Goal: Task Accomplishment & Management: Use online tool/utility

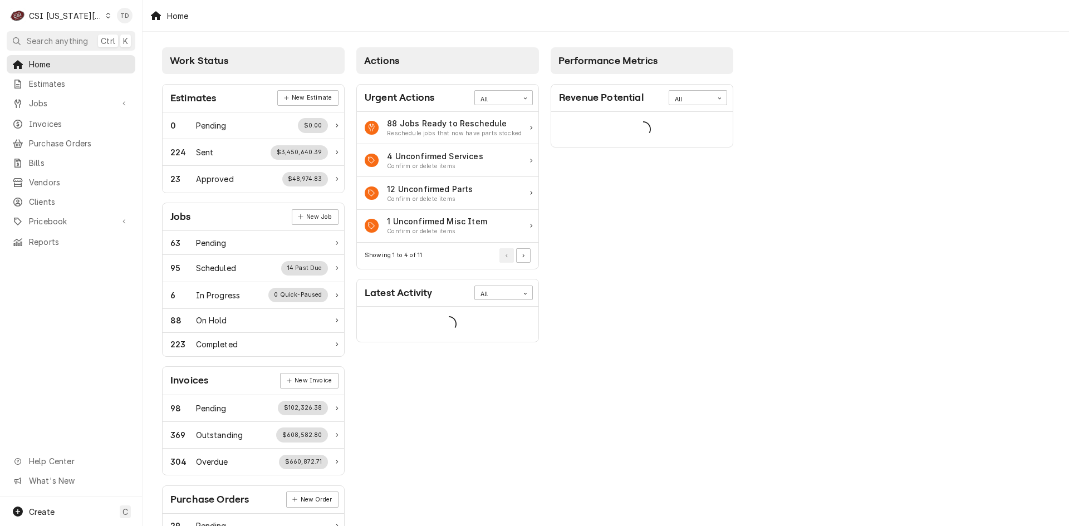
click at [106, 17] on icon "Dynamic Content Wrapper" at bounding box center [108, 16] width 4 height 6
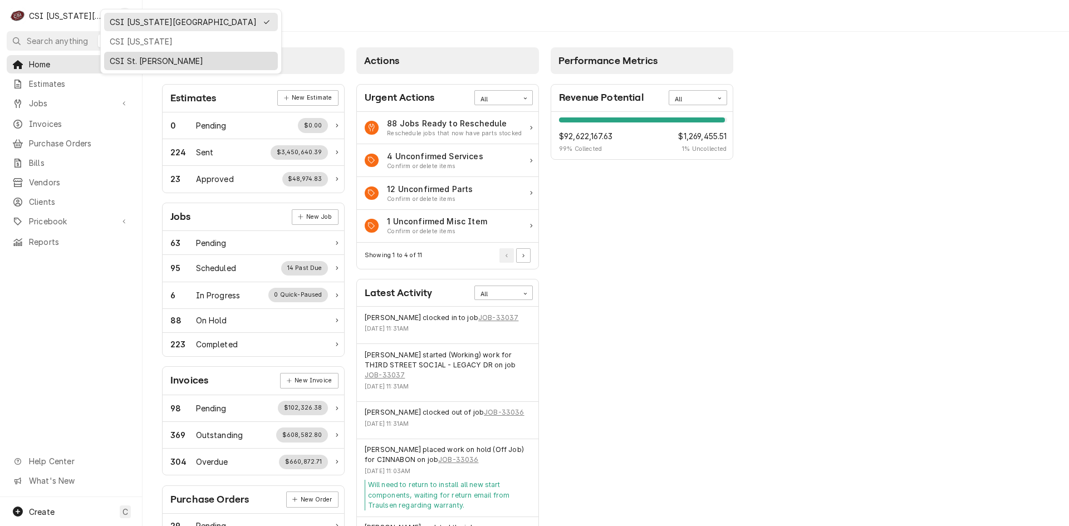
click at [119, 63] on div "CSI St. [PERSON_NAME]" at bounding box center [191, 61] width 163 height 12
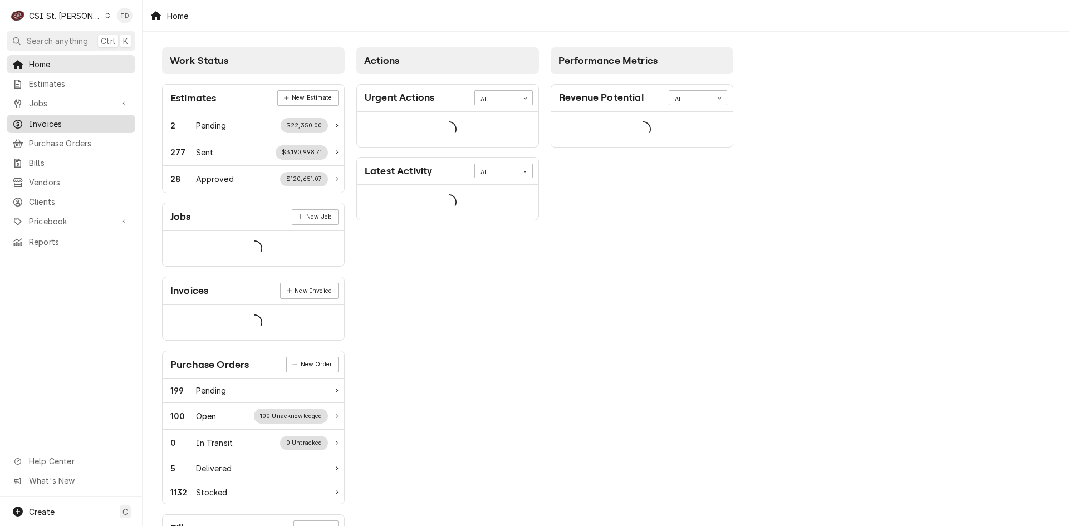
click at [97, 120] on span "Invoices" at bounding box center [79, 124] width 101 height 12
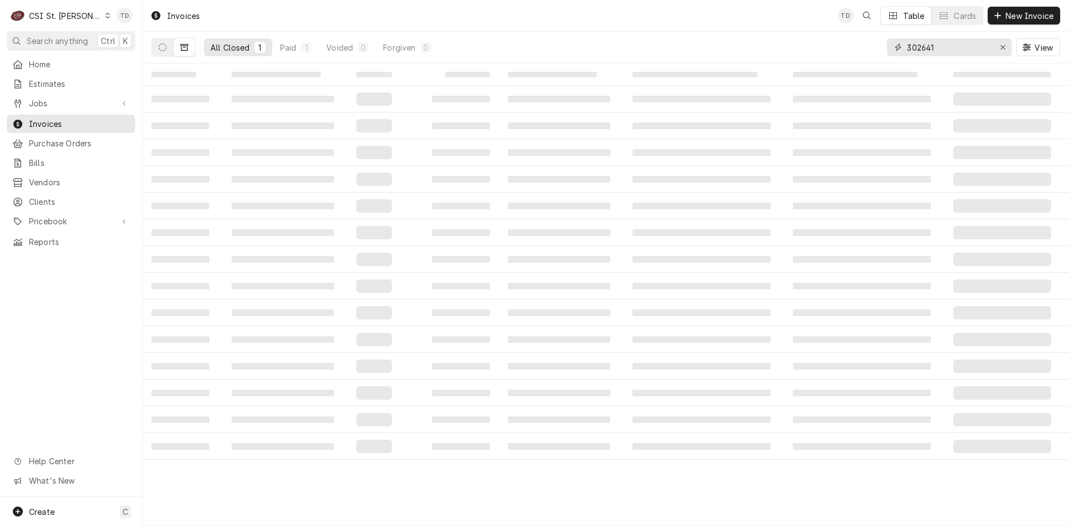
click at [948, 52] on input "302641" at bounding box center [948, 47] width 83 height 18
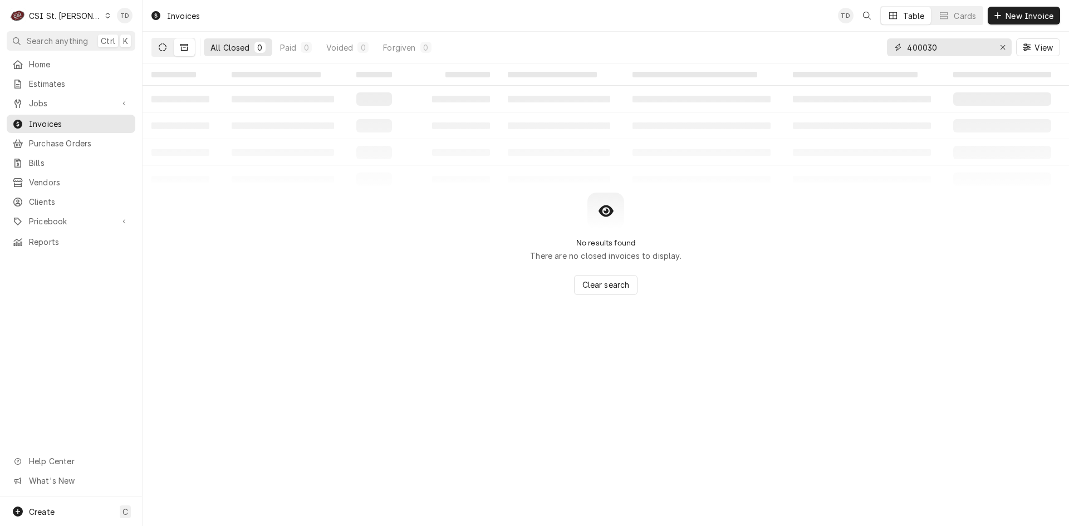
type input "400030"
click at [162, 47] on icon "Dynamic Content Wrapper" at bounding box center [163, 47] width 8 height 8
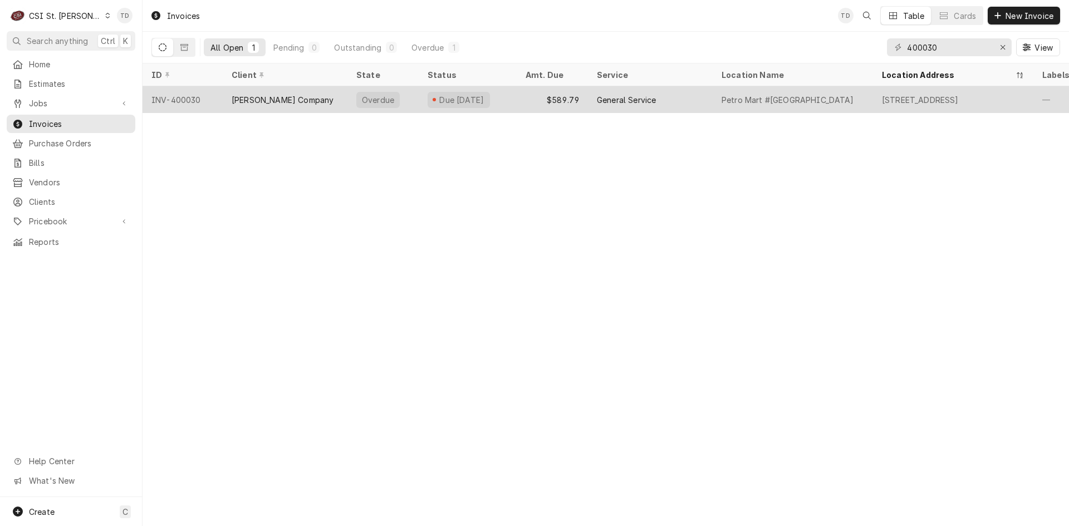
click at [634, 97] on div "General Service" at bounding box center [626, 100] width 59 height 12
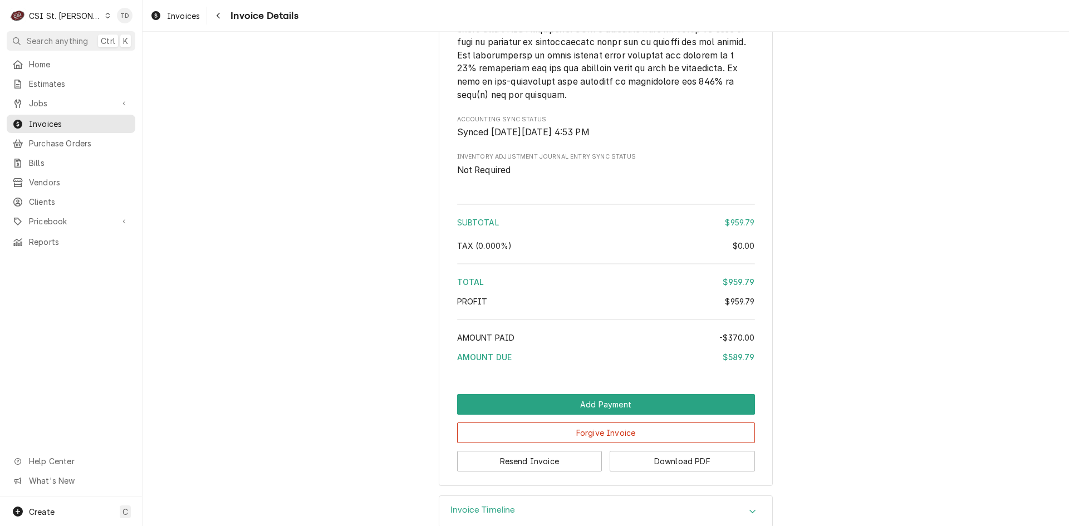
scroll to position [2299, 0]
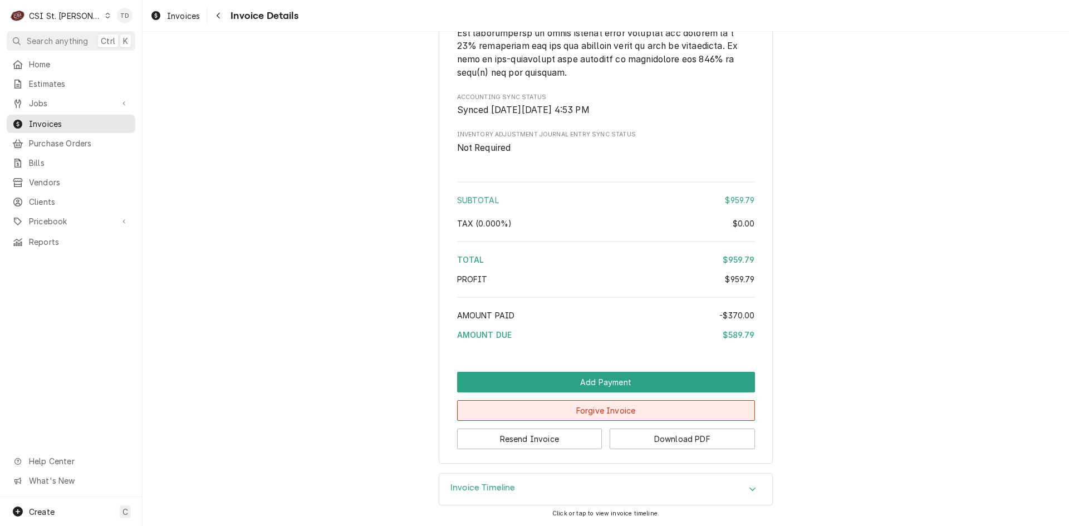
click at [591, 414] on button "Forgive Invoice" at bounding box center [606, 410] width 298 height 21
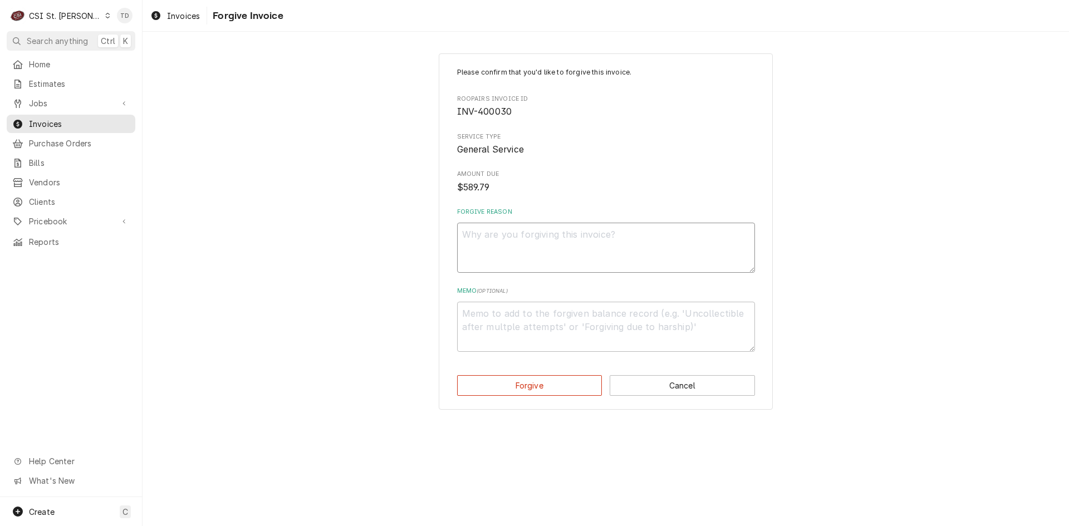
click at [548, 252] on textarea "Forgive Reason" at bounding box center [606, 248] width 298 height 50
type textarea "x"
type textarea "c"
type textarea "x"
type textarea "cr"
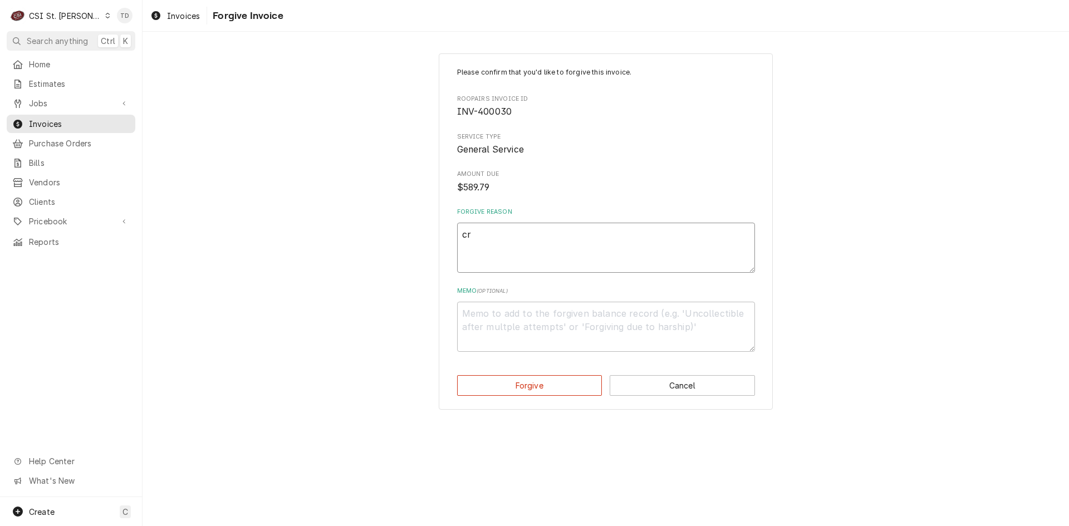
type textarea "x"
type textarea "cre"
type textarea "x"
type textarea "cred"
type textarea "x"
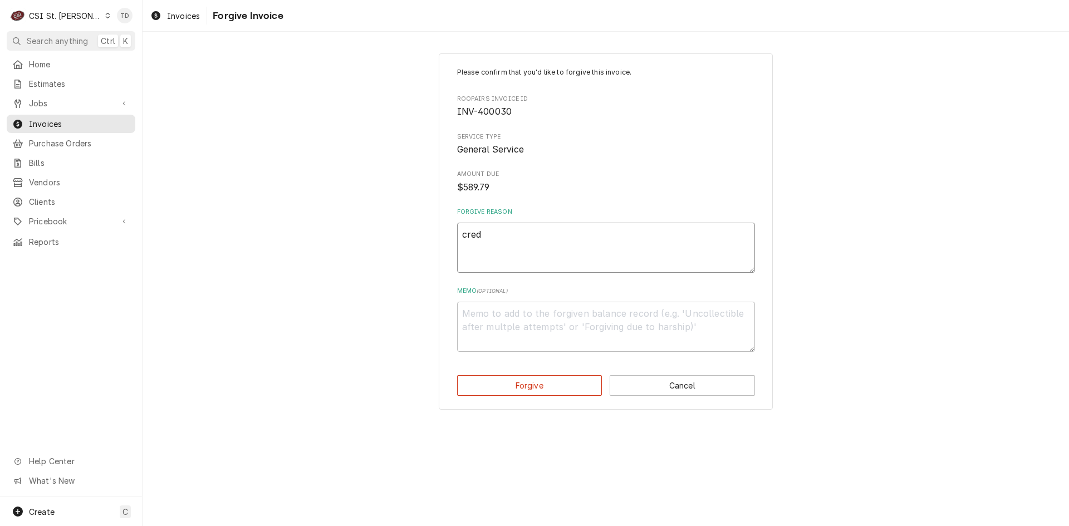
type textarea "credi"
type textarea "x"
type textarea "credit"
type textarea "x"
type textarea "credit"
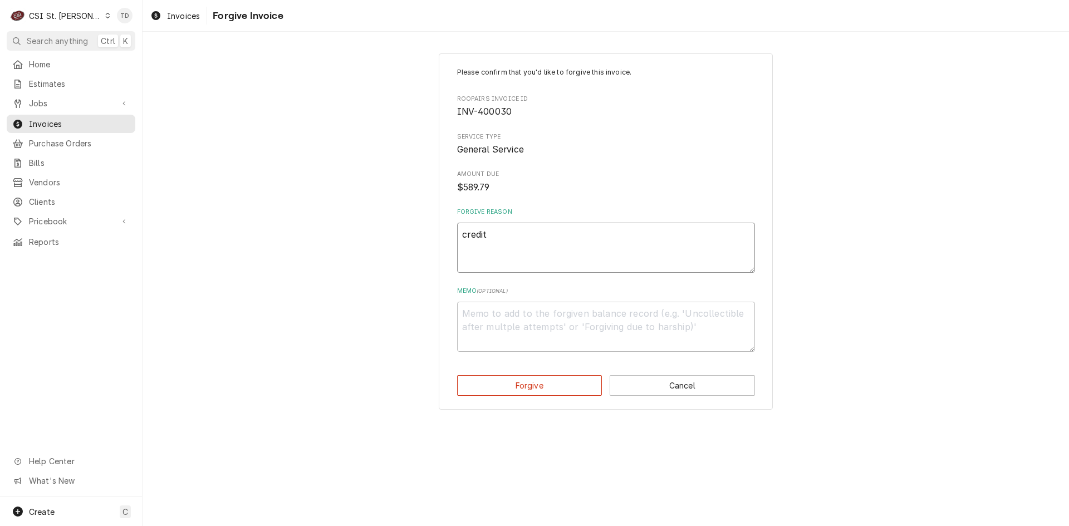
type textarea "x"
type textarea "credit t"
type textarea "x"
type textarea "credit td"
type textarea "x"
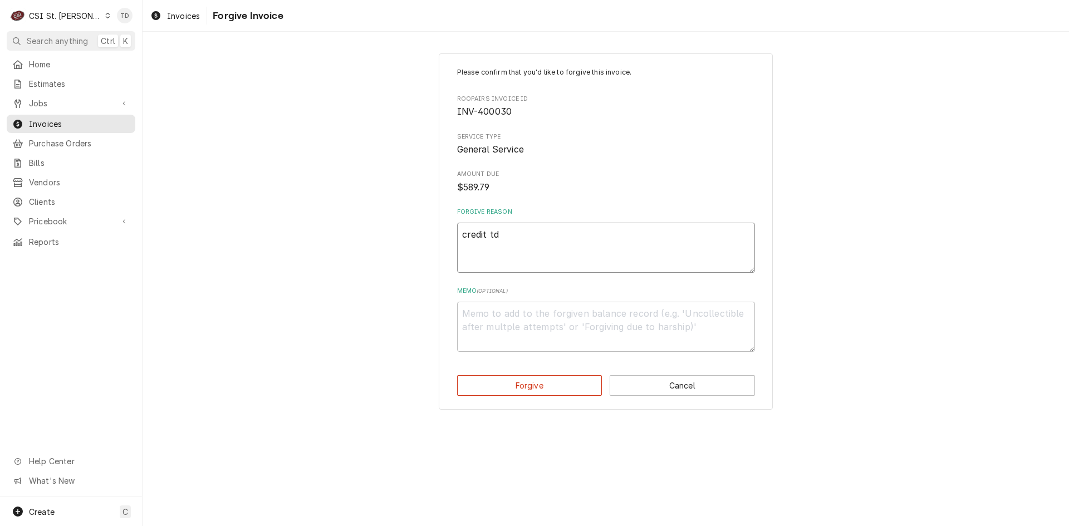
type textarea "credit t"
type textarea "x"
type textarea "credit"
type textarea "x"
type textarea "credit"
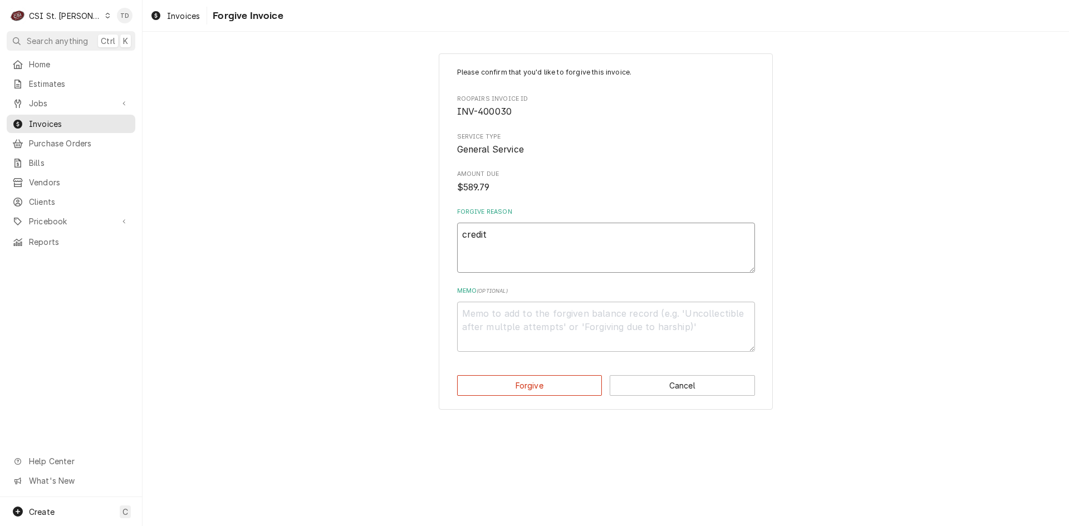
type textarea "x"
type textarea "credit"
type textarea "x"
type textarea "credit -"
type textarea "x"
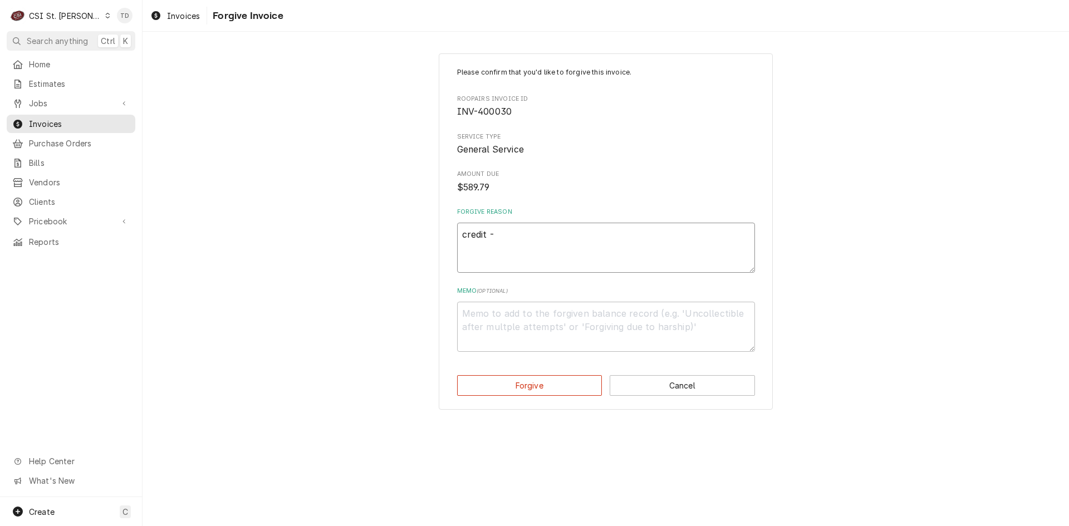
type textarea "credit -"
type textarea "x"
type textarea "credit - t"
type textarea "x"
type textarea "credit - td"
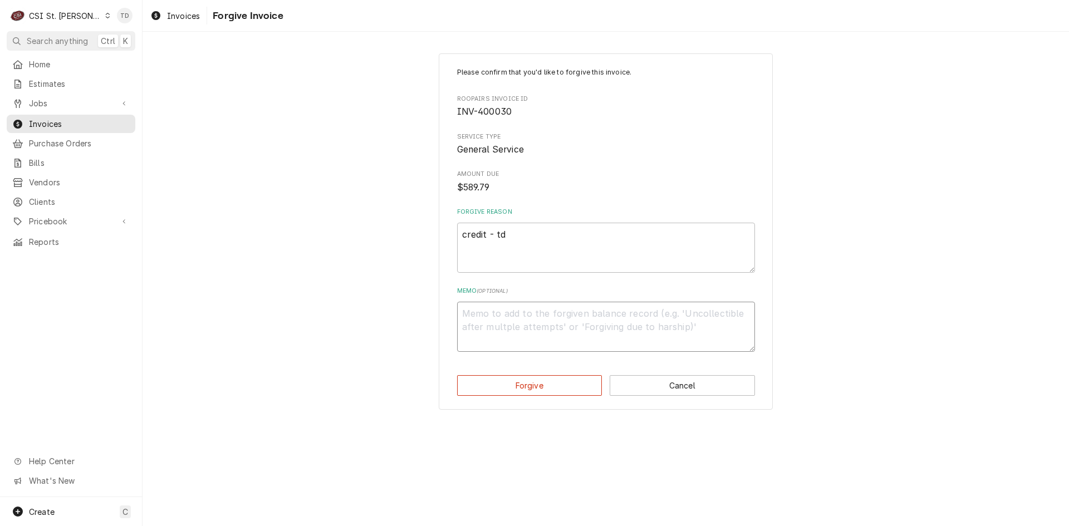
type textarea "x"
type textarea "c"
type textarea "x"
type textarea "cr"
type textarea "x"
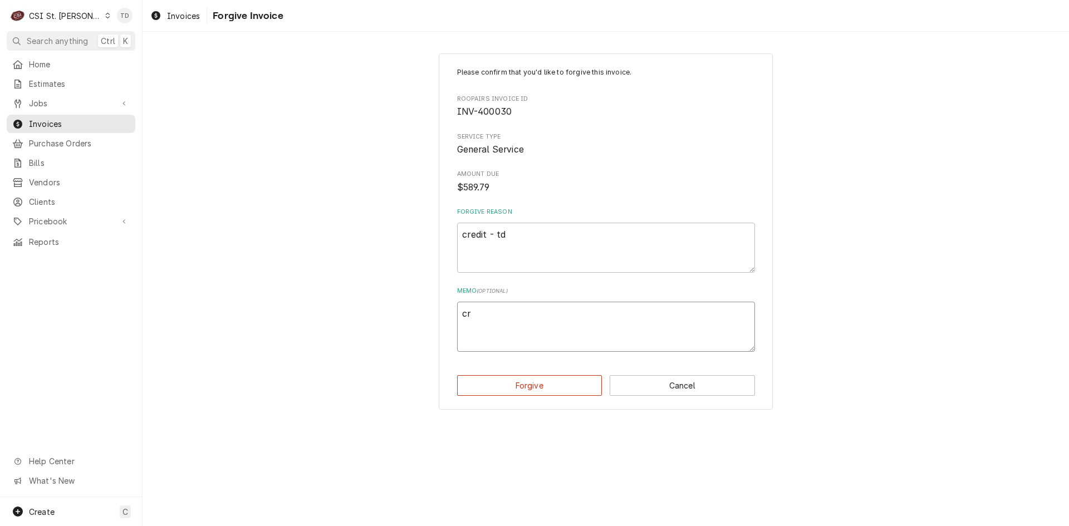
type textarea "cre"
type textarea "x"
type textarea "cred"
type textarea "x"
type textarea "credi"
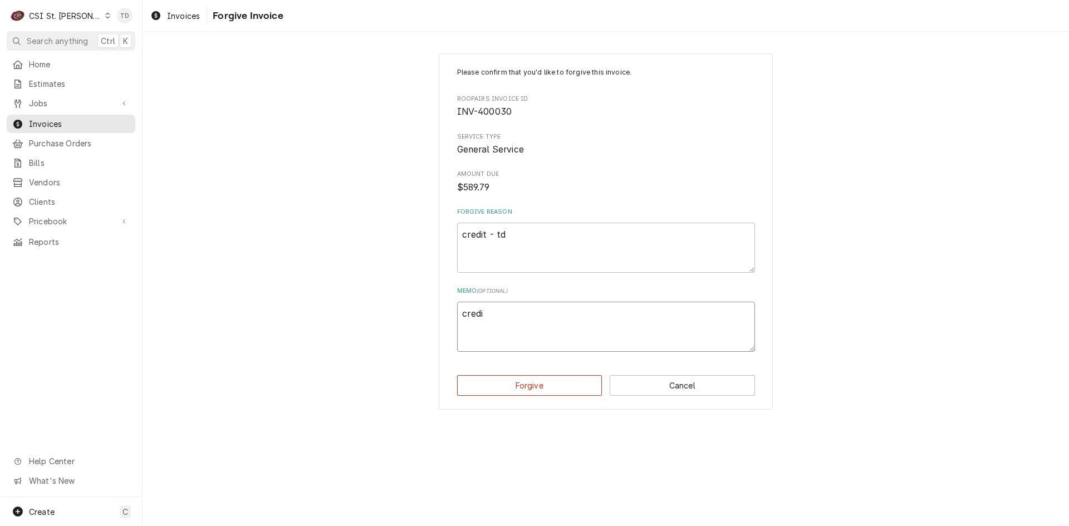
type textarea "x"
type textarea "credit"
type textarea "x"
type textarea "credit"
type textarea "x"
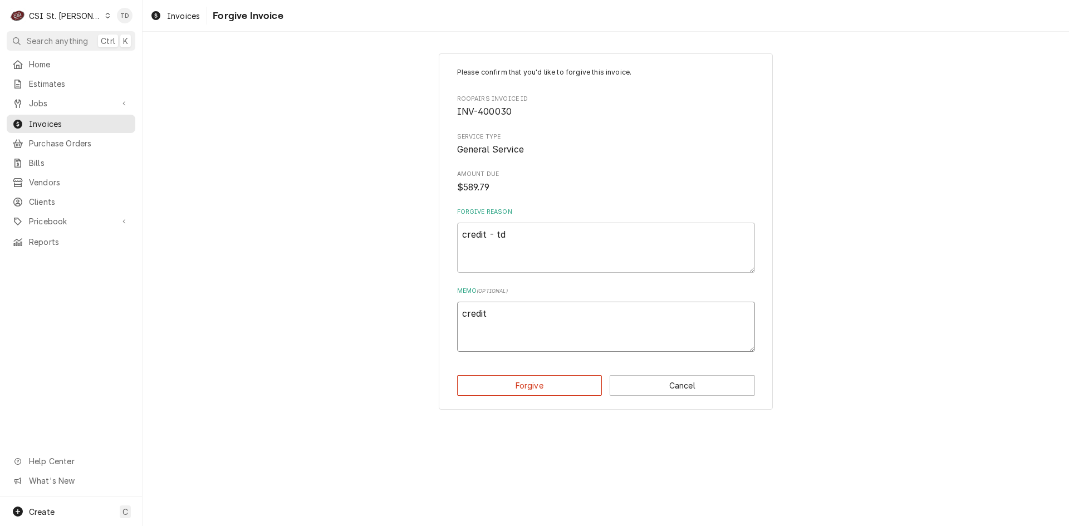
type textarea "credit 0"
type textarea "x"
type textarea "credit 0-"
type textarea "x"
type textarea "credit 0-"
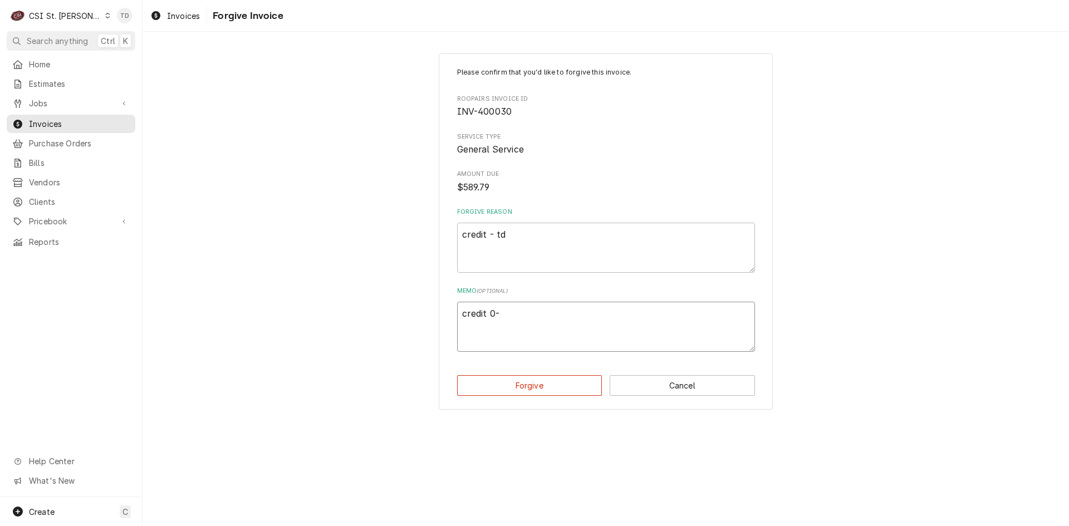
type textarea "x"
type textarea "credit 0-"
type textarea "x"
type textarea "credit 0"
type textarea "x"
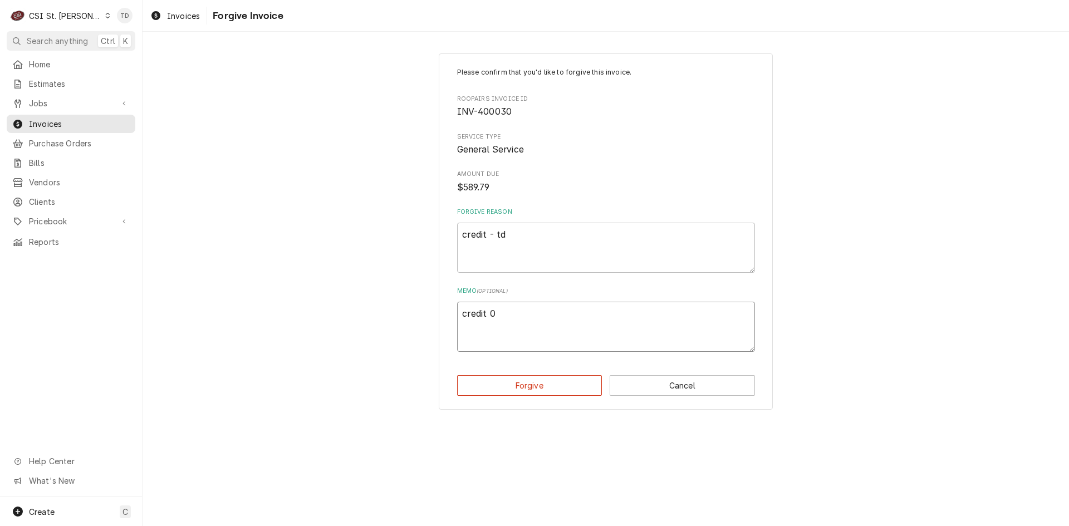
type textarea "credit"
type textarea "x"
type textarea "credit"
type textarea "x"
type textarea "credit"
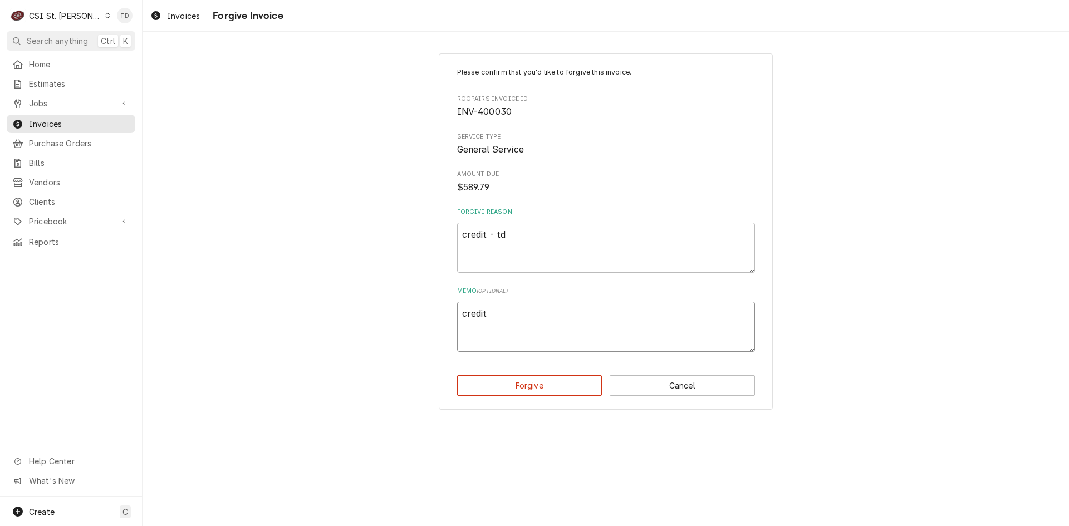
type textarea "x"
type textarea "credit -0"
type textarea "x"
type textarea "credit -0"
type textarea "x"
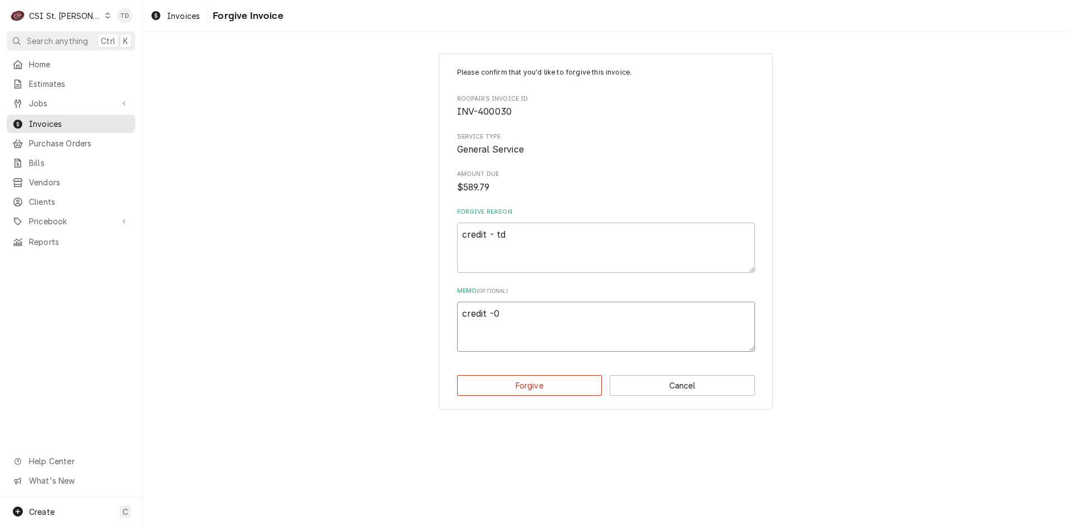
type textarea "credit -0 t"
type textarea "x"
type textarea "credit -0 td"
type textarea "x"
type textarea "credit -0 t"
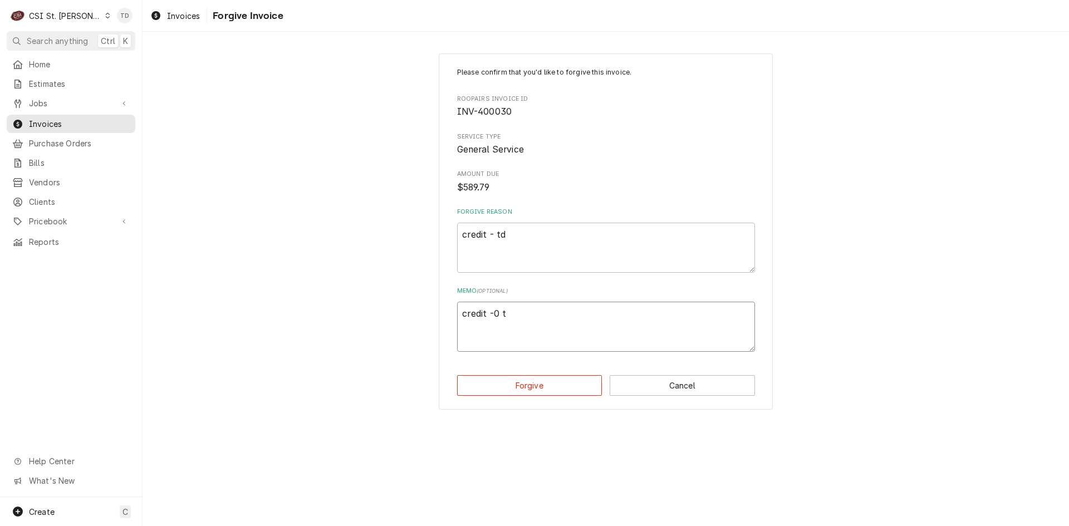
type textarea "x"
type textarea "credit -0"
type textarea "x"
type textarea "credit -0"
type textarea "x"
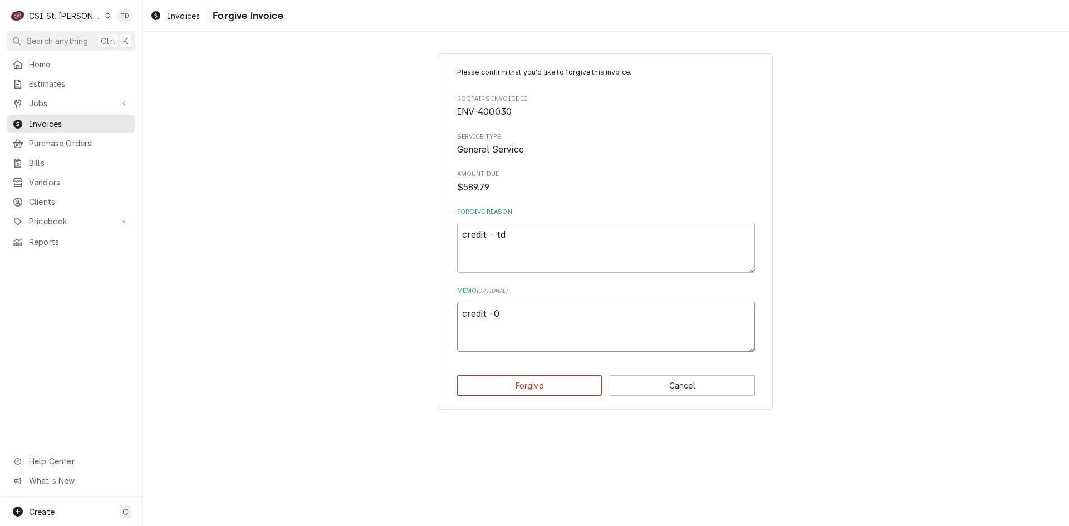
type textarea "credit -"
type textarea "x"
type textarea "credit -t"
type textarea "x"
type textarea "credit -td"
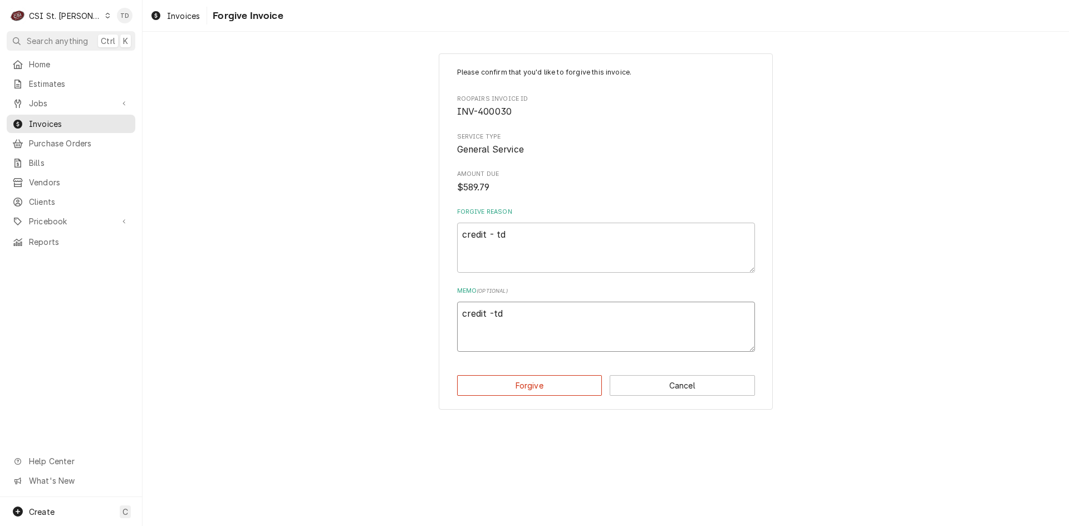
type textarea "x"
type textarea "credit -t"
type textarea "x"
type textarea "credit -"
type textarea "x"
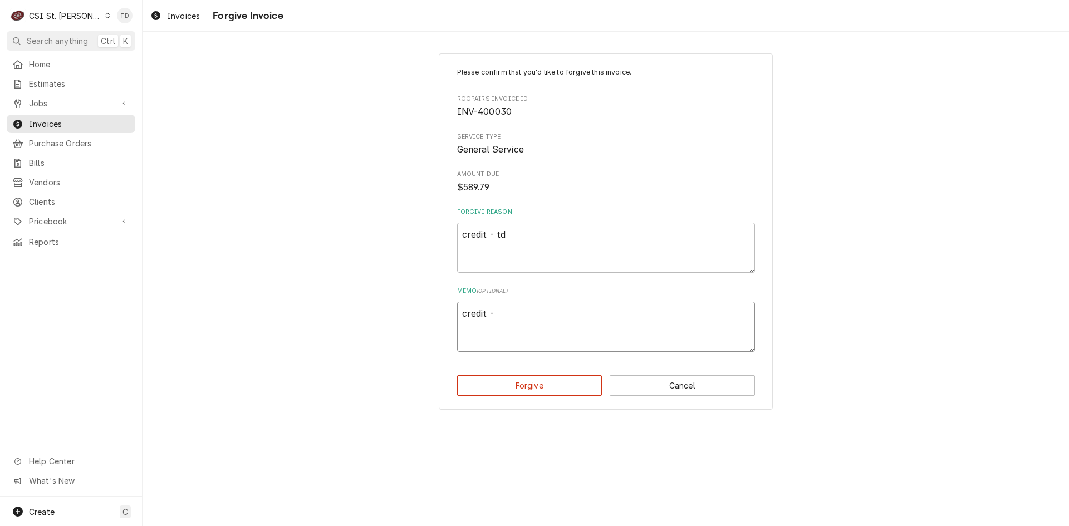
type textarea "credit -"
type textarea "x"
type textarea "credit - t"
type textarea "x"
drag, startPoint x: 498, startPoint y: 309, endPoint x: 426, endPoint y: 309, distance: 71.8
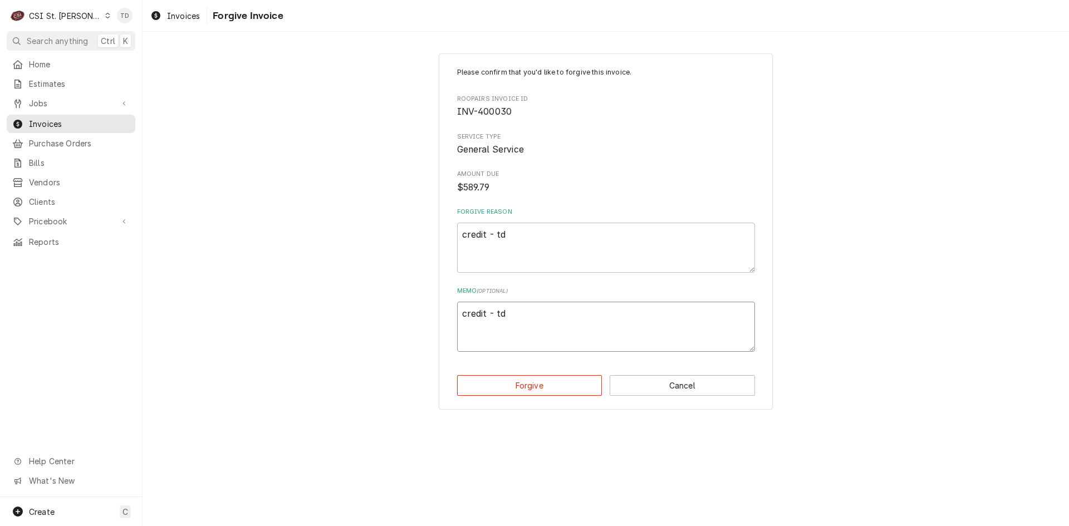
click at [426, 309] on div "Please confirm that you'd like to forgive this invoice. Roopairs Invoice ID INV…" at bounding box center [605, 231] width 926 height 376
type textarea "credit - td"
click at [479, 380] on button "Forgive" at bounding box center [529, 385] width 145 height 21
type textarea "x"
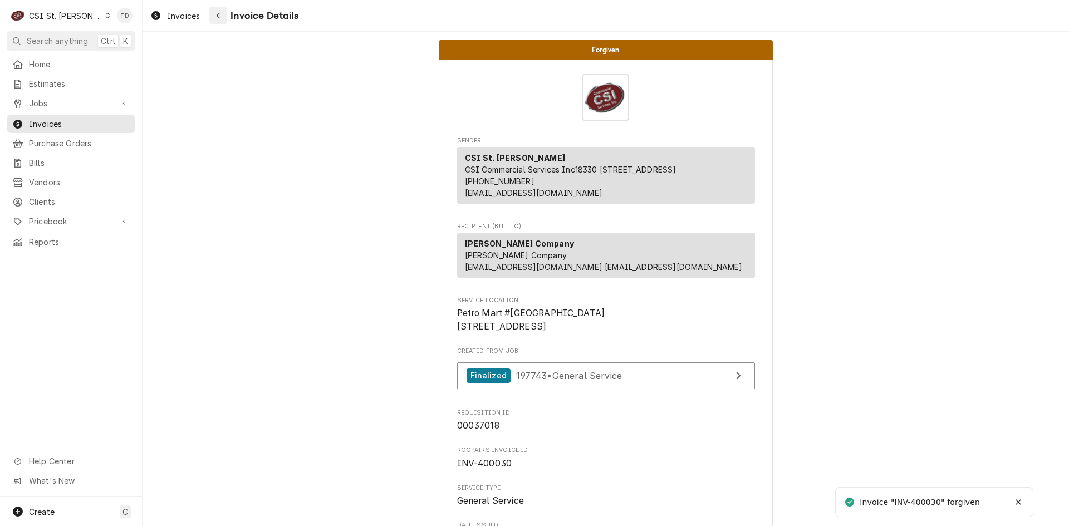
click at [221, 16] on div "Navigate back" at bounding box center [218, 15] width 11 height 11
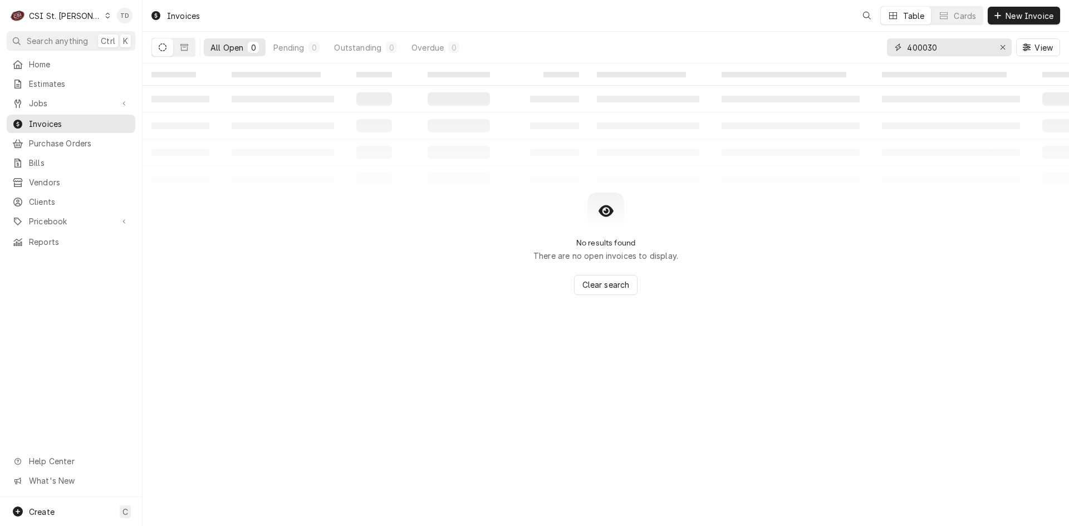
click at [933, 48] on input "400030" at bounding box center [948, 47] width 83 height 18
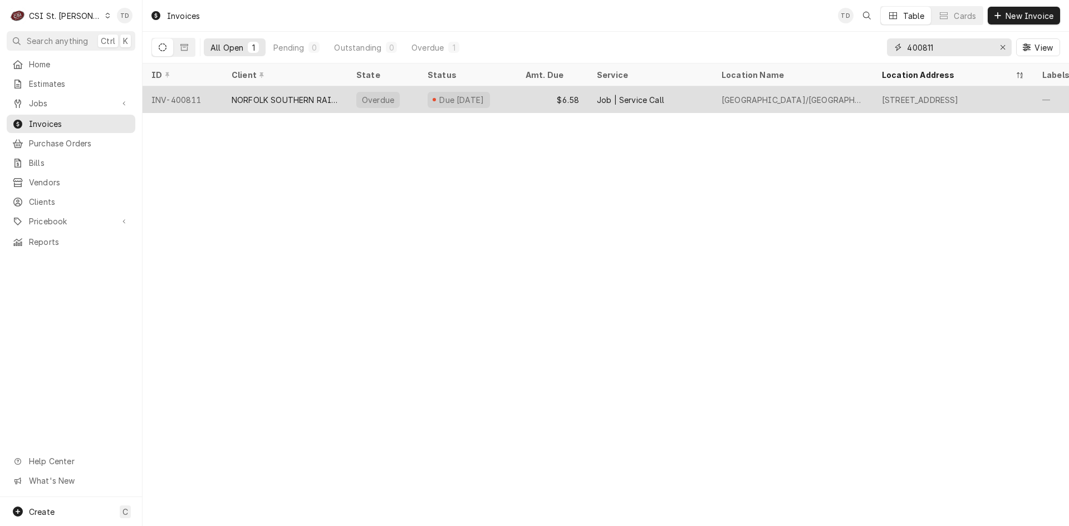
type input "400811"
click at [317, 96] on div "NORFOLK SOUTHERN RAILROAD" at bounding box center [285, 100] width 107 height 12
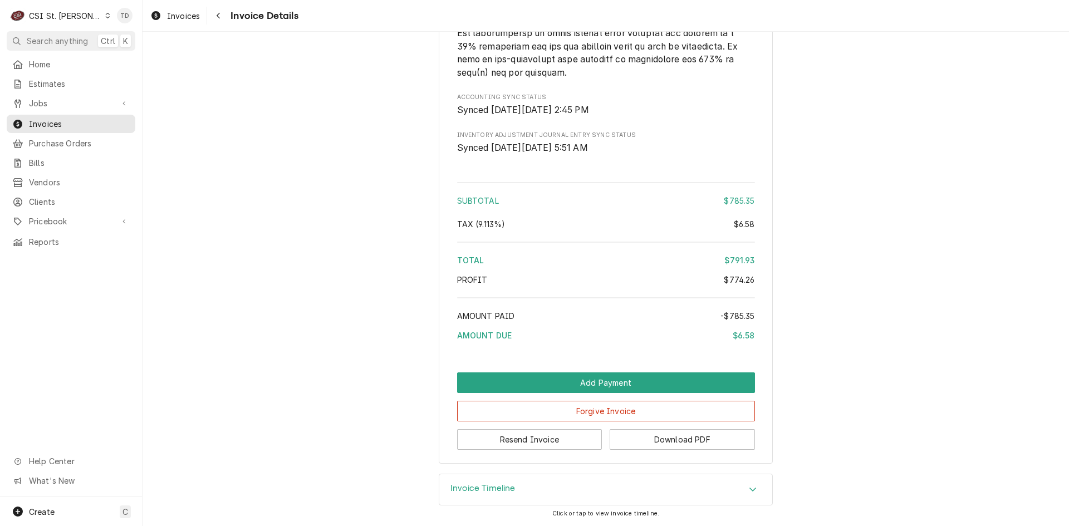
scroll to position [2547, 0]
click at [539, 409] on button "Forgive Invoice" at bounding box center [606, 411] width 298 height 21
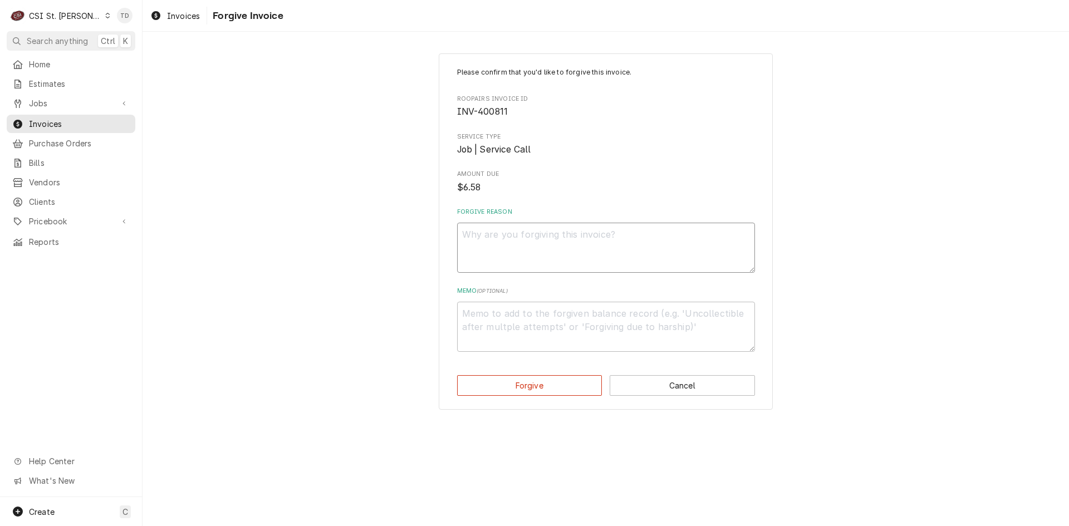
click at [503, 237] on textarea "Forgive Reason" at bounding box center [606, 248] width 298 height 50
paste textarea "credit - td"
type textarea "x"
type textarea "credit - td"
click at [491, 321] on textarea "Memo ( optional )" at bounding box center [606, 327] width 298 height 50
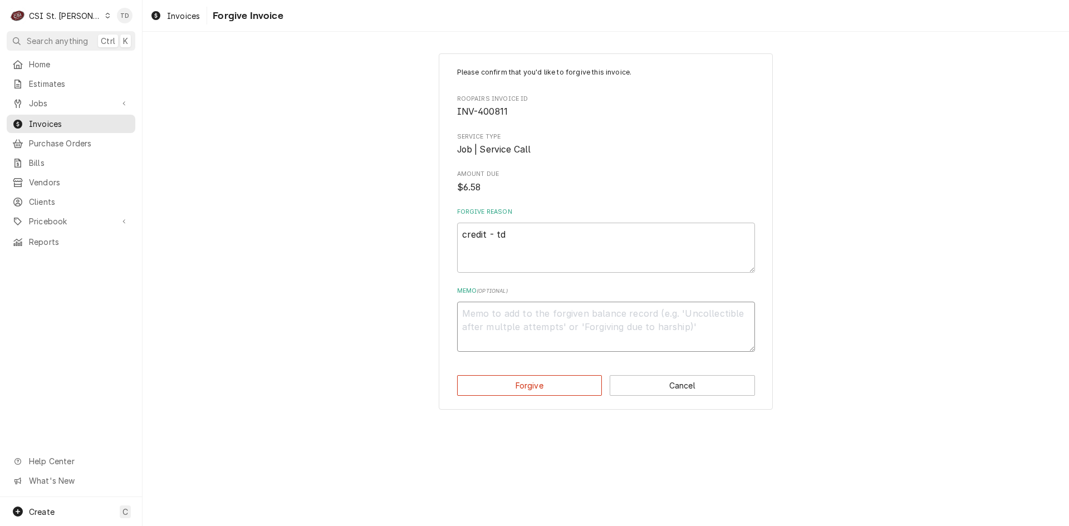
paste textarea "credit - td"
type textarea "x"
type textarea "credit - td"
click at [494, 380] on button "Forgive" at bounding box center [529, 385] width 145 height 21
type textarea "x"
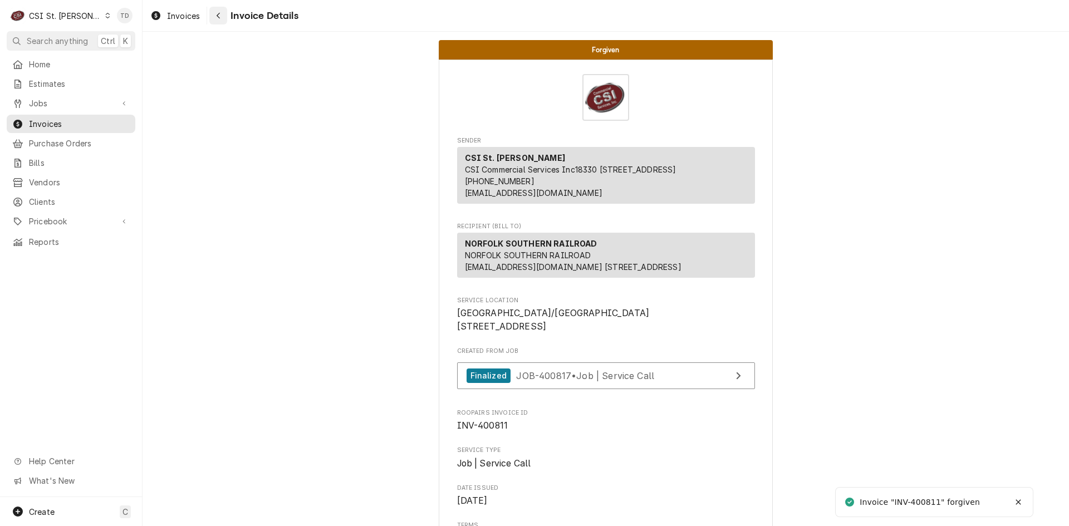
click at [223, 12] on div "Navigate back" at bounding box center [218, 15] width 11 height 11
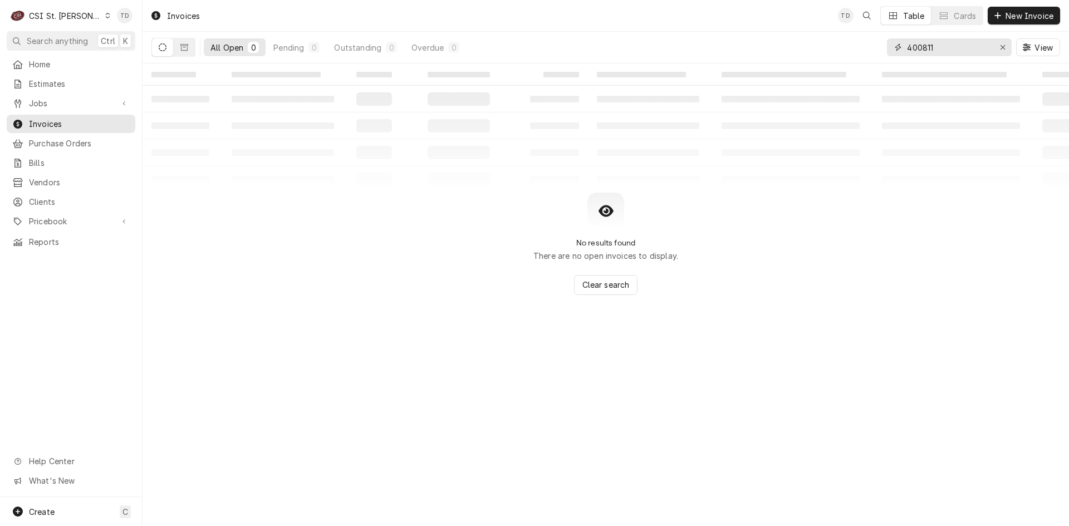
click at [930, 49] on input "400811" at bounding box center [948, 47] width 83 height 18
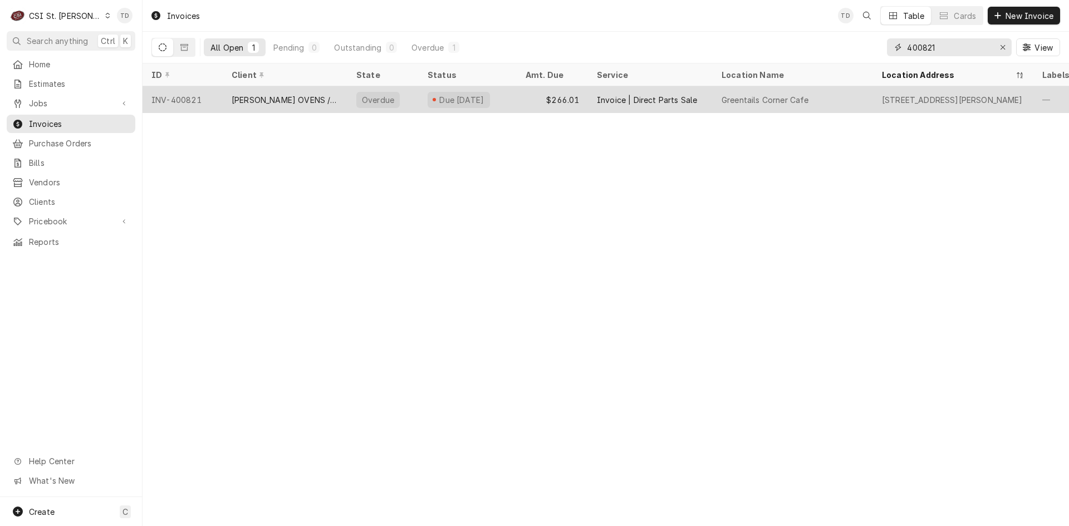
type input "400821"
click at [311, 96] on div "PICARD OVENS / HOT ROCKS" at bounding box center [285, 100] width 107 height 12
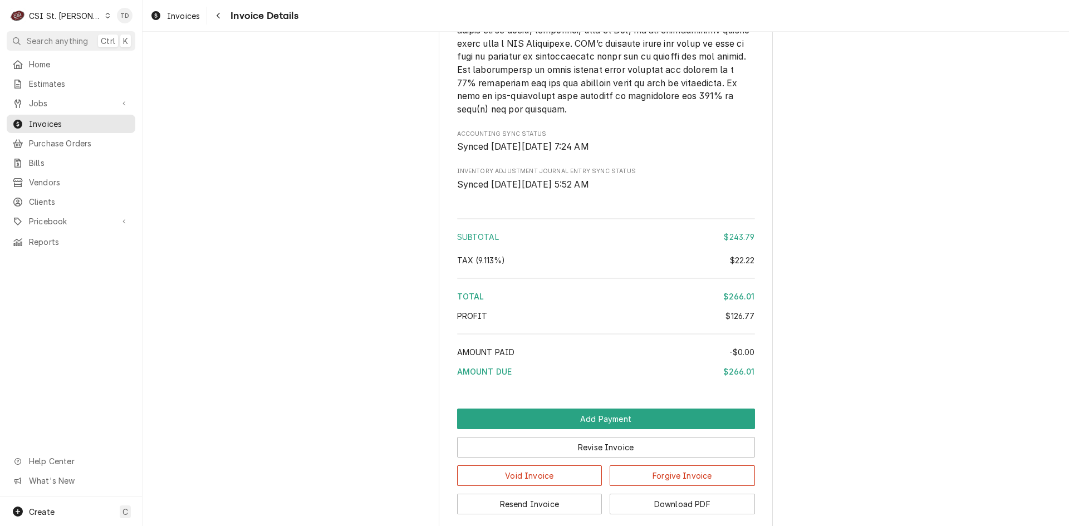
scroll to position [1645, 0]
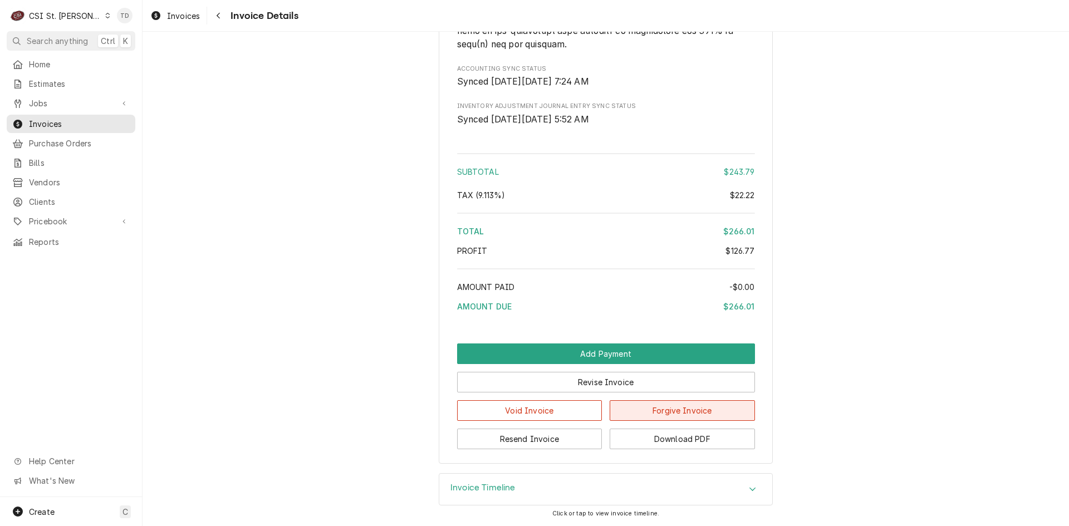
click at [650, 410] on button "Forgive Invoice" at bounding box center [681, 410] width 145 height 21
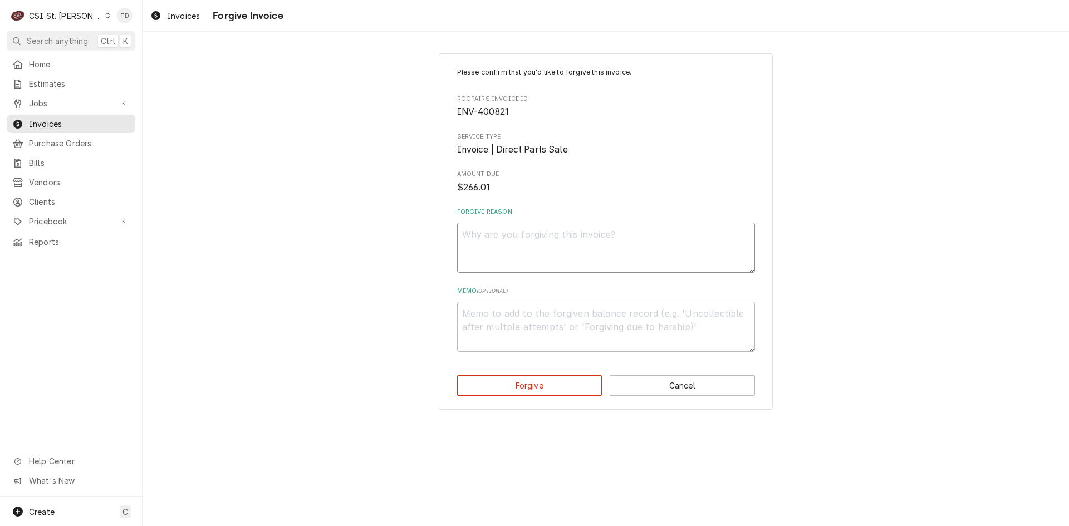
click at [494, 233] on textarea "Forgive Reason" at bounding box center [606, 248] width 298 height 50
paste textarea "credit - td"
type textarea "x"
type textarea "credit - td"
click at [491, 317] on textarea "Memo ( optional )" at bounding box center [606, 327] width 298 height 50
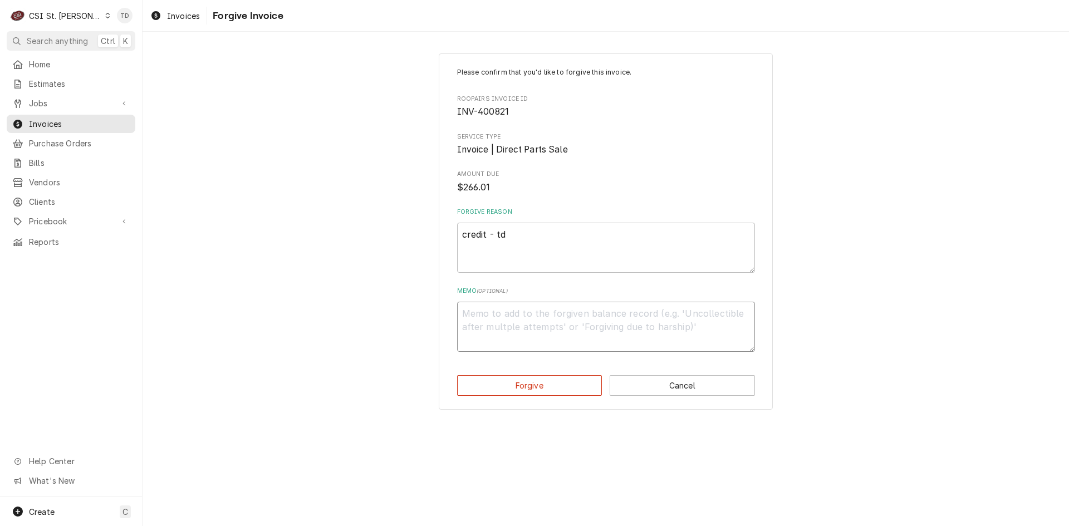
paste textarea "credit - td"
type textarea "x"
type textarea "credit - td"
click at [497, 385] on button "Forgive" at bounding box center [529, 385] width 145 height 21
type textarea "x"
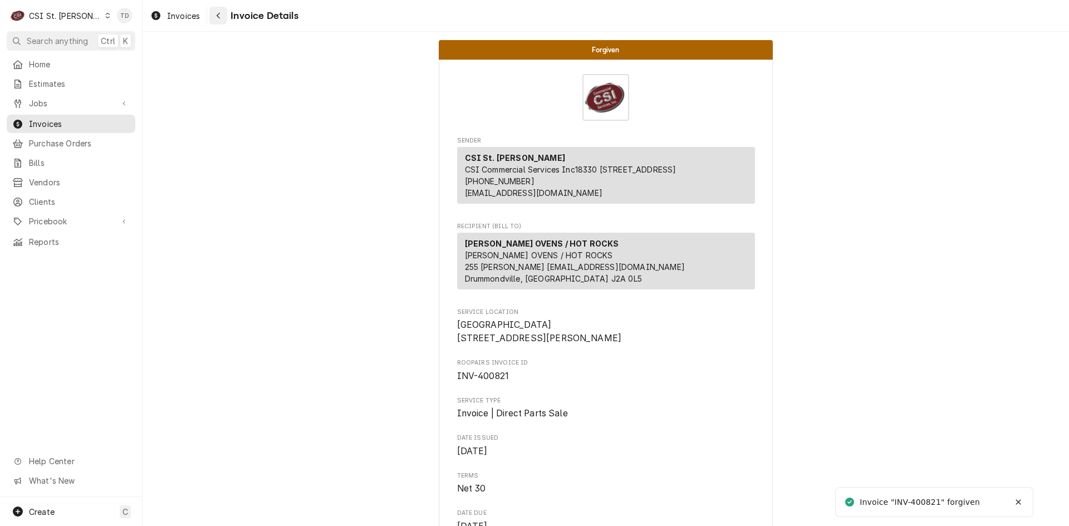
click at [218, 14] on icon "Navigate back" at bounding box center [218, 16] width 3 height 6
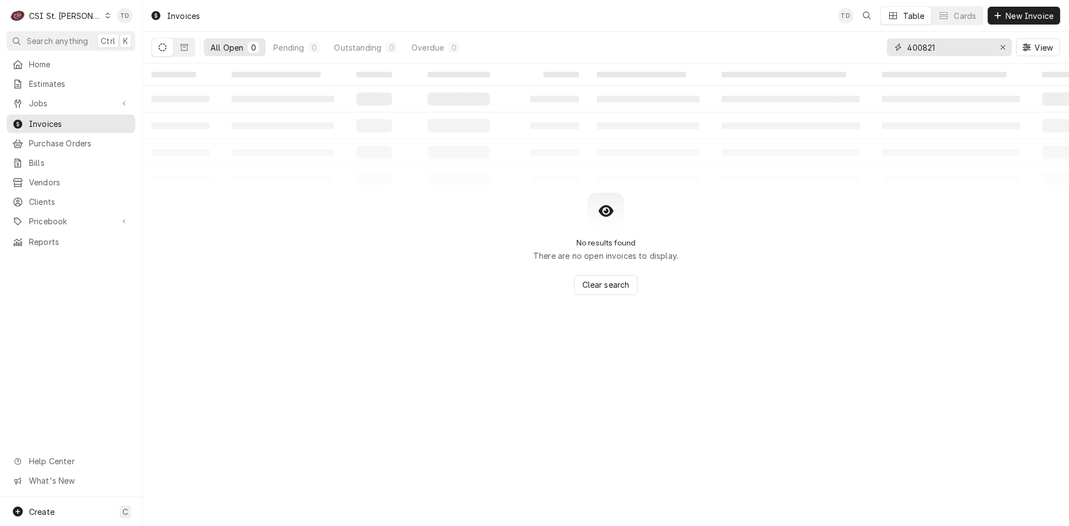
click at [948, 46] on input "400821" at bounding box center [948, 47] width 83 height 18
click at [937, 47] on input "400984" at bounding box center [948, 47] width 83 height 18
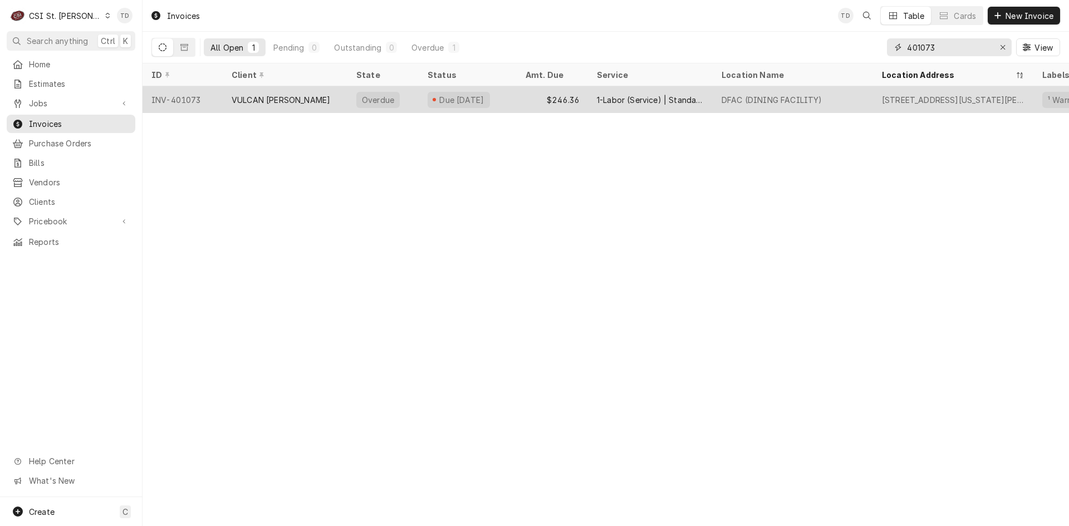
type input "401073"
click at [295, 100] on div "VULCAN [PERSON_NAME]" at bounding box center [285, 99] width 125 height 27
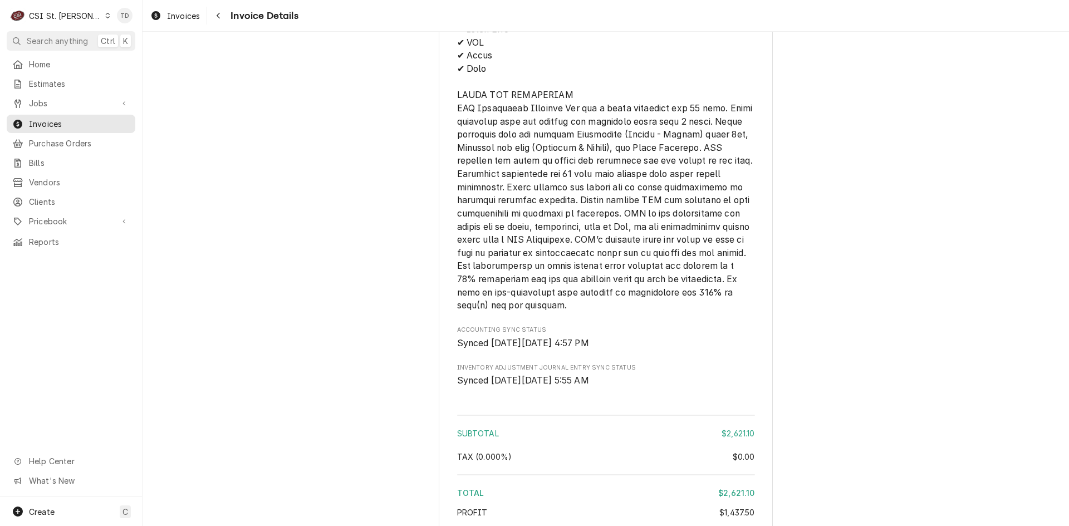
scroll to position [2509, 0]
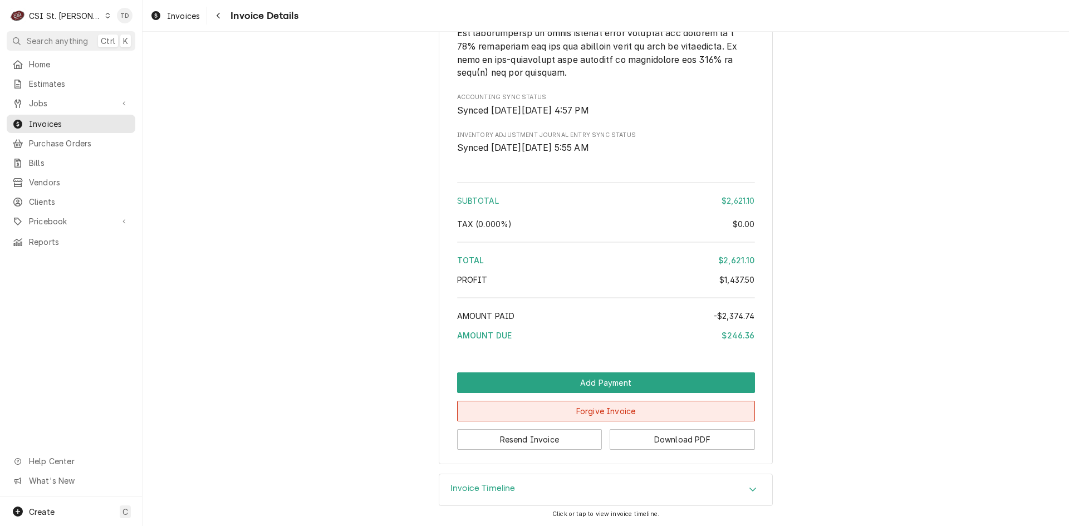
click at [567, 410] on button "Forgive Invoice" at bounding box center [606, 411] width 298 height 21
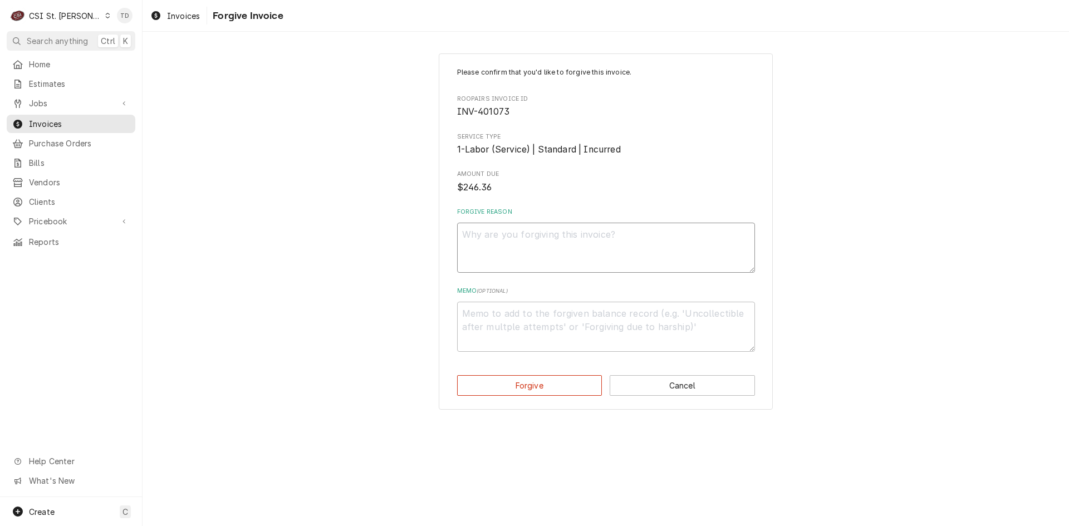
click at [503, 240] on textarea "Forgive Reason" at bounding box center [606, 248] width 298 height 50
paste textarea "credit - td"
type textarea "x"
type textarea "credit - td"
click at [479, 322] on textarea "Memo ( optional )" at bounding box center [606, 327] width 298 height 50
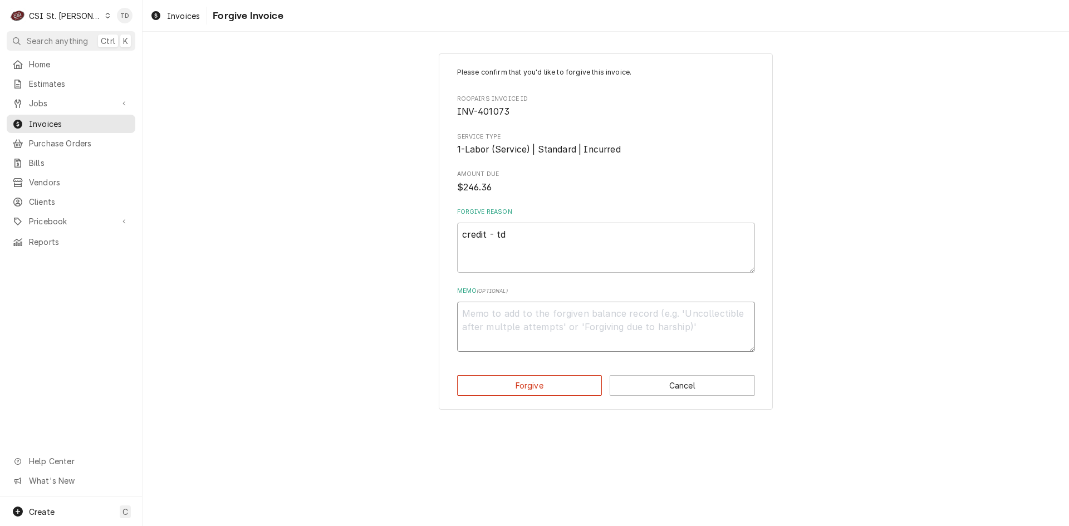
paste textarea "credit - td"
type textarea "x"
type textarea "credit - td"
click at [500, 387] on button "Forgive" at bounding box center [529, 385] width 145 height 21
type textarea "x"
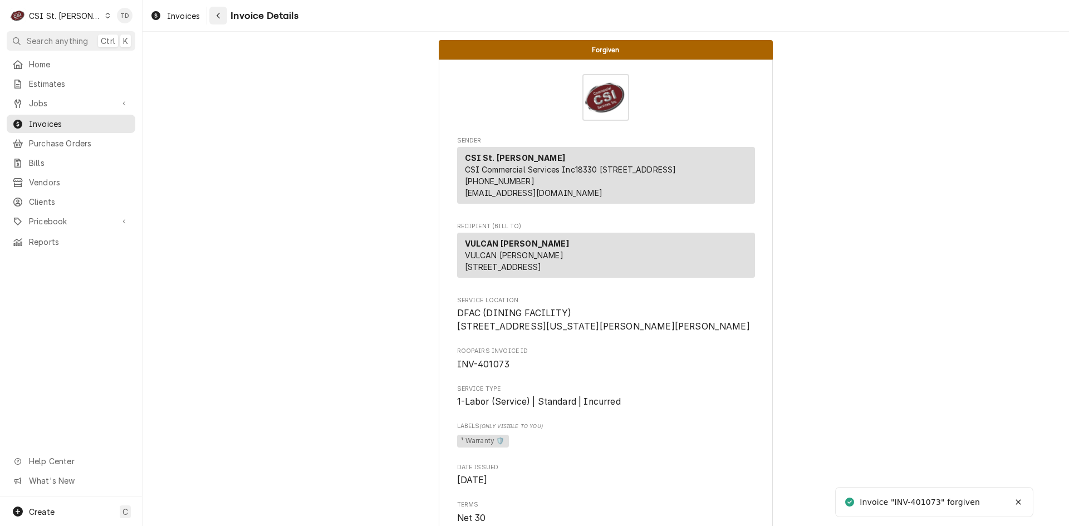
click at [220, 12] on icon "Navigate back" at bounding box center [218, 16] width 5 height 8
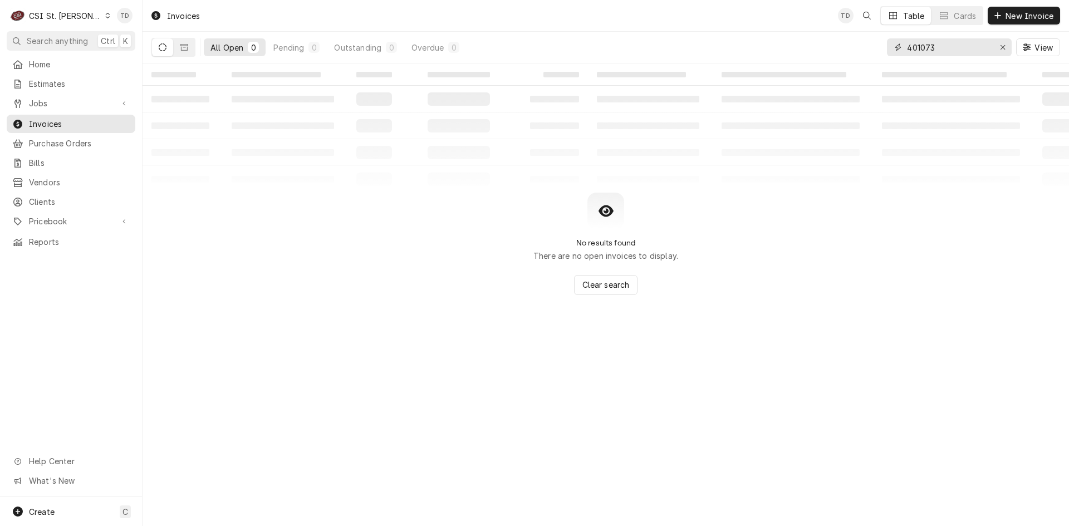
click at [933, 48] on input "401073" at bounding box center [948, 47] width 83 height 18
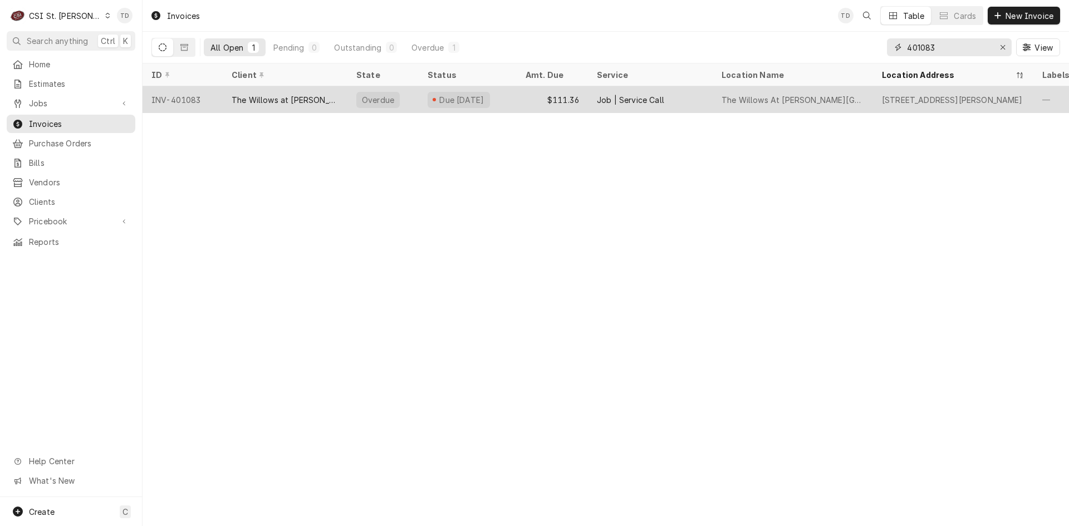
type input "401083"
click at [316, 94] on div "The Willows at [PERSON_NAME][GEOGRAPHIC_DATA]" at bounding box center [285, 100] width 107 height 12
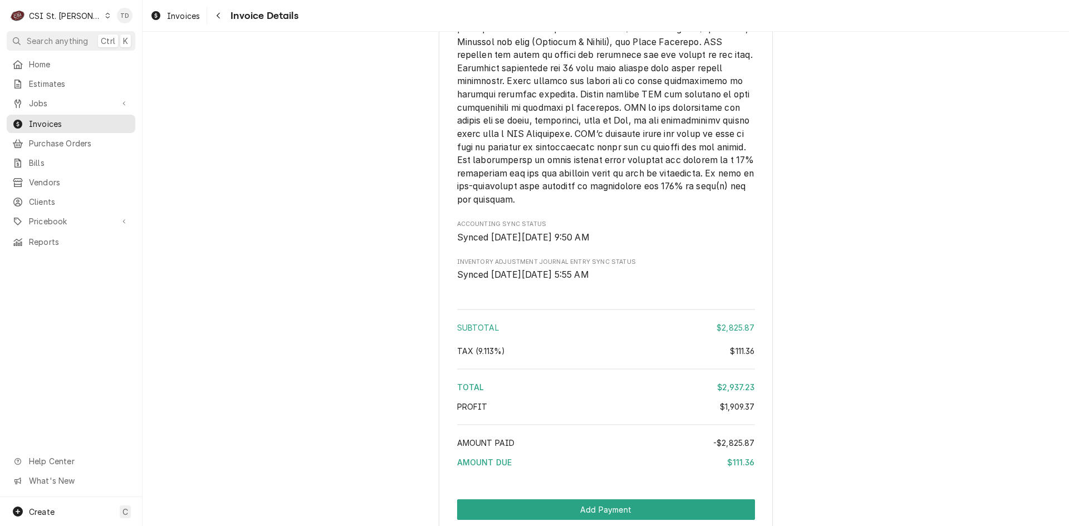
scroll to position [2675, 0]
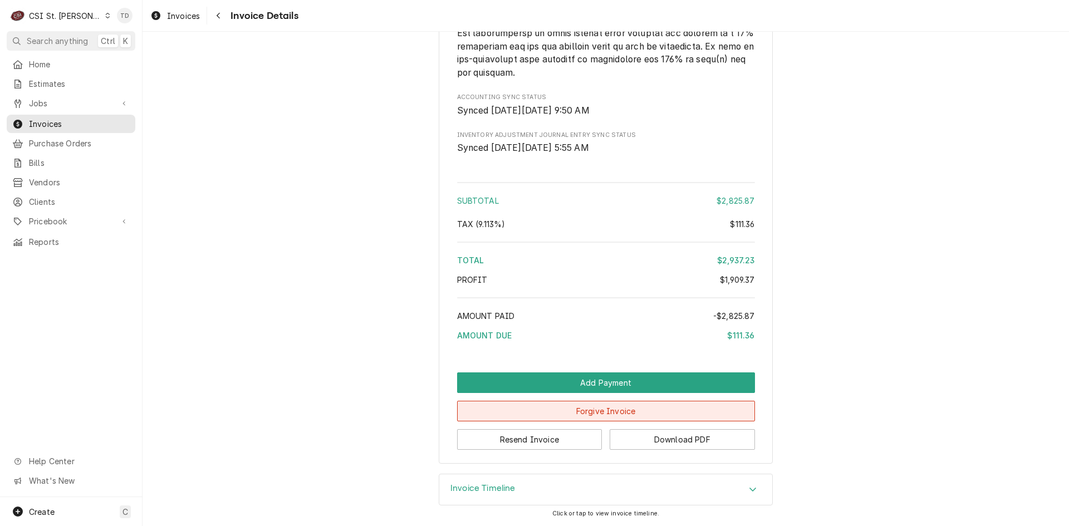
click at [554, 411] on button "Forgive Invoice" at bounding box center [606, 411] width 298 height 21
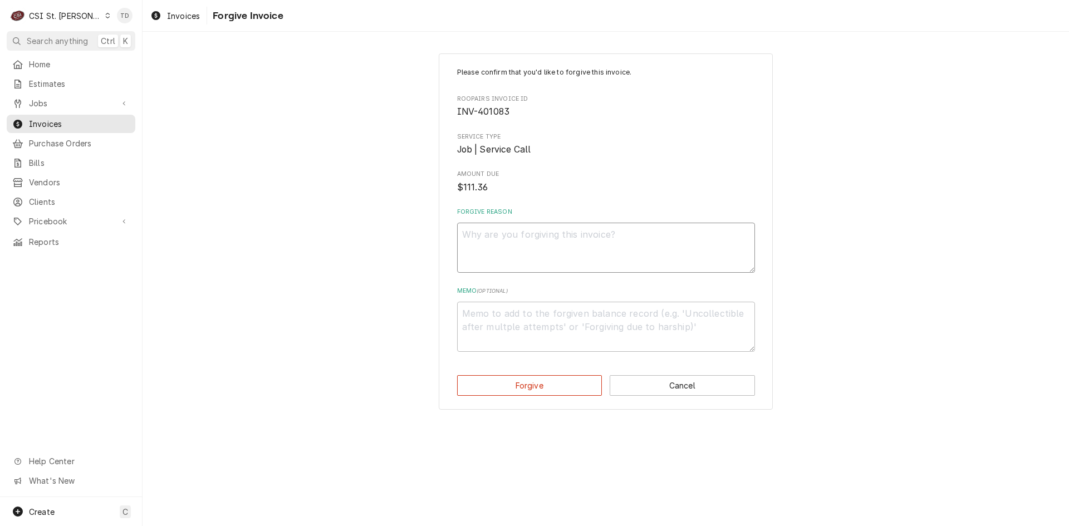
drag, startPoint x: 541, startPoint y: 254, endPoint x: 542, endPoint y: 245, distance: 8.4
click at [543, 249] on textarea "Forgive Reason" at bounding box center [606, 248] width 298 height 50
paste textarea "credit - td"
type textarea "x"
type textarea "credit - td"
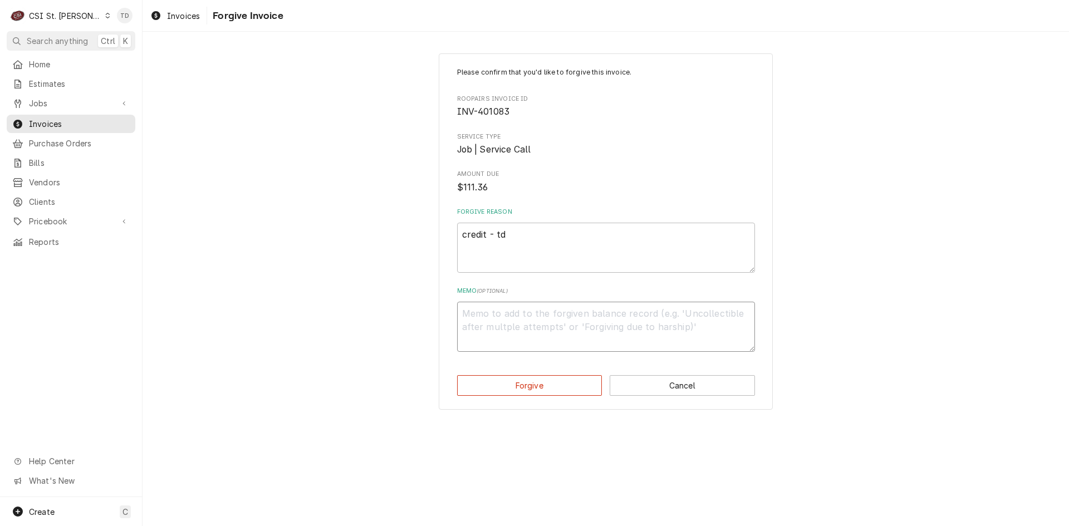
click at [523, 322] on textarea "Memo ( optional )" at bounding box center [606, 327] width 298 height 50
paste textarea "credit - td"
type textarea "x"
type textarea "credit - td"
click at [524, 388] on button "Forgive" at bounding box center [529, 385] width 145 height 21
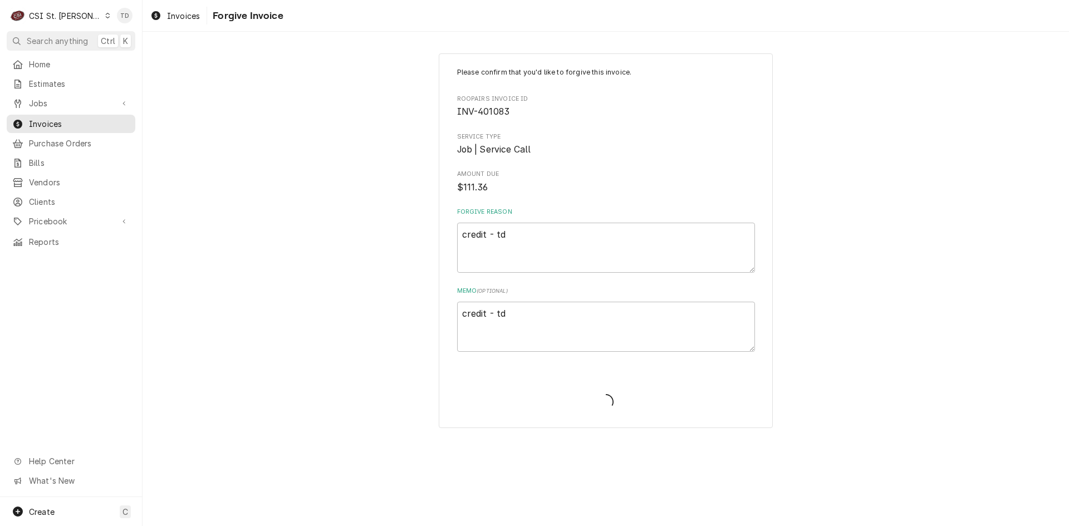
type textarea "x"
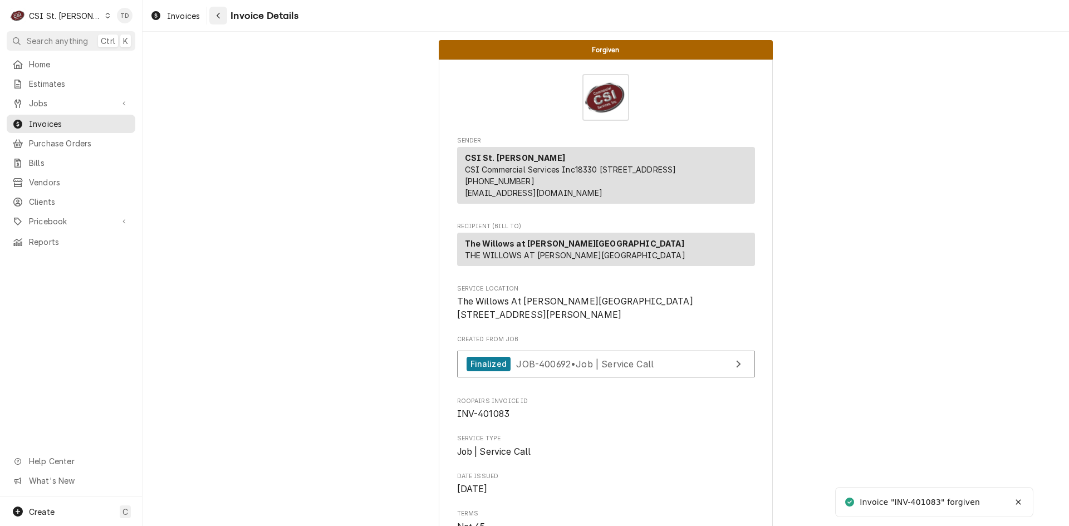
click at [217, 16] on icon "Navigate back" at bounding box center [218, 16] width 3 height 6
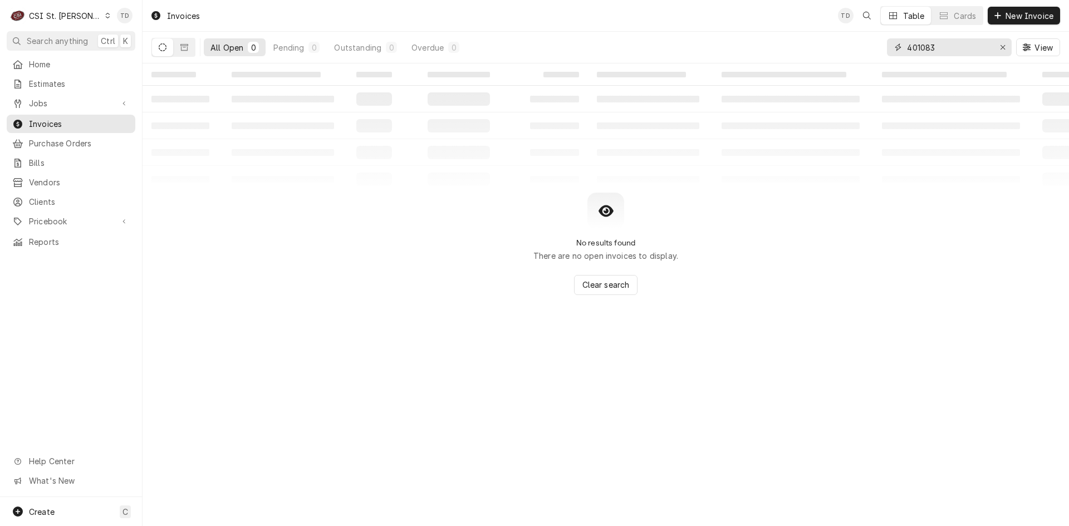
click at [938, 48] on input "401083" at bounding box center [948, 47] width 83 height 18
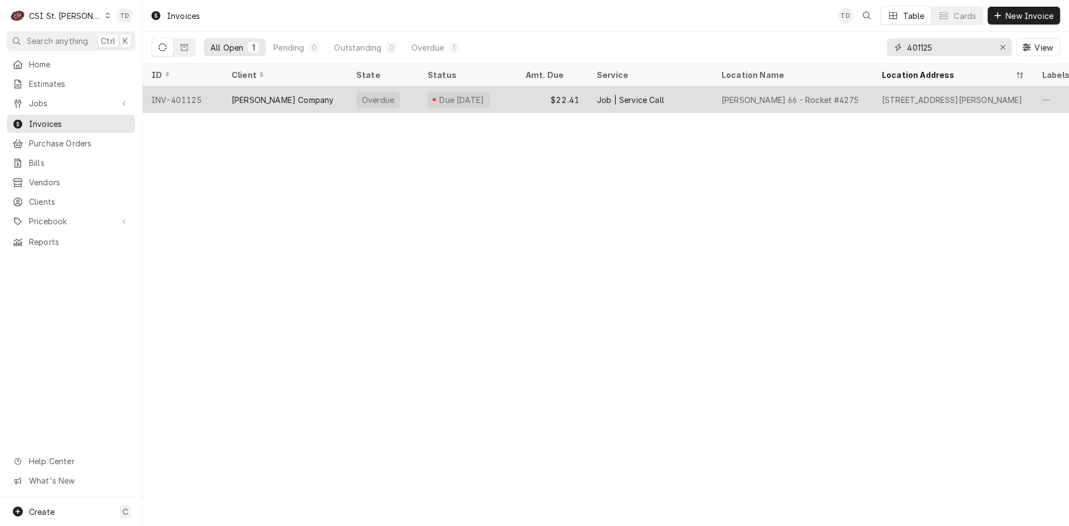
type input "401125"
click at [545, 95] on div "$22.41" at bounding box center [551, 99] width 71 height 27
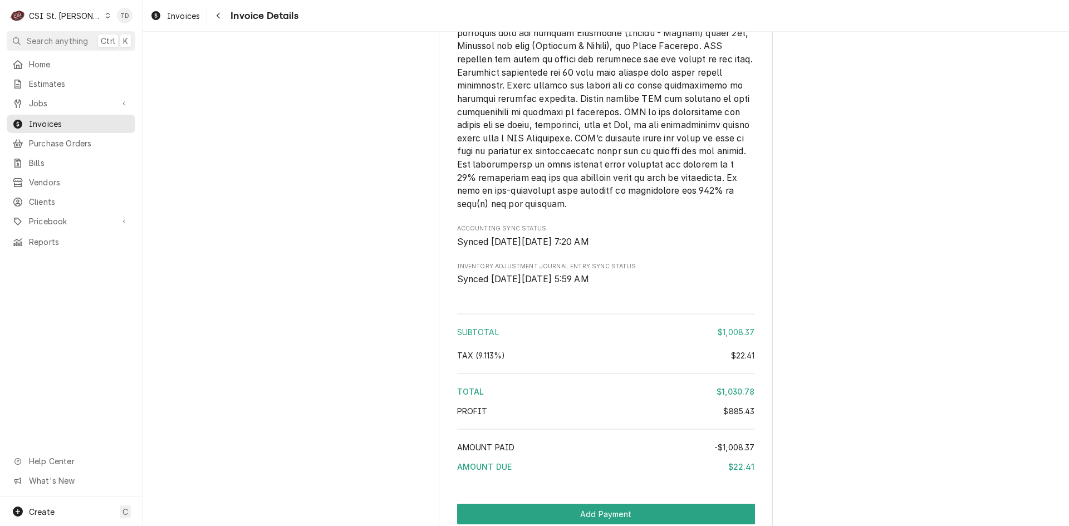
scroll to position [2159, 0]
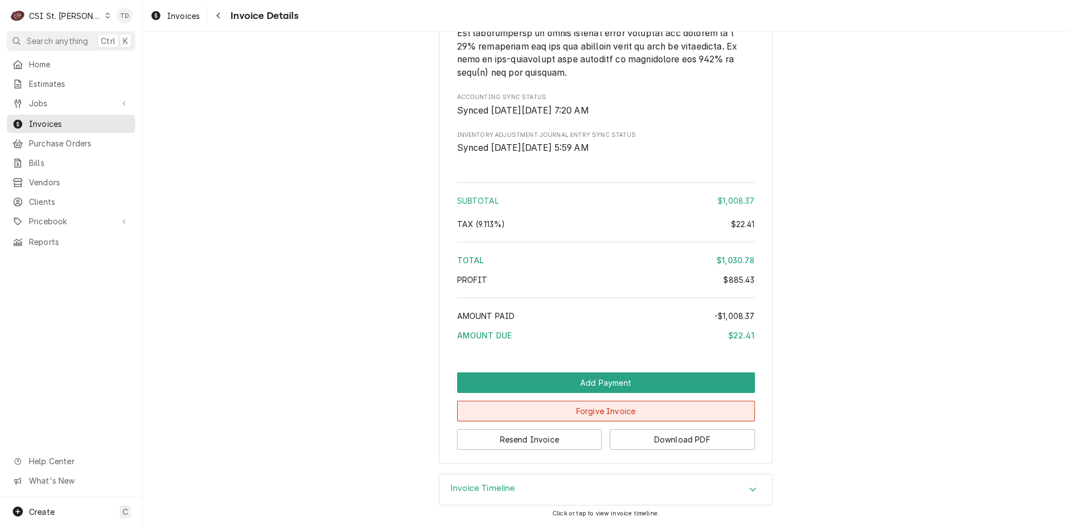
click at [578, 408] on button "Forgive Invoice" at bounding box center [606, 411] width 298 height 21
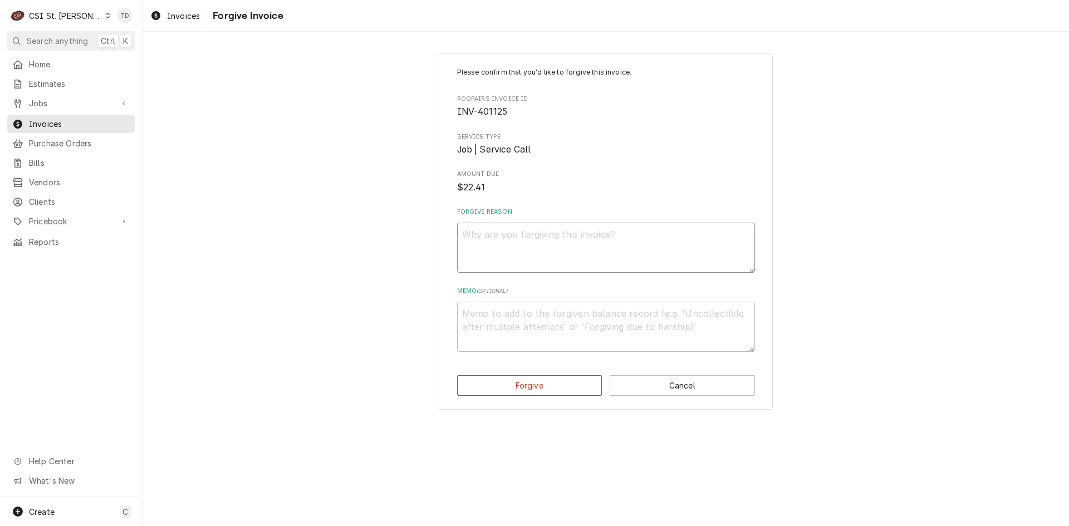
click at [511, 239] on textarea "Forgive Reason" at bounding box center [606, 248] width 298 height 50
paste textarea "credit - td"
type textarea "x"
type textarea "credit - td"
click at [494, 312] on textarea "Memo ( optional )" at bounding box center [606, 327] width 298 height 50
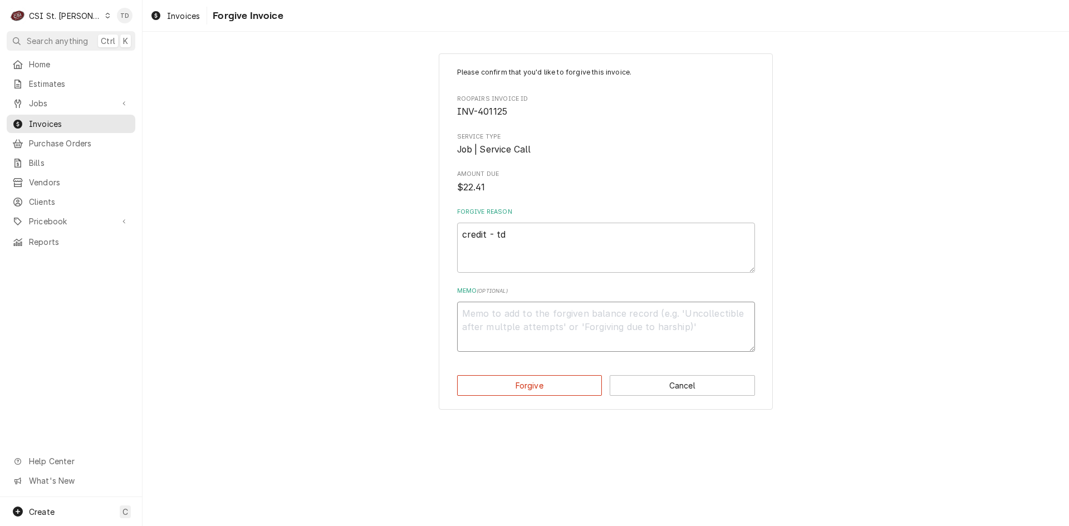
paste textarea "credit - td"
type textarea "x"
type textarea "credit - td"
click at [499, 386] on button "Forgive" at bounding box center [529, 385] width 145 height 21
type textarea "x"
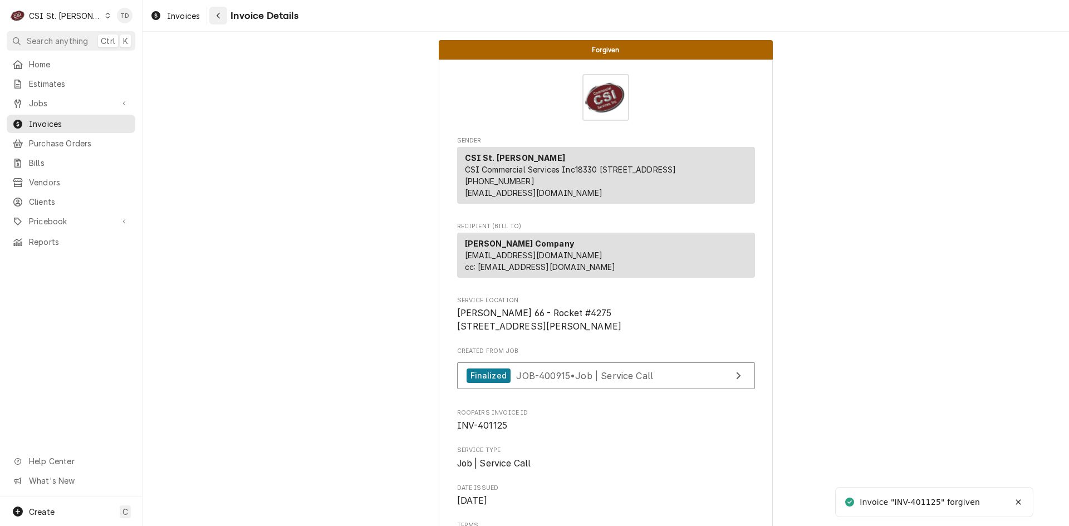
click at [215, 14] on div "Navigate back" at bounding box center [218, 15] width 11 height 11
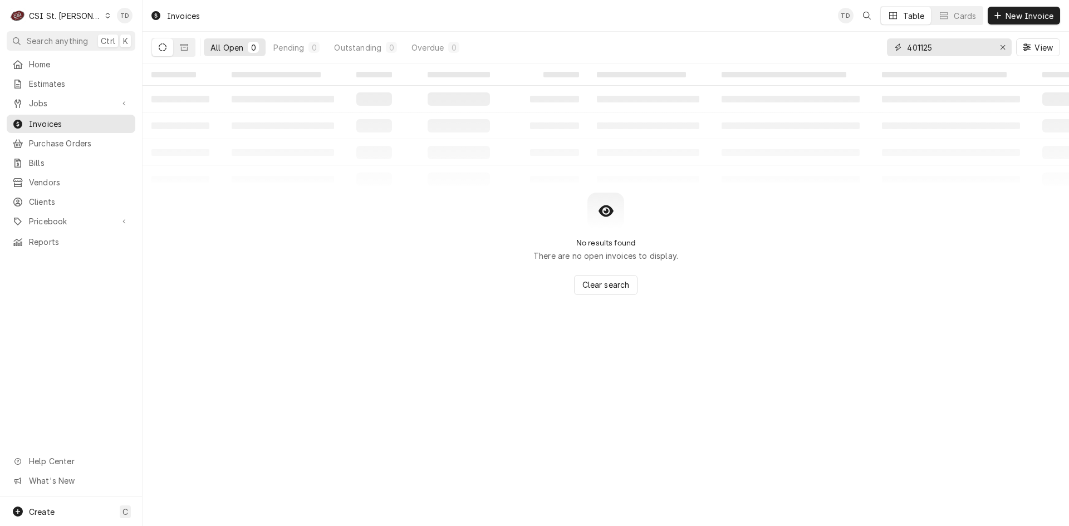
click at [935, 47] on input "401125" at bounding box center [948, 47] width 83 height 18
click at [935, 46] on input "401125" at bounding box center [948, 47] width 83 height 18
click at [182, 43] on icon "Dynamic Content Wrapper" at bounding box center [184, 47] width 8 height 8
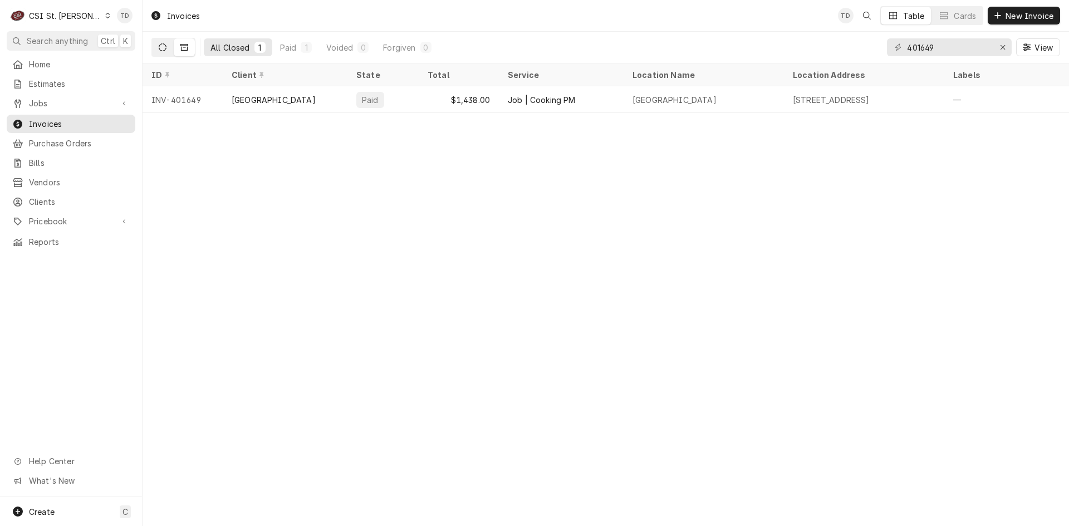
click at [164, 43] on button "Dynamic Content Wrapper" at bounding box center [162, 47] width 21 height 18
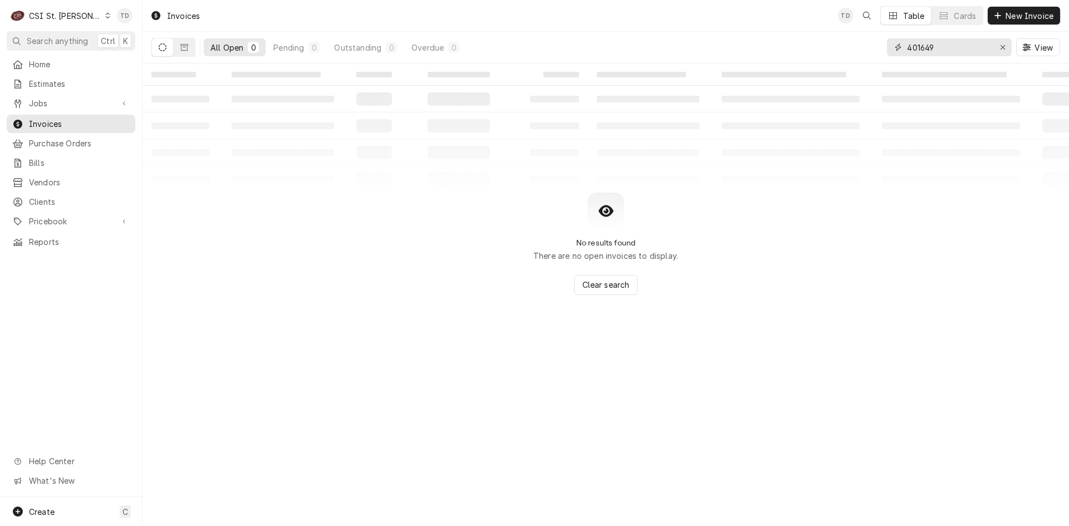
click at [954, 45] on input "401649" at bounding box center [948, 47] width 83 height 18
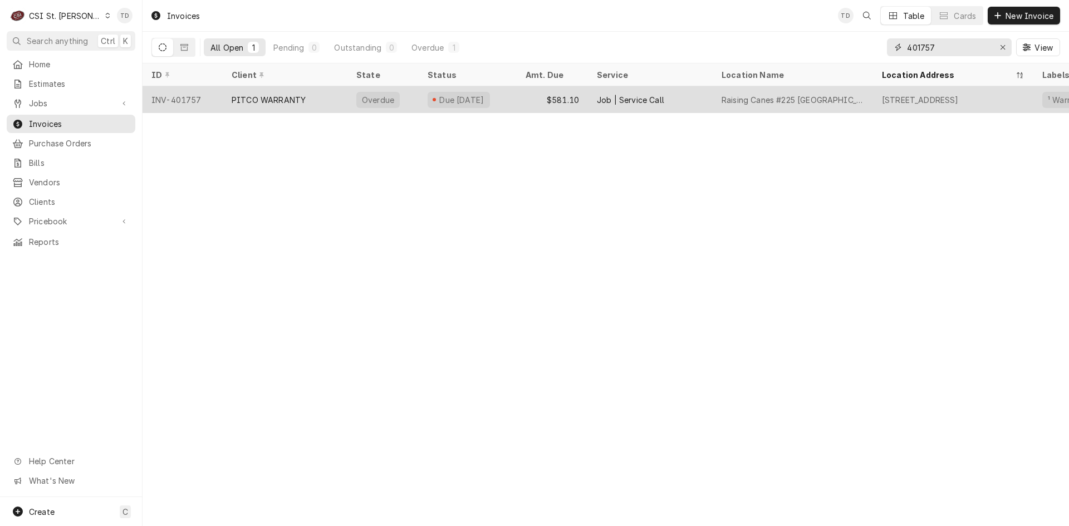
type input "401757"
click at [326, 97] on div "PITCO WARRANTY" at bounding box center [285, 99] width 125 height 27
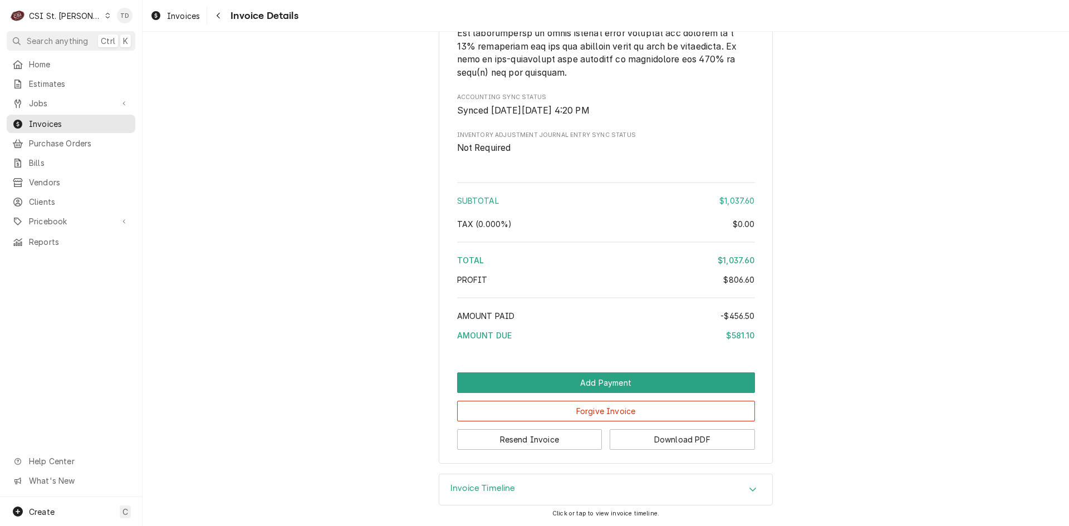
scroll to position [2879, 0]
click at [622, 409] on button "Forgive Invoice" at bounding box center [606, 411] width 298 height 21
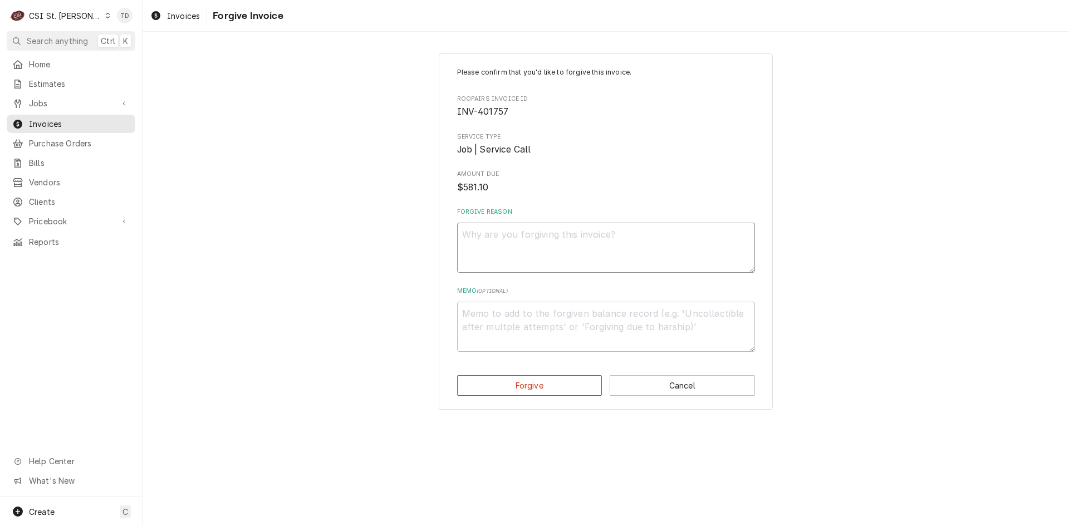
click at [542, 237] on textarea "Forgive Reason" at bounding box center [606, 248] width 298 height 50
paste textarea "credit - td"
type textarea "x"
type textarea "credit - td"
click at [486, 324] on textarea "Memo ( optional )" at bounding box center [606, 327] width 298 height 50
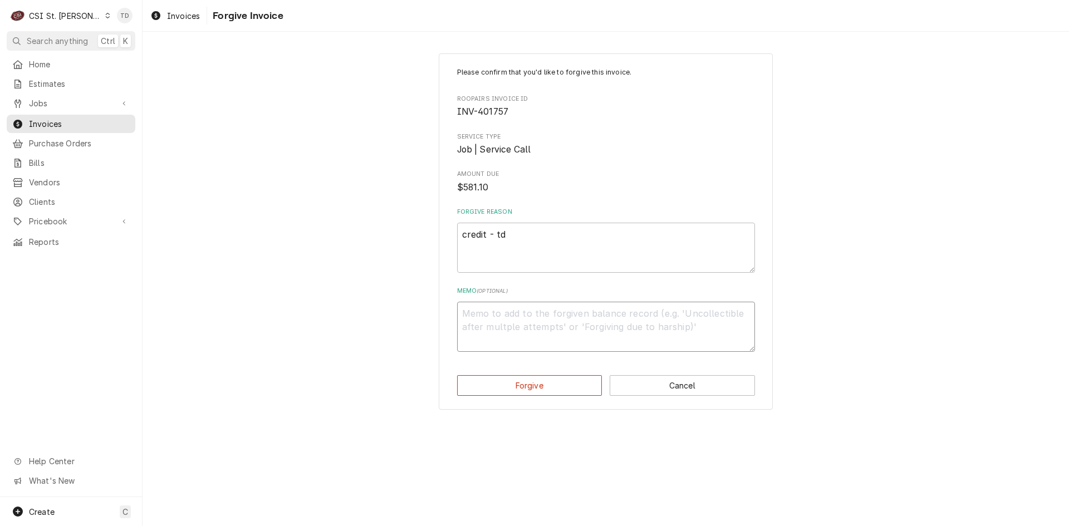
paste textarea "credit - td"
type textarea "x"
type textarea "credit - td"
click at [529, 381] on button "Forgive" at bounding box center [529, 385] width 145 height 21
type textarea "x"
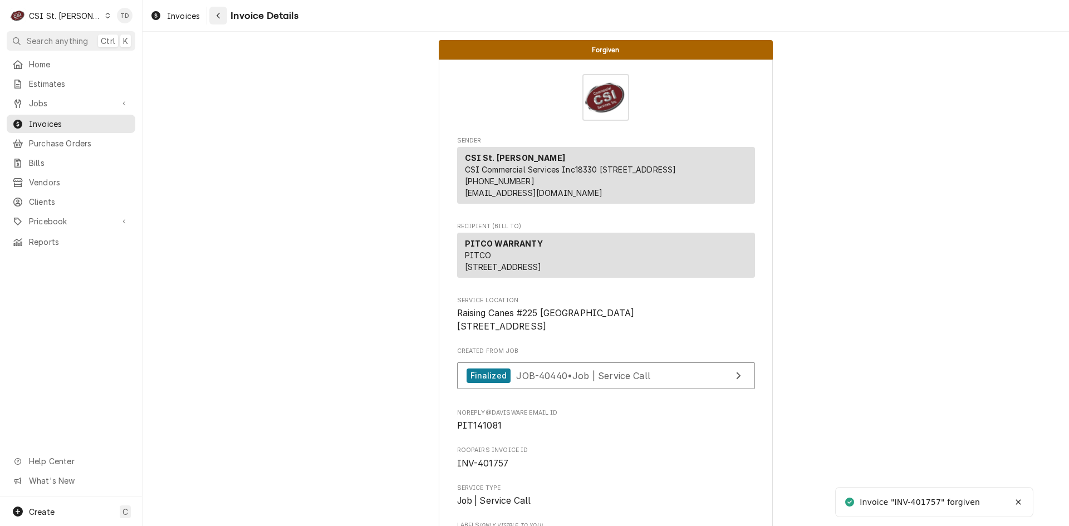
click at [222, 15] on div "Navigate back" at bounding box center [218, 15] width 11 height 11
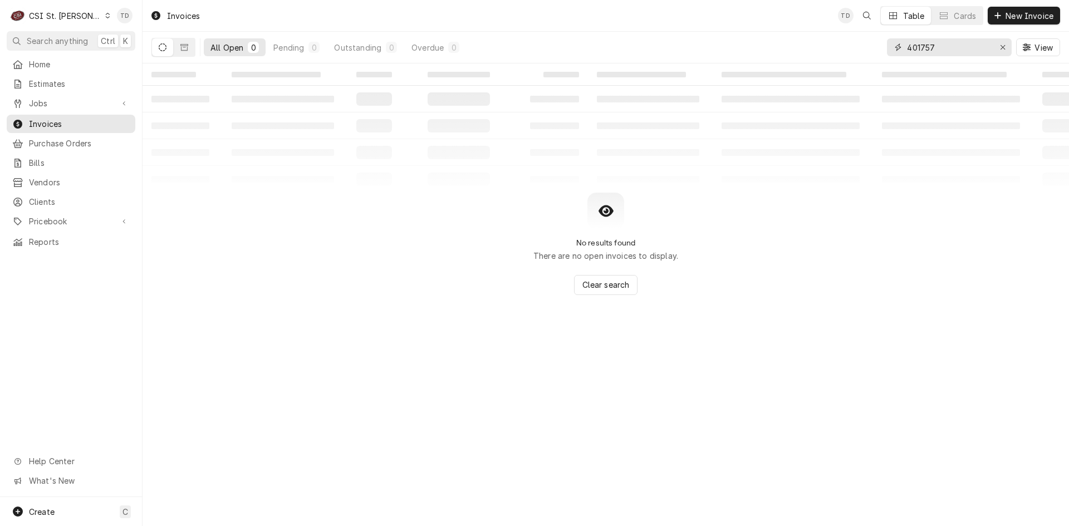
click at [960, 46] on input "401757" at bounding box center [948, 47] width 83 height 18
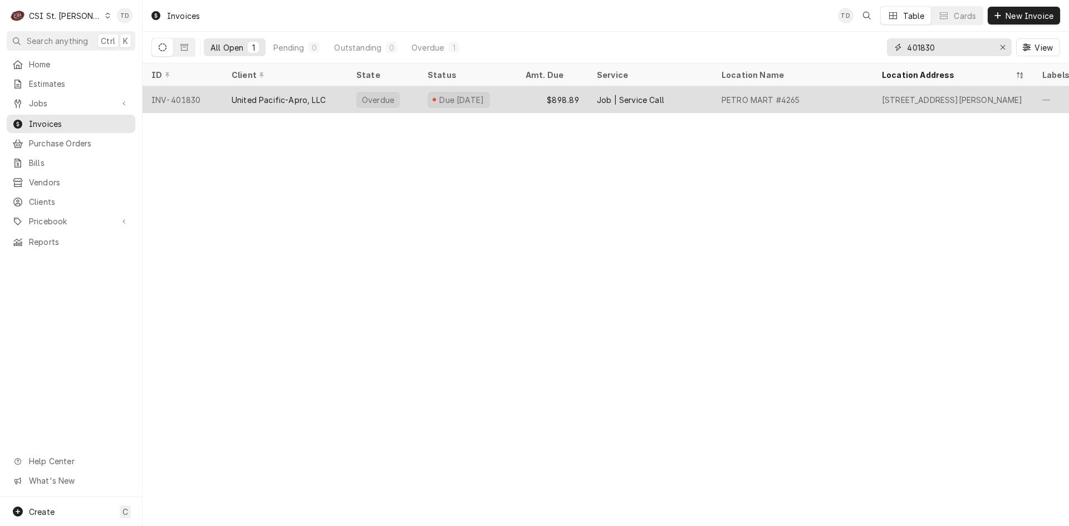
type input "401830"
click at [304, 100] on div "United Pacific-Apro, LLC" at bounding box center [279, 100] width 94 height 12
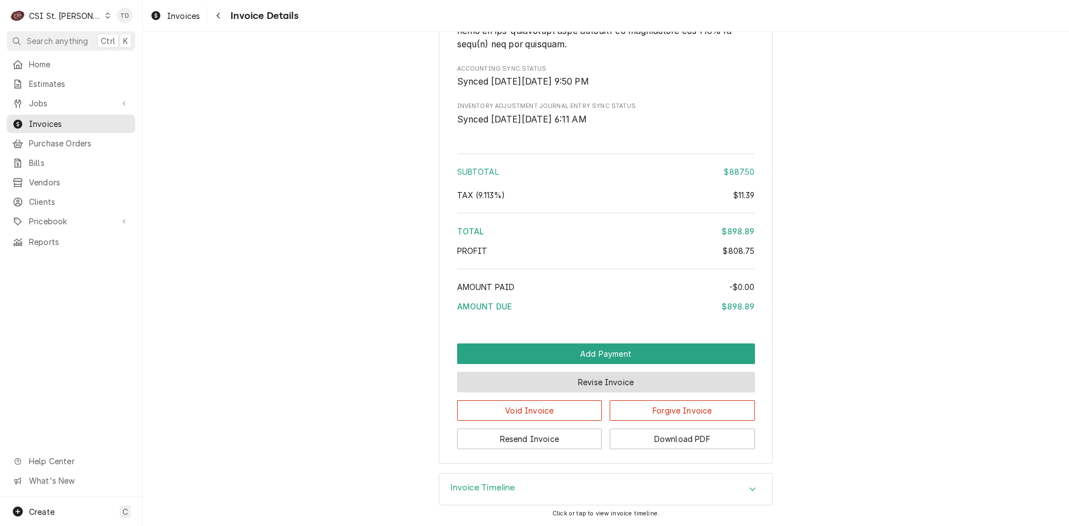
scroll to position [2405, 0]
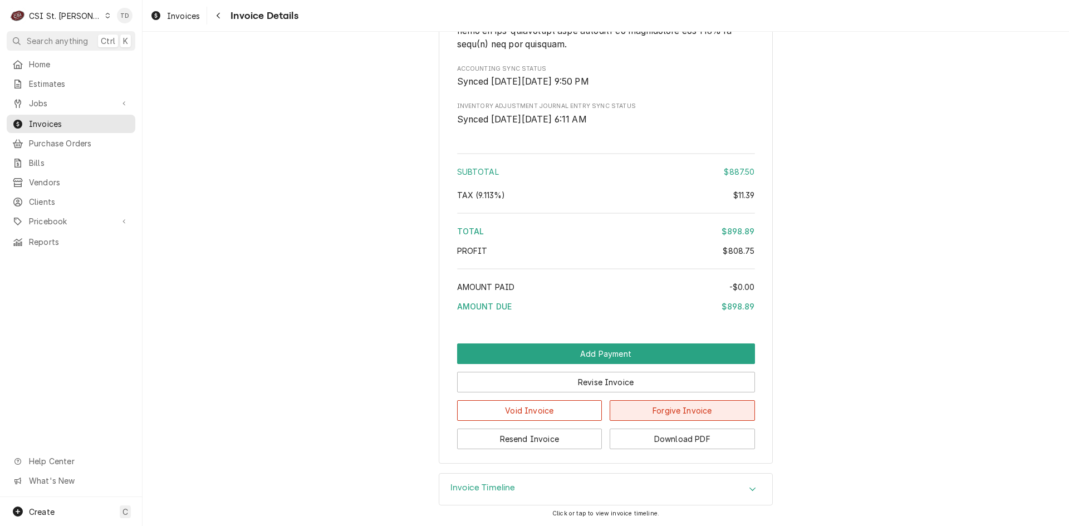
click at [667, 410] on button "Forgive Invoice" at bounding box center [681, 410] width 145 height 21
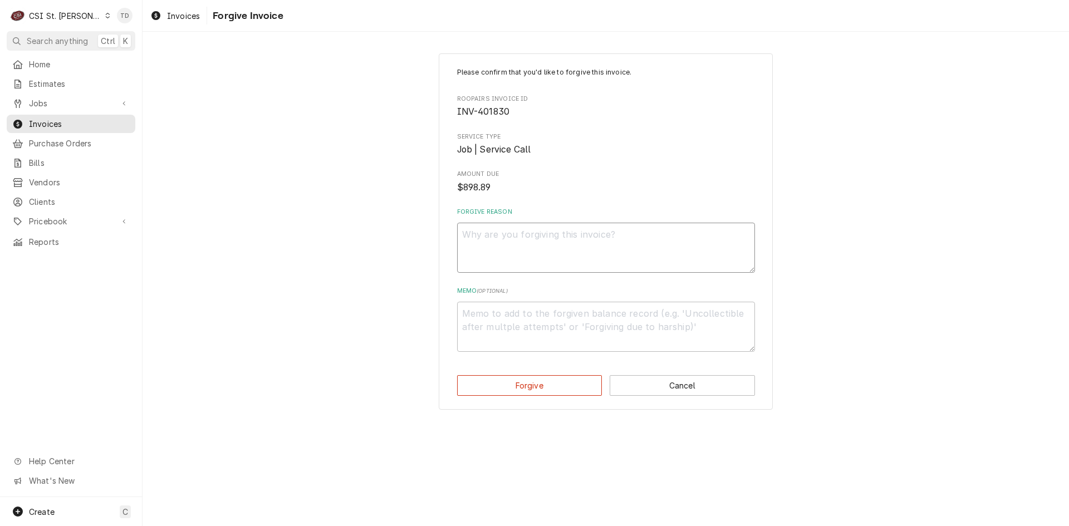
click at [529, 248] on textarea "Forgive Reason" at bounding box center [606, 248] width 298 height 50
paste textarea "credit - td"
type textarea "x"
type textarea "credit - td"
drag, startPoint x: 505, startPoint y: 306, endPoint x: 503, endPoint y: 318, distance: 12.0
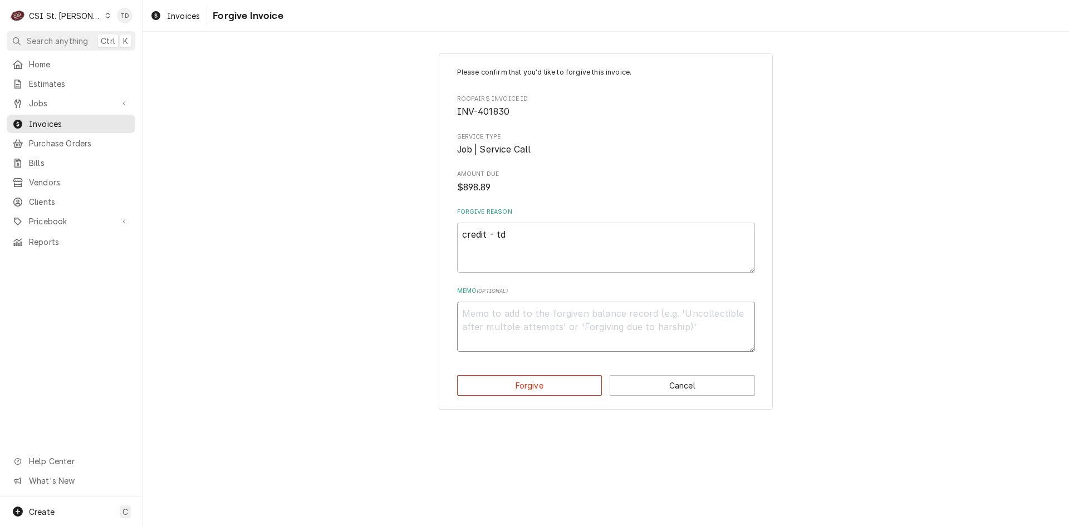
click at [506, 306] on textarea "Memo ( optional )" at bounding box center [606, 327] width 298 height 50
paste textarea "credit - td"
type textarea "x"
type textarea "credit - td"
click at [499, 382] on button "Forgive" at bounding box center [529, 385] width 145 height 21
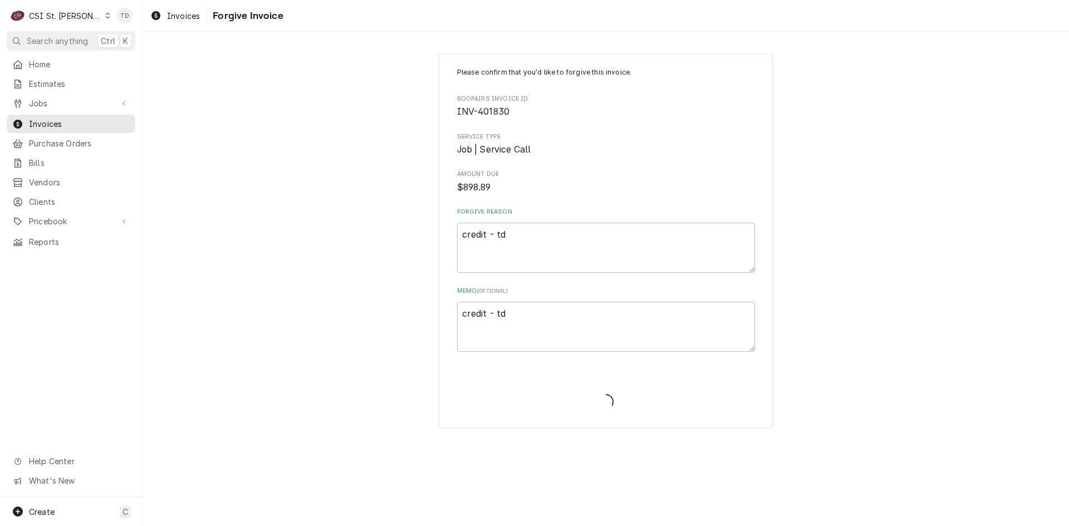
type textarea "x"
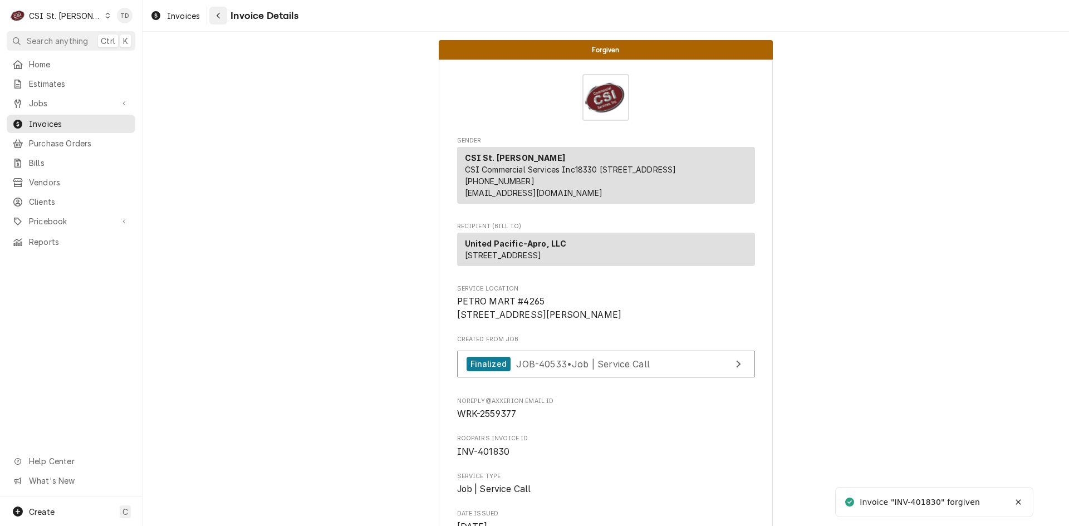
click at [216, 13] on icon "Navigate back" at bounding box center [218, 16] width 5 height 8
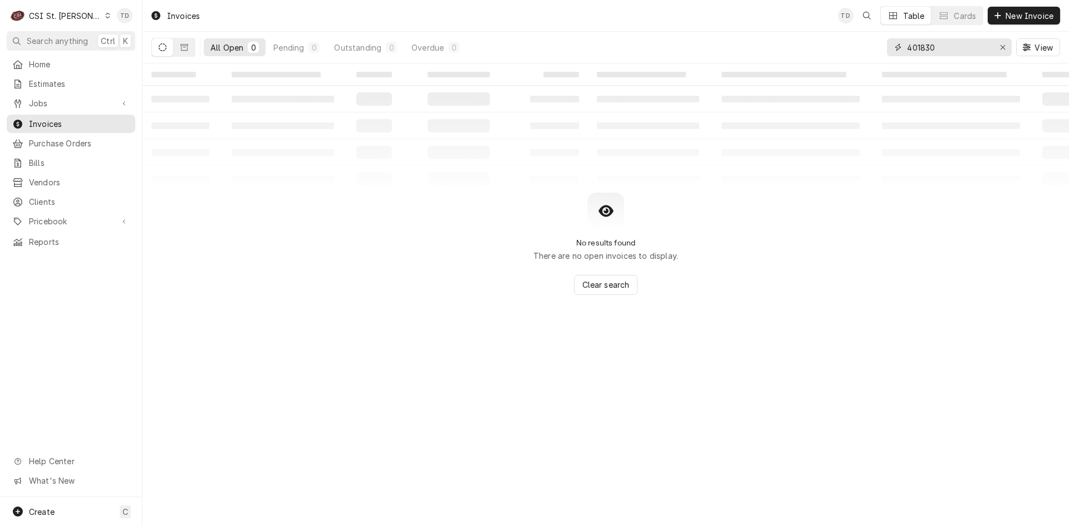
click at [942, 43] on input "401830" at bounding box center [948, 47] width 83 height 18
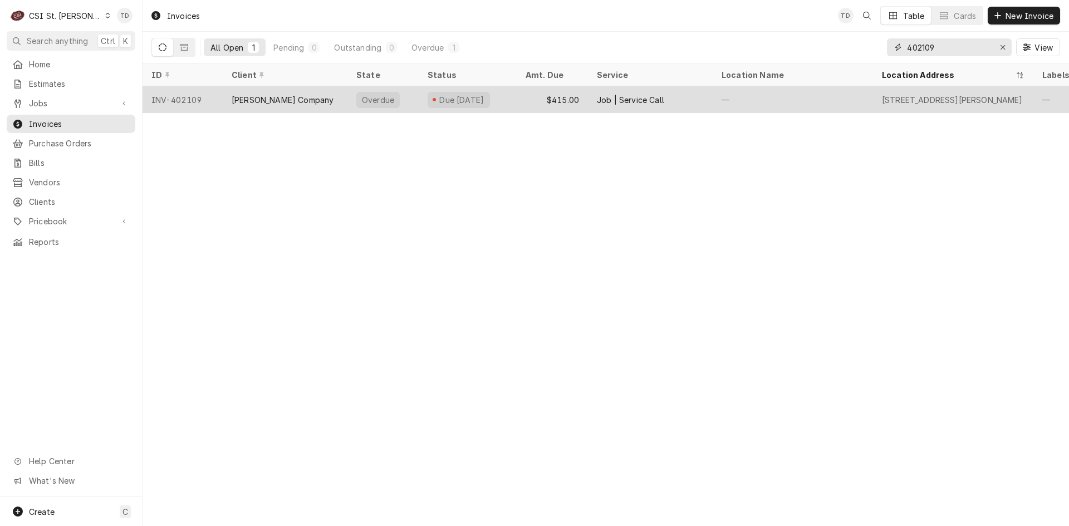
type input "402109"
click at [316, 94] on div "[PERSON_NAME] Company" at bounding box center [285, 99] width 125 height 27
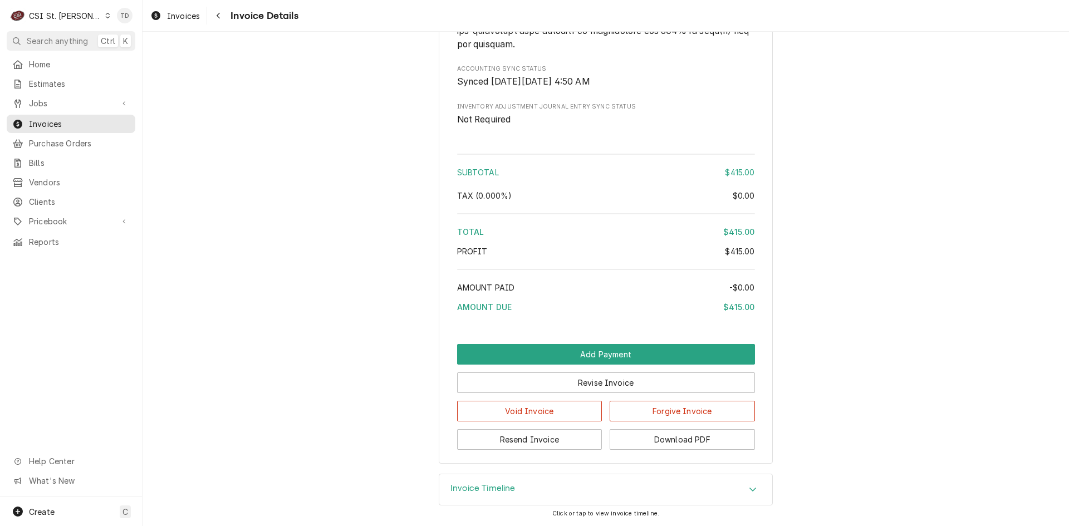
scroll to position [1697, 0]
click at [220, 14] on icon "Navigate back" at bounding box center [218, 16] width 5 height 8
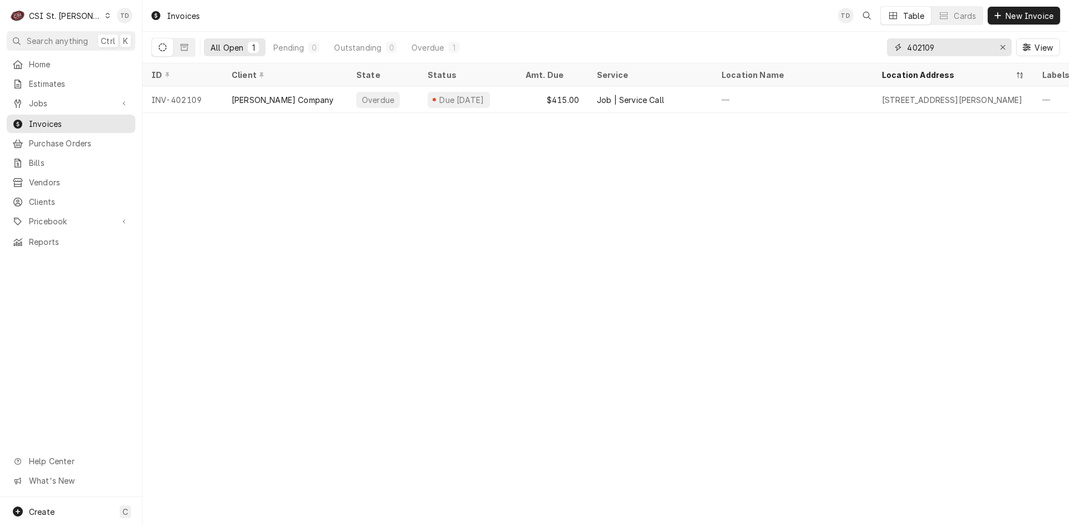
drag, startPoint x: 704, startPoint y: 67, endPoint x: 937, endPoint y: 50, distance: 233.3
click at [937, 50] on input "402109" at bounding box center [948, 47] width 83 height 18
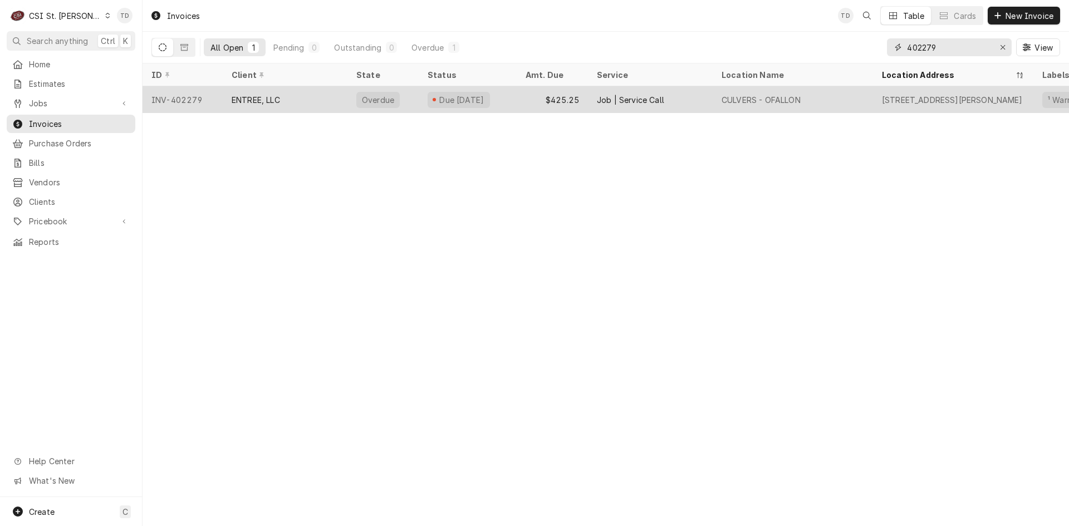
type input "402279"
click at [573, 95] on div "$425.25" at bounding box center [551, 99] width 71 height 27
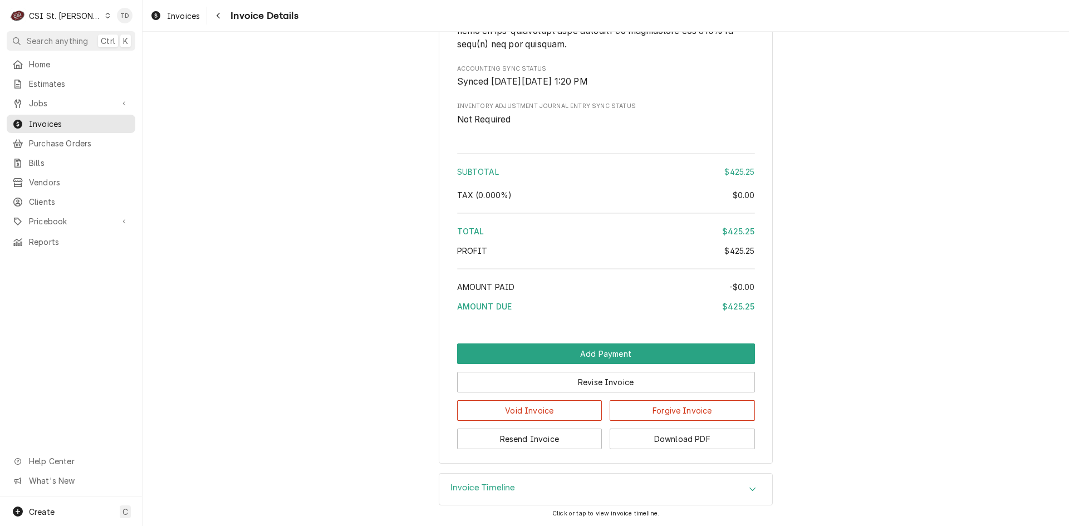
scroll to position [1896, 0]
click at [656, 414] on button "Forgive Invoice" at bounding box center [681, 410] width 145 height 21
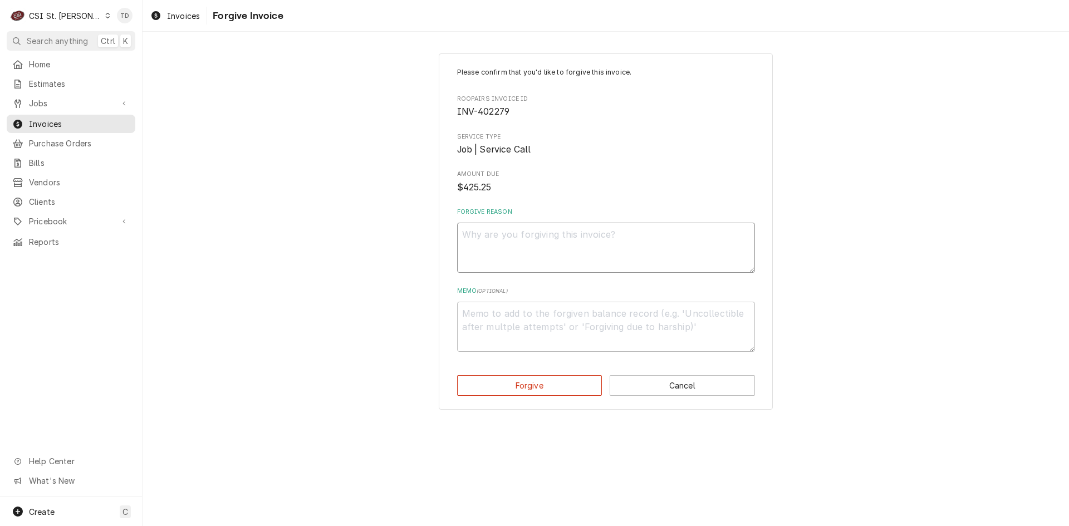
click at [508, 243] on textarea "Forgive Reason" at bounding box center [606, 248] width 298 height 50
paste textarea "credit - td"
type textarea "x"
type textarea "credit - td"
click at [491, 332] on textarea "Memo ( optional )" at bounding box center [606, 327] width 298 height 50
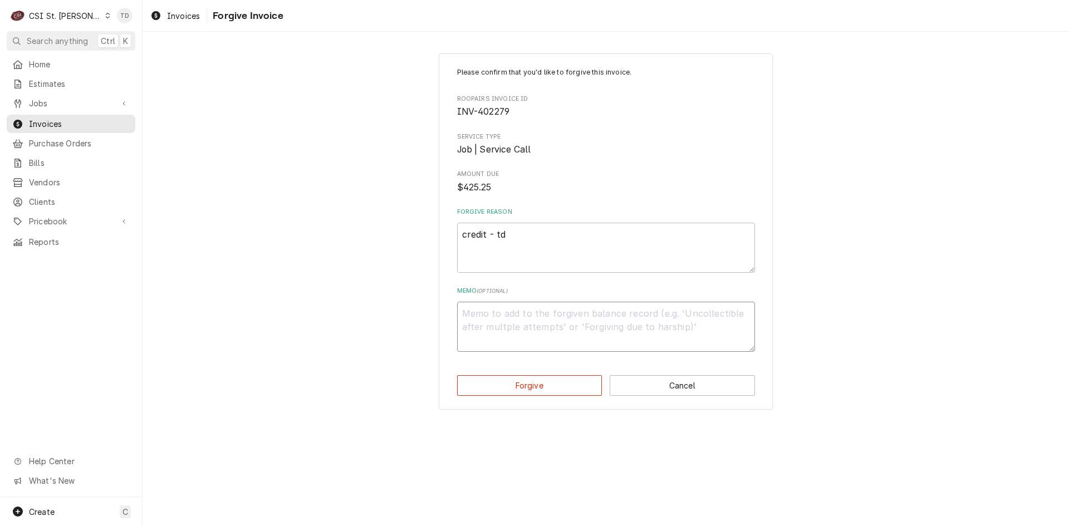
paste textarea "credit - td"
type textarea "x"
type textarea "credit - td"
click at [502, 386] on button "Forgive" at bounding box center [529, 385] width 145 height 21
type textarea "x"
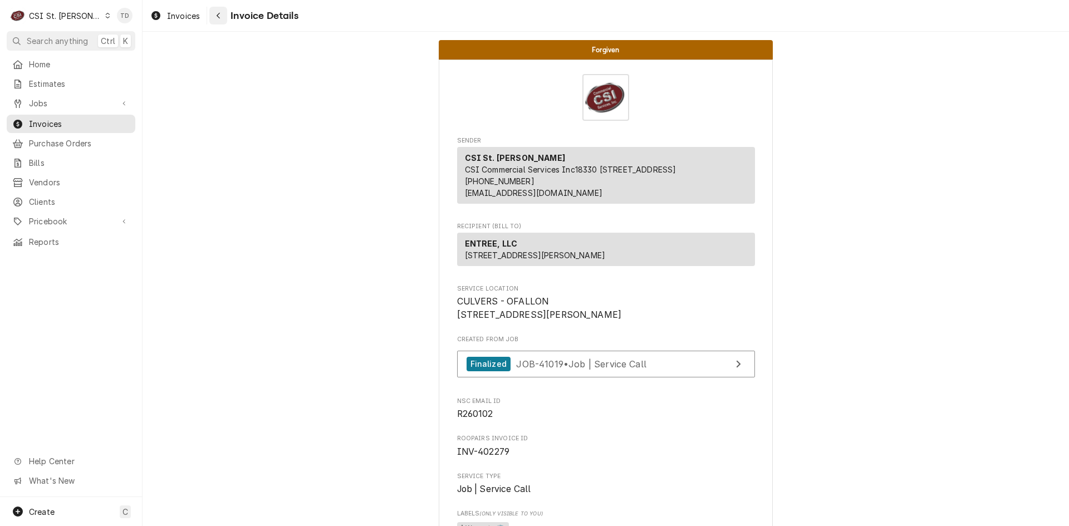
click at [219, 14] on icon "Navigate back" at bounding box center [218, 16] width 5 height 8
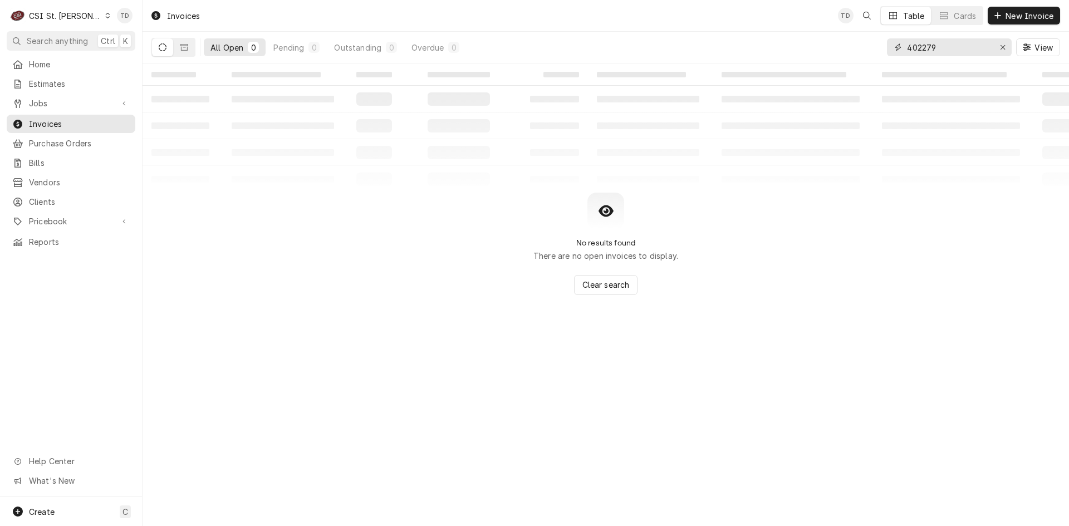
click at [942, 49] on input "402279" at bounding box center [948, 47] width 83 height 18
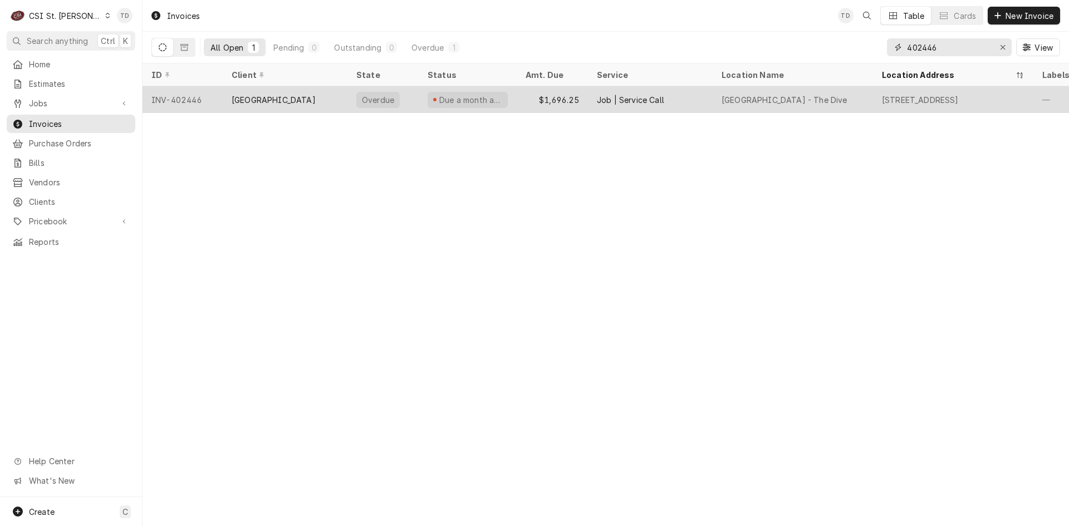
type input "402446"
click at [317, 98] on div "[GEOGRAPHIC_DATA]" at bounding box center [285, 99] width 125 height 27
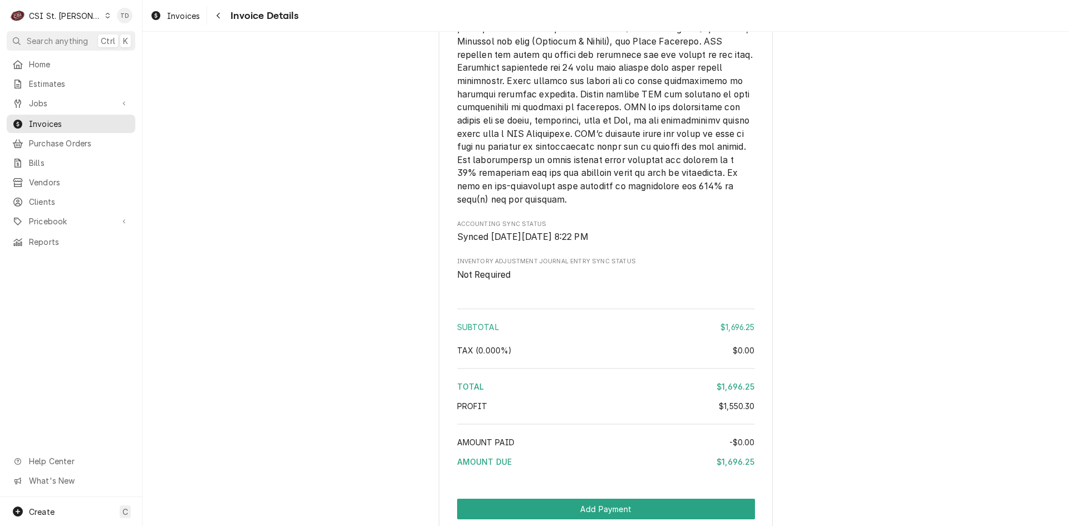
scroll to position [1999, 0]
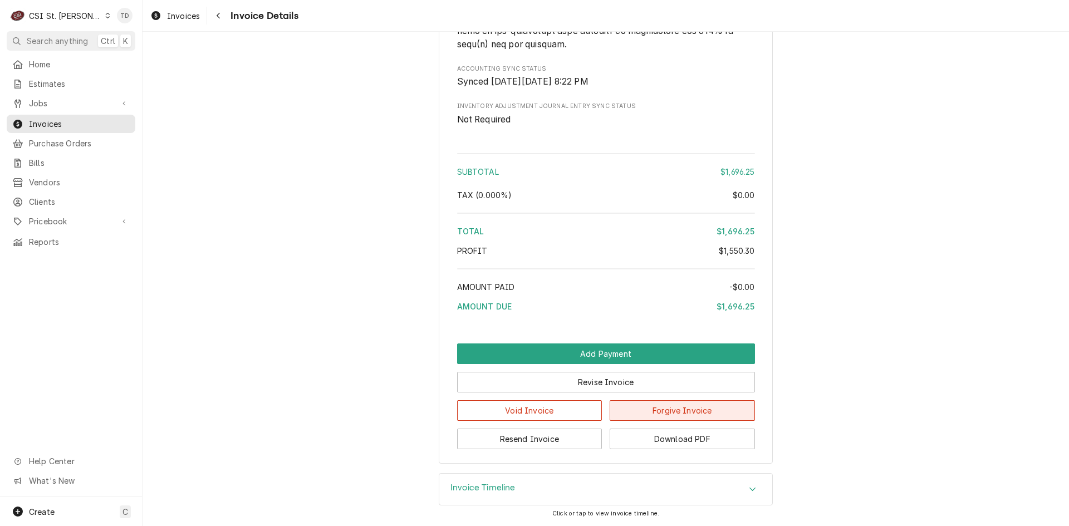
click at [663, 408] on button "Forgive Invoice" at bounding box center [681, 410] width 145 height 21
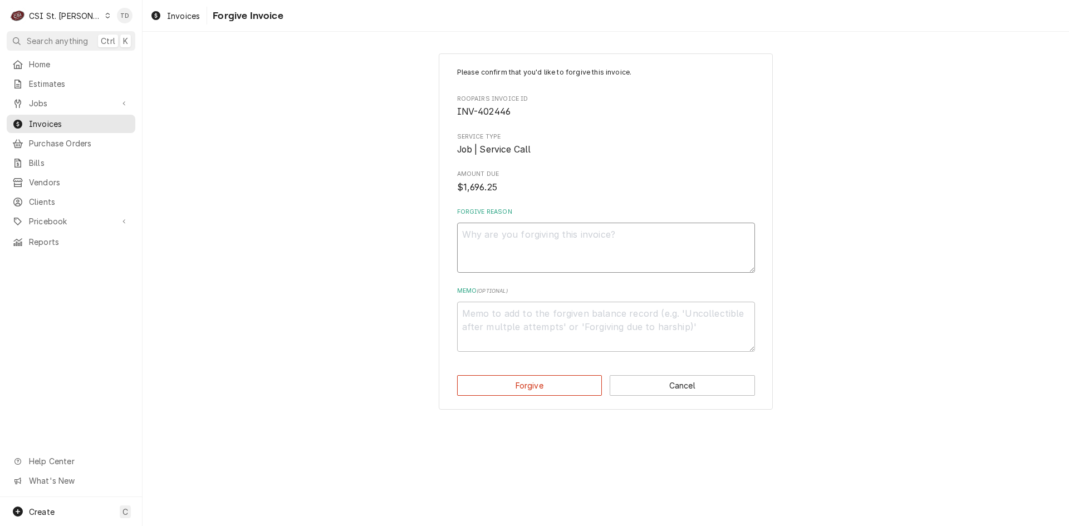
click at [519, 239] on textarea "Forgive Reason" at bounding box center [606, 248] width 298 height 50
paste textarea "credit - td"
type textarea "x"
type textarea "credit - td"
click at [520, 320] on textarea "Memo ( optional )" at bounding box center [606, 327] width 298 height 50
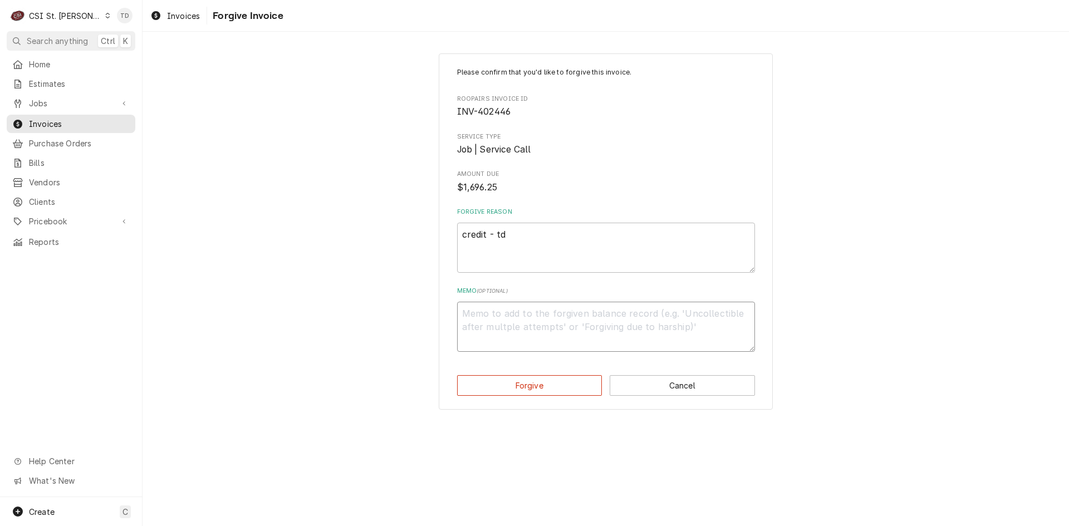
paste textarea "credit - td"
type textarea "x"
type textarea "credit - td"
click at [517, 386] on button "Forgive" at bounding box center [529, 385] width 145 height 21
type textarea "x"
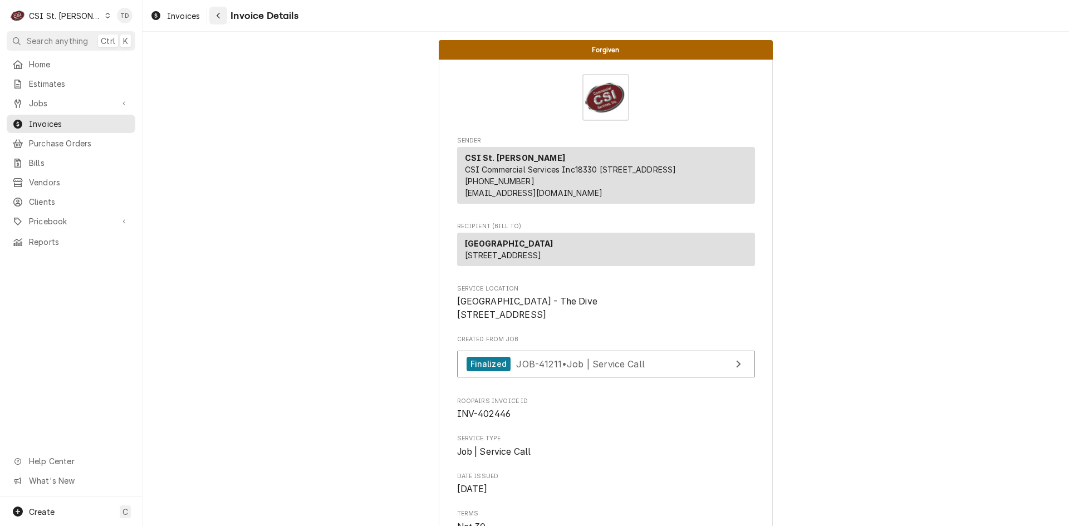
click at [224, 12] on button "Navigate back" at bounding box center [218, 16] width 18 height 18
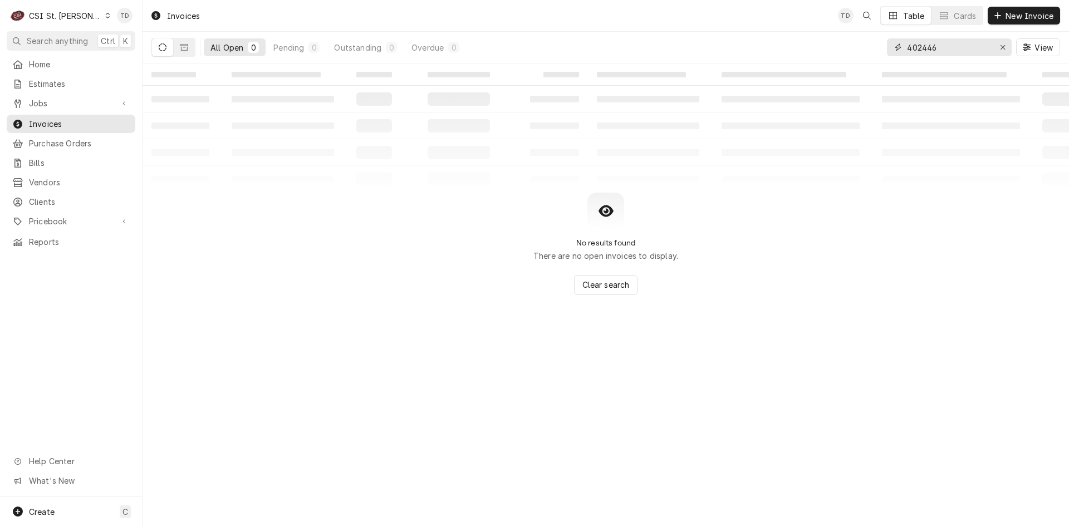
click at [941, 49] on input "402446" at bounding box center [948, 47] width 83 height 18
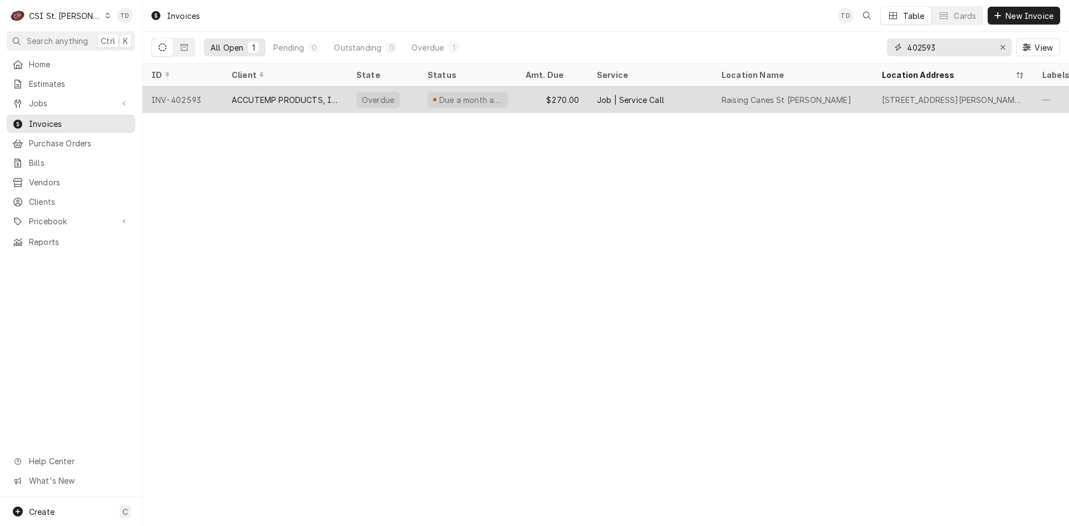
type input "402593"
click at [338, 100] on div "ACCUTEMP PRODUCTS, INC." at bounding box center [285, 100] width 107 height 12
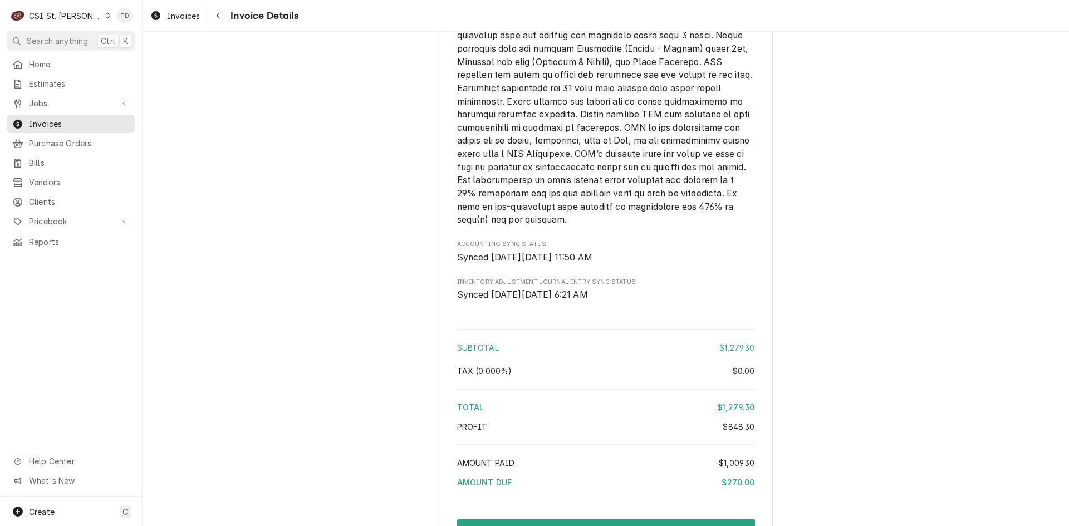
scroll to position [2388, 0]
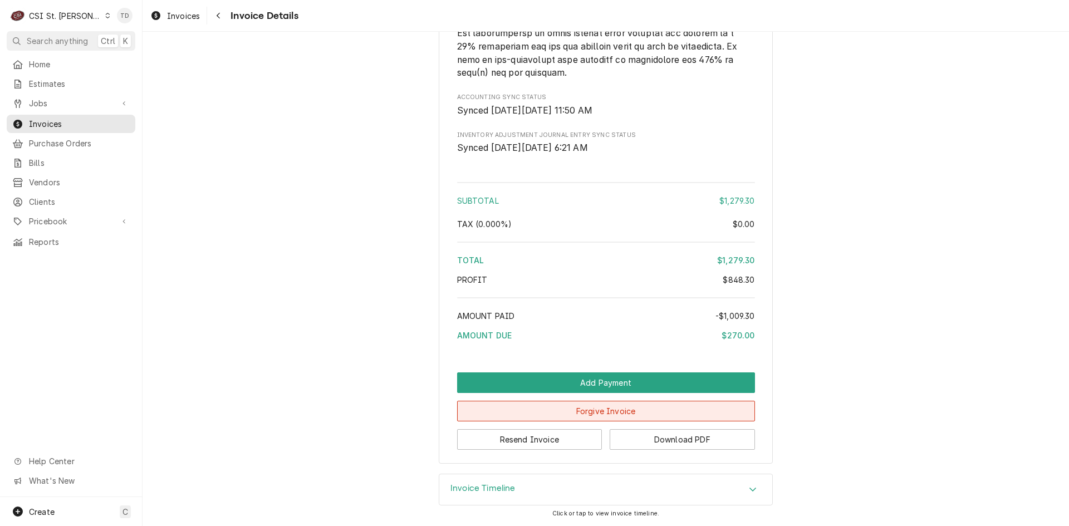
click at [601, 413] on button "Forgive Invoice" at bounding box center [606, 411] width 298 height 21
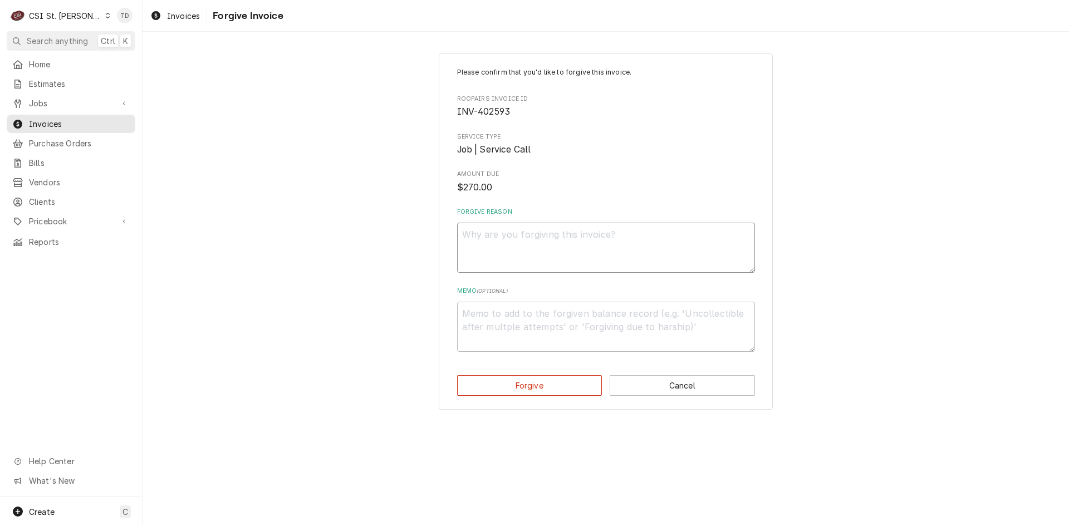
click at [504, 230] on textarea "Forgive Reason" at bounding box center [606, 248] width 298 height 50
paste textarea "credit - td"
type textarea "x"
type textarea "credit - td"
click at [488, 309] on textarea "Memo ( optional )" at bounding box center [606, 327] width 298 height 50
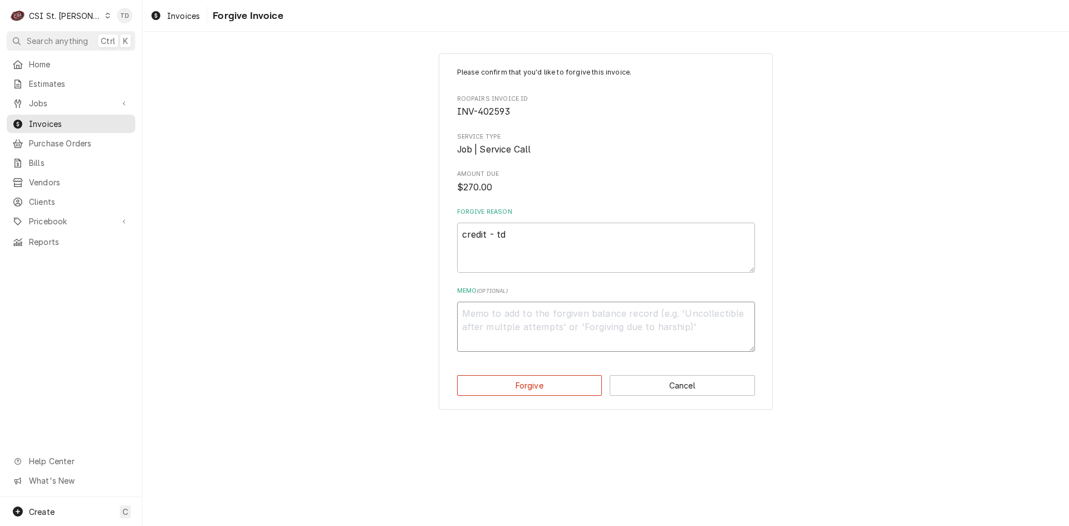
paste textarea "credit - td"
type textarea "x"
type textarea "credit - td"
click at [515, 386] on button "Forgive" at bounding box center [529, 385] width 145 height 21
type textarea "x"
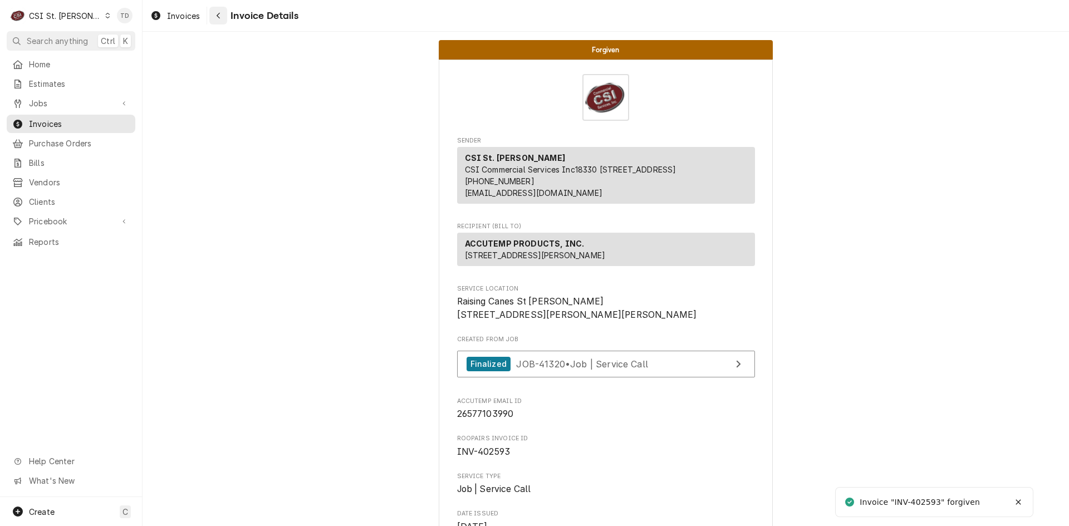
click at [218, 16] on icon "Navigate back" at bounding box center [218, 16] width 5 height 8
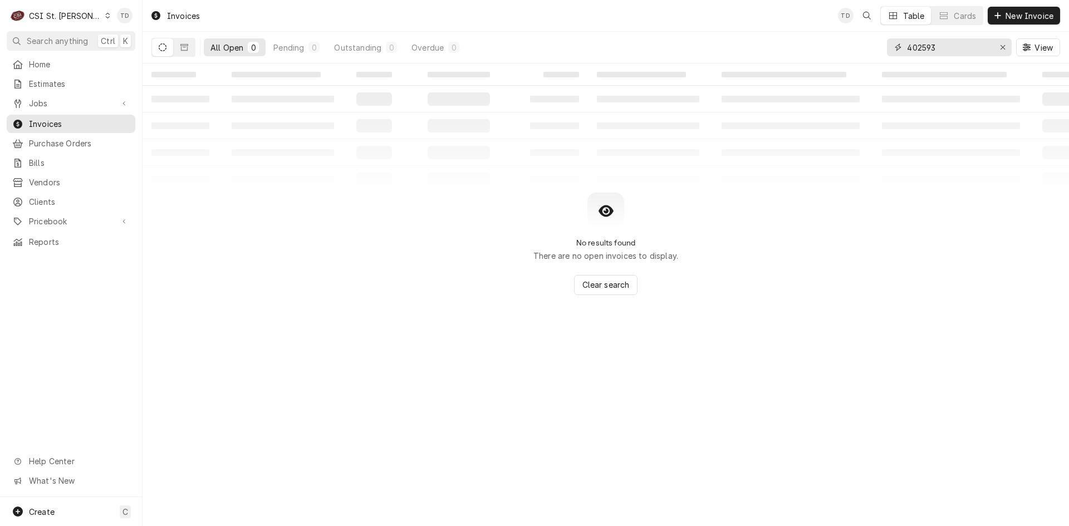
click at [937, 47] on input "402593" at bounding box center [948, 47] width 83 height 18
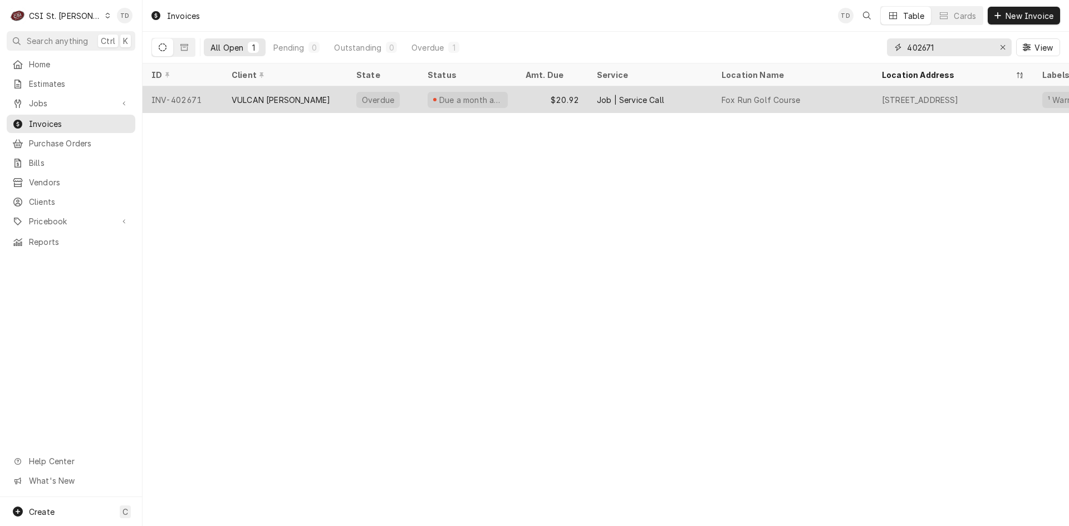
type input "402671"
click at [276, 97] on div "VULCAN [PERSON_NAME]" at bounding box center [281, 100] width 99 height 12
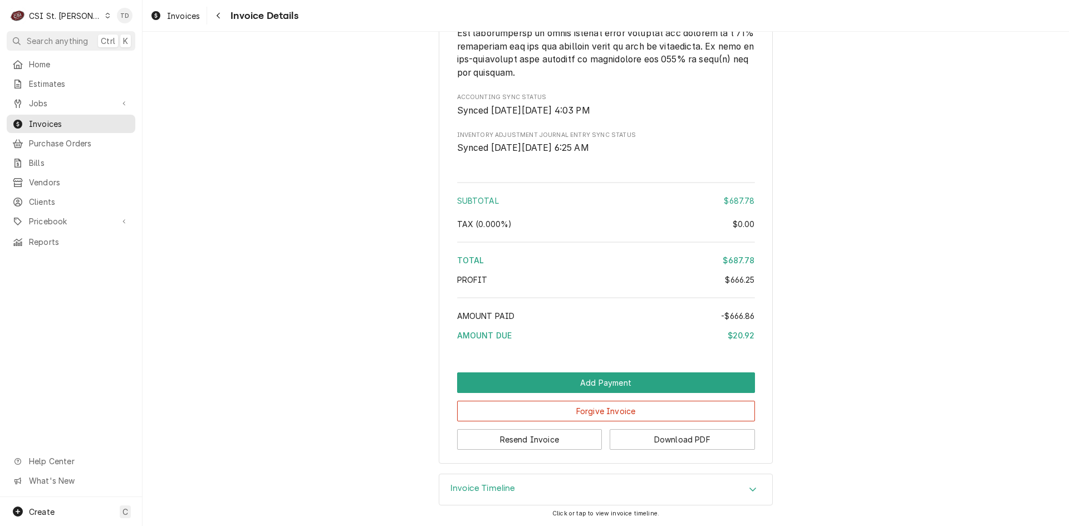
scroll to position [2641, 0]
click at [573, 409] on button "Forgive Invoice" at bounding box center [606, 411] width 298 height 21
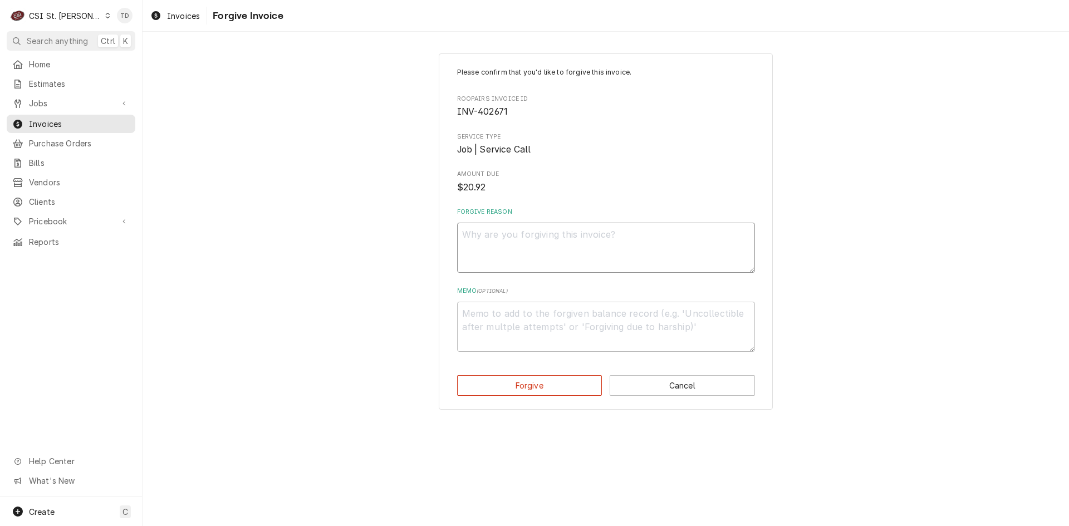
click at [539, 245] on textarea "Forgive Reason" at bounding box center [606, 248] width 298 height 50
paste textarea "credit - td"
type textarea "x"
type textarea "credit - td"
click at [500, 319] on textarea "Memo ( optional )" at bounding box center [606, 327] width 298 height 50
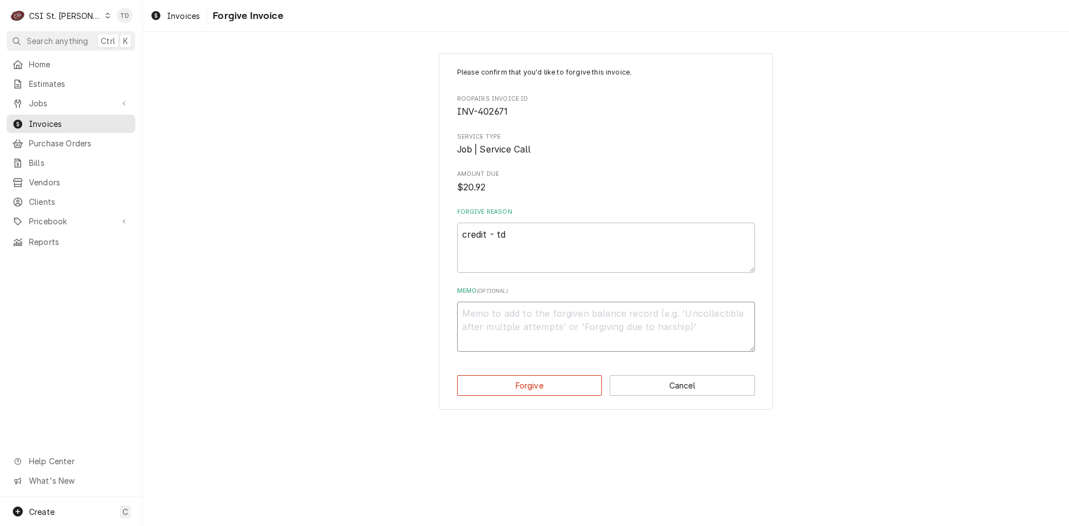
paste textarea "credit - td"
type textarea "x"
type textarea "credit - td"
click at [513, 381] on button "Forgive" at bounding box center [529, 385] width 145 height 21
type textarea "x"
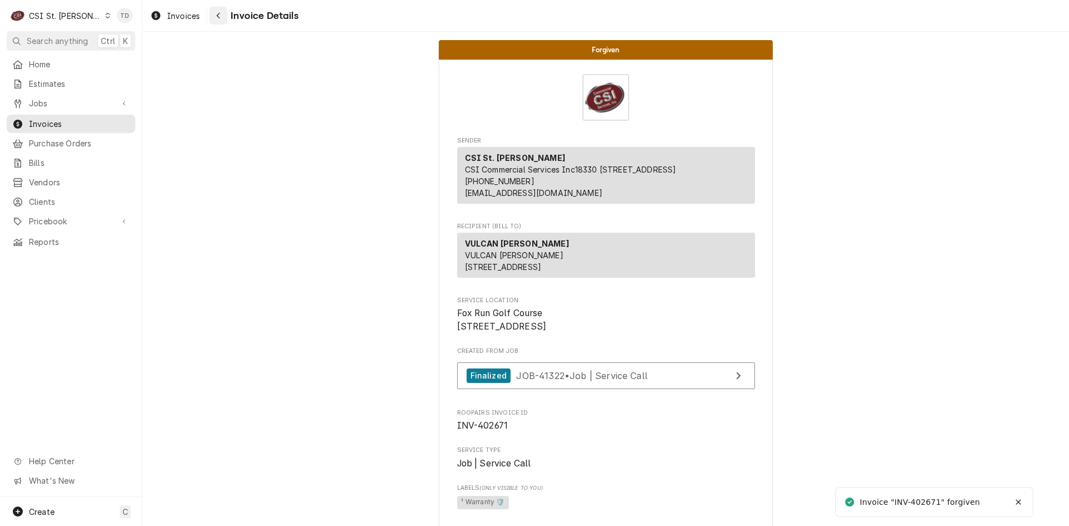
click at [211, 14] on button "Navigate back" at bounding box center [218, 16] width 18 height 18
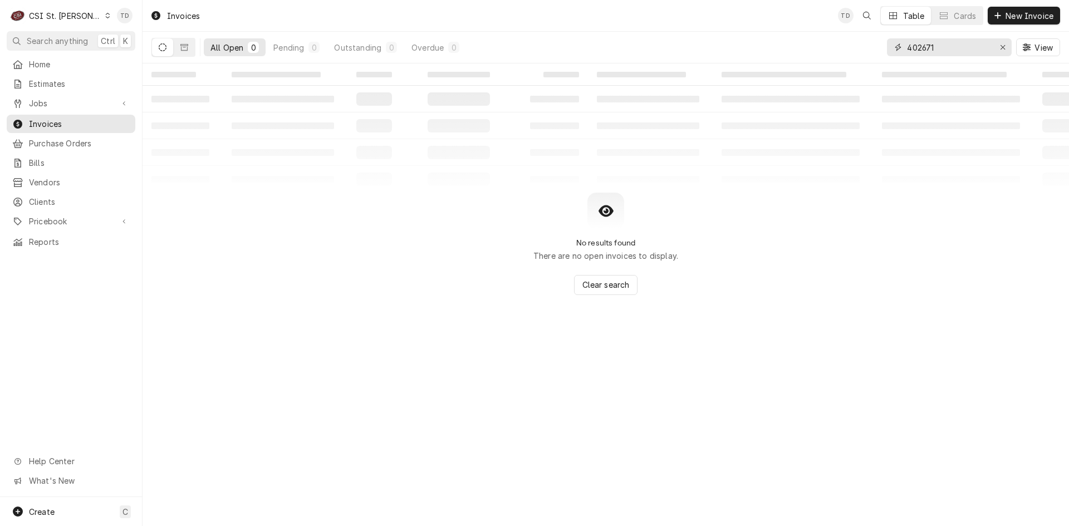
click at [933, 47] on input "402671" at bounding box center [948, 47] width 83 height 18
click at [934, 47] on input "402671" at bounding box center [948, 47] width 83 height 18
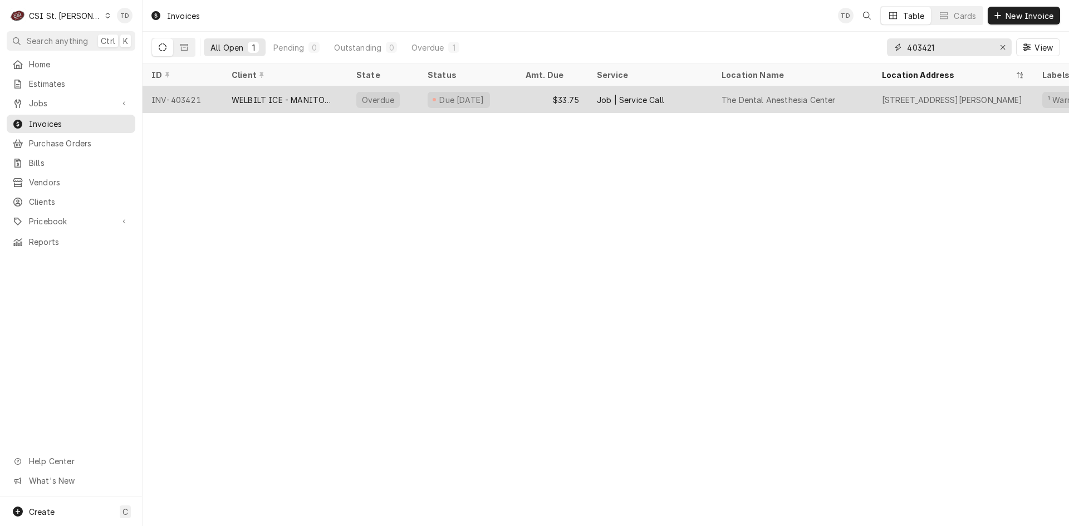
type input "403421"
click at [533, 94] on div "$33.75" at bounding box center [551, 99] width 71 height 27
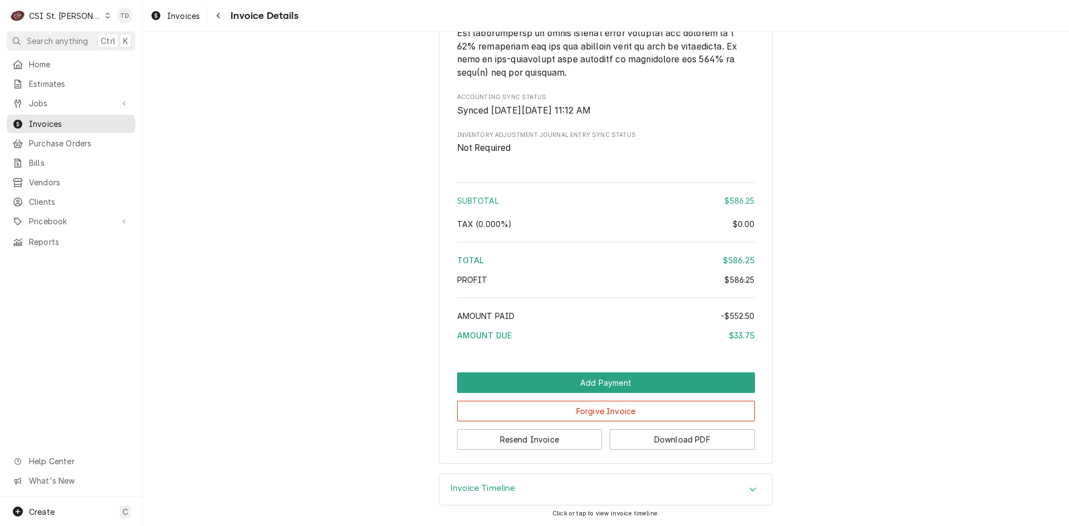
scroll to position [2053, 0]
click at [532, 410] on button "Forgive Invoice" at bounding box center [606, 411] width 298 height 21
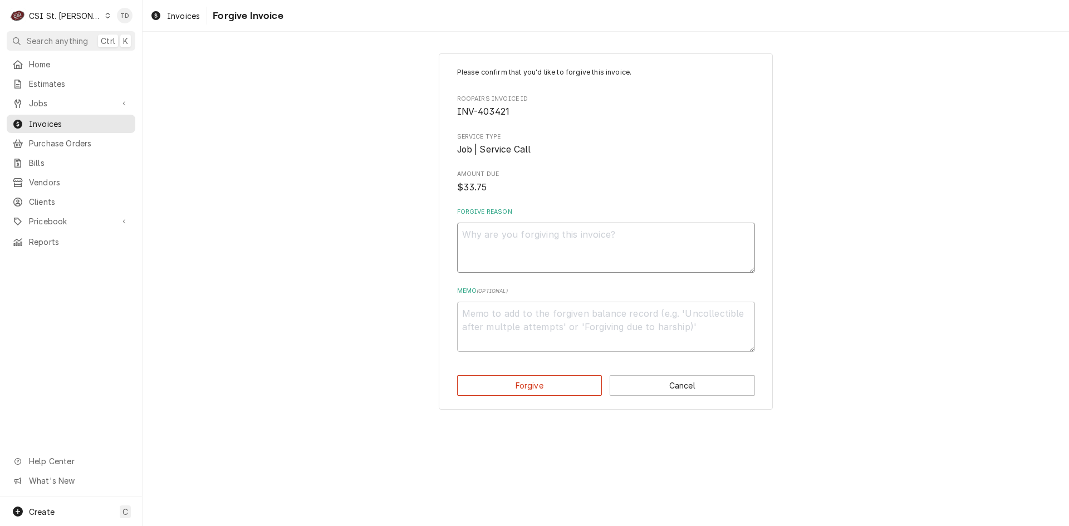
click at [499, 245] on textarea "Forgive Reason" at bounding box center [606, 248] width 298 height 50
paste textarea "credit - td"
type textarea "x"
type textarea "credit - td"
click at [501, 324] on textarea "Memo ( optional )" at bounding box center [606, 327] width 298 height 50
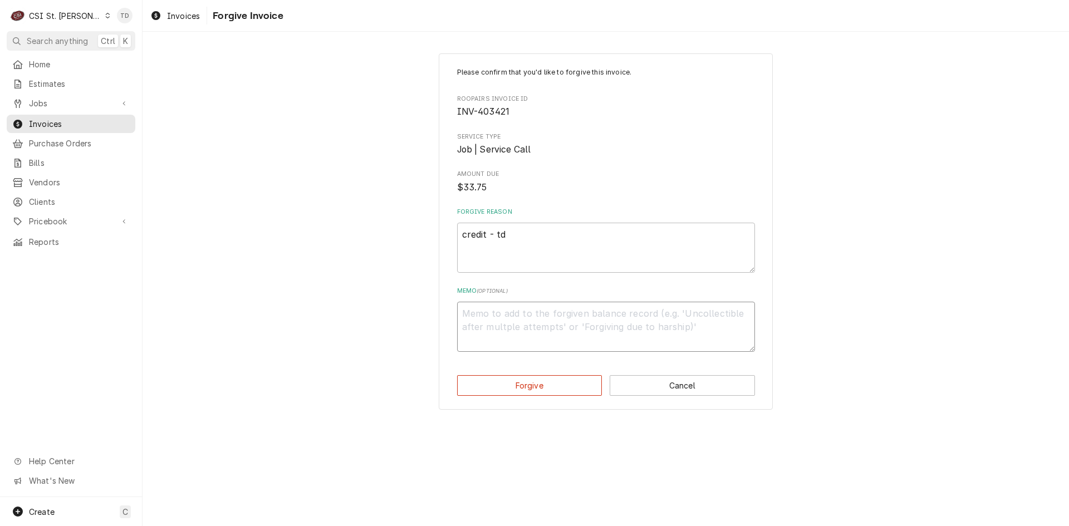
paste textarea "credit - td"
type textarea "x"
type textarea "credit - td"
click at [501, 384] on button "Forgive" at bounding box center [529, 385] width 145 height 21
type textarea "x"
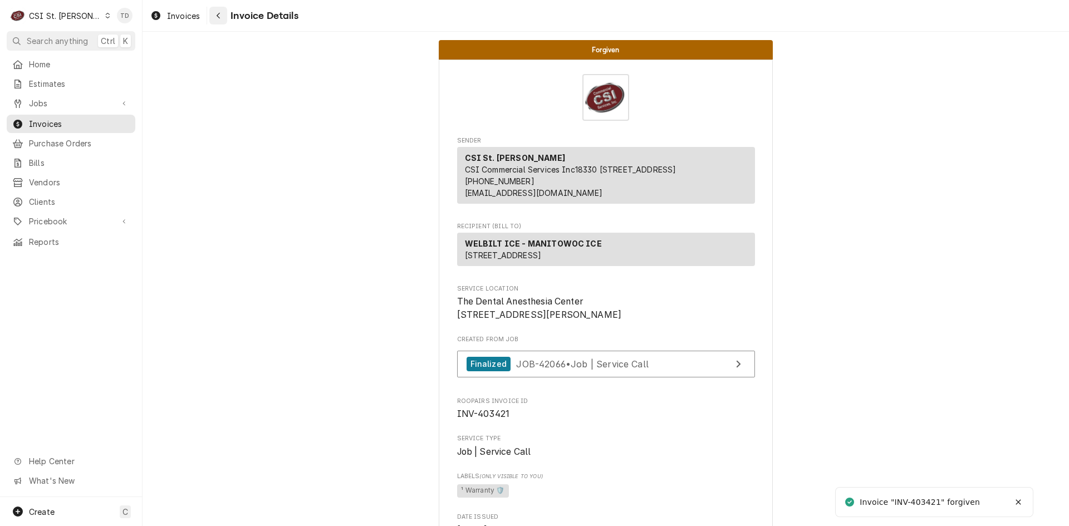
click at [218, 15] on icon "Navigate back" at bounding box center [218, 16] width 5 height 8
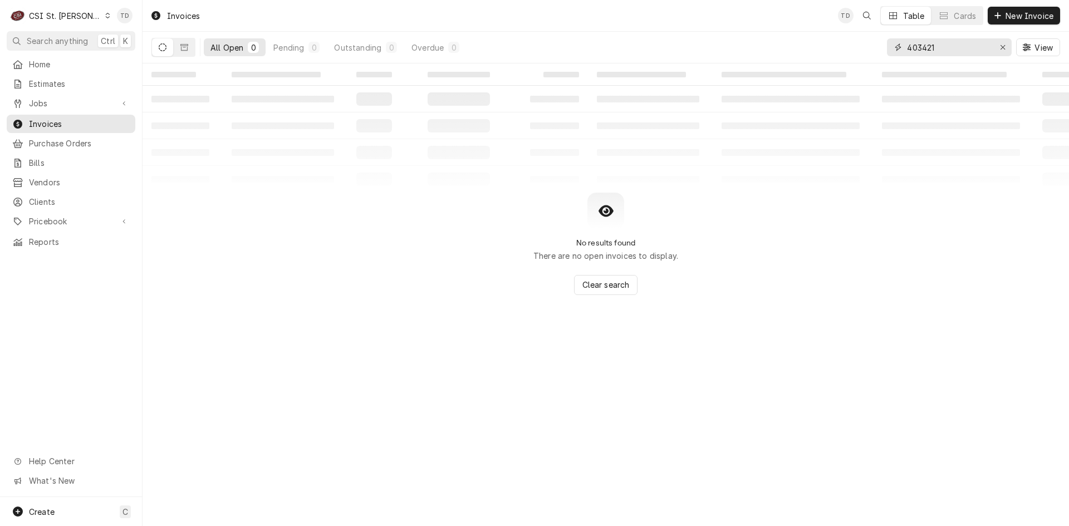
click at [947, 48] on input "403421" at bounding box center [948, 47] width 83 height 18
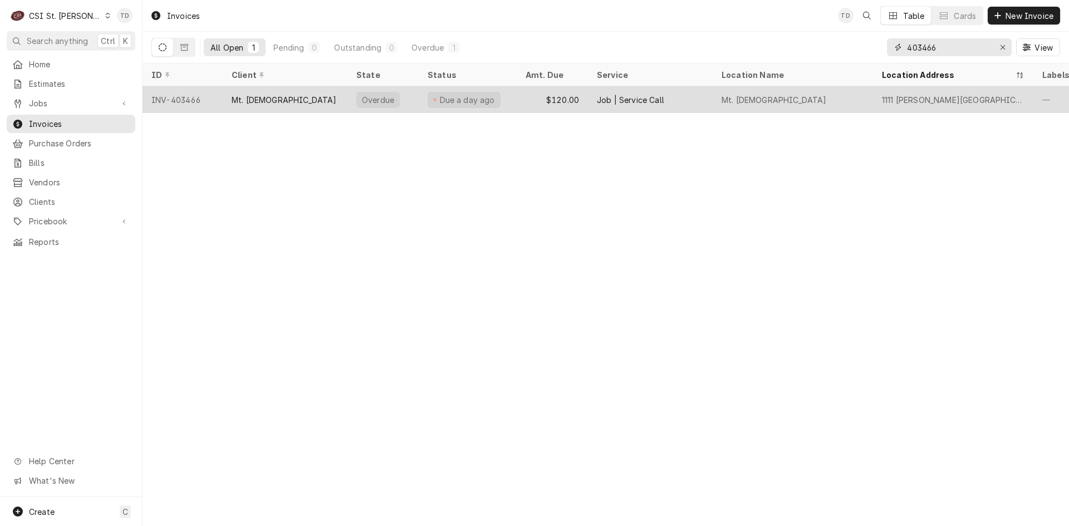
type input "403466"
click at [550, 96] on div "$120.00" at bounding box center [551, 99] width 71 height 27
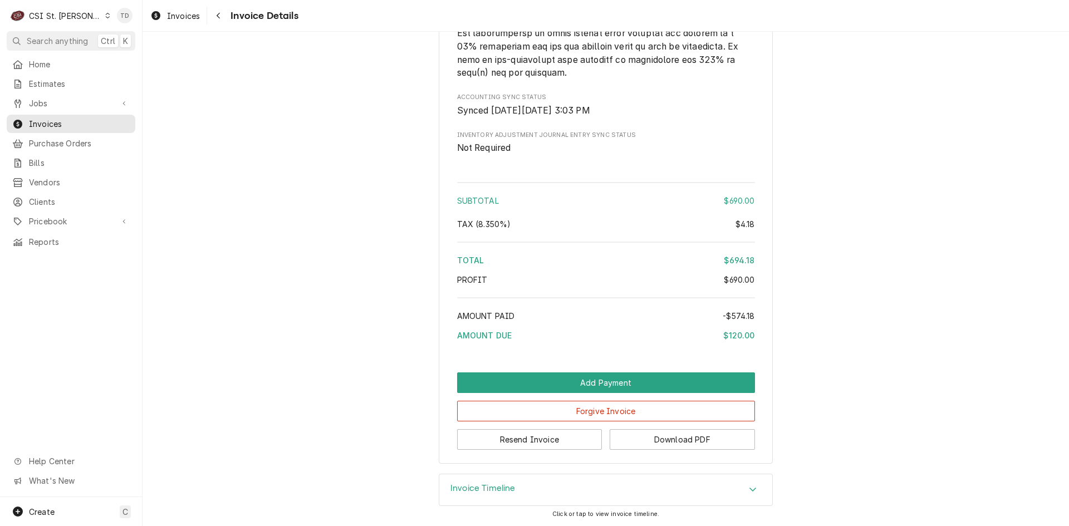
scroll to position [1980, 0]
click at [530, 412] on button "Forgive Invoice" at bounding box center [606, 411] width 298 height 21
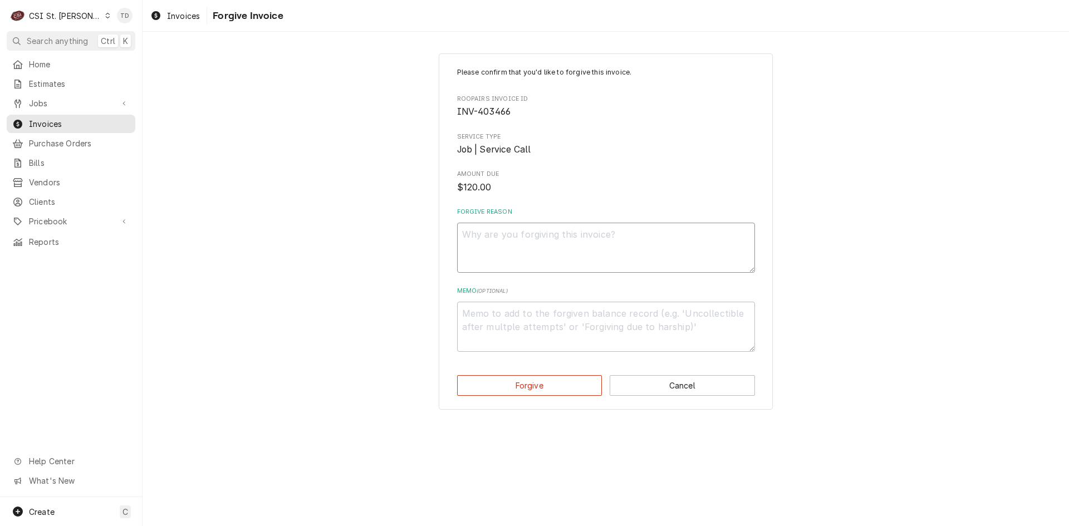
click at [499, 249] on textarea "Forgive Reason" at bounding box center [606, 248] width 298 height 50
paste textarea "credit - td"
type textarea "x"
type textarea "credit - td"
click at [499, 318] on textarea "Memo ( optional )" at bounding box center [606, 327] width 298 height 50
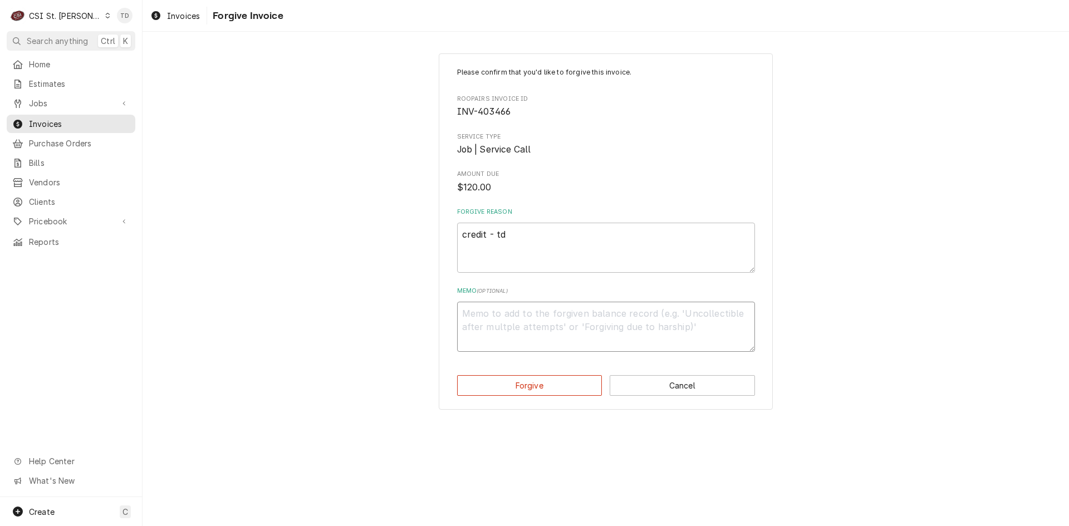
paste textarea "credit - td"
type textarea "x"
type textarea "credit - td"
click at [503, 383] on button "Forgive" at bounding box center [529, 385] width 145 height 21
type textarea "x"
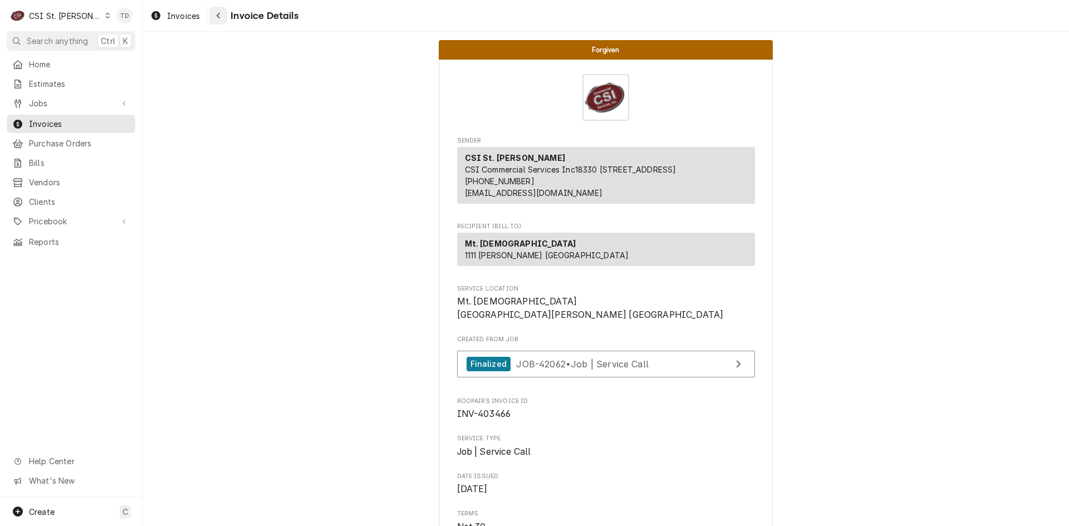
click at [219, 14] on icon "Navigate back" at bounding box center [218, 16] width 5 height 8
